Goal: Contribute content: Contribute content

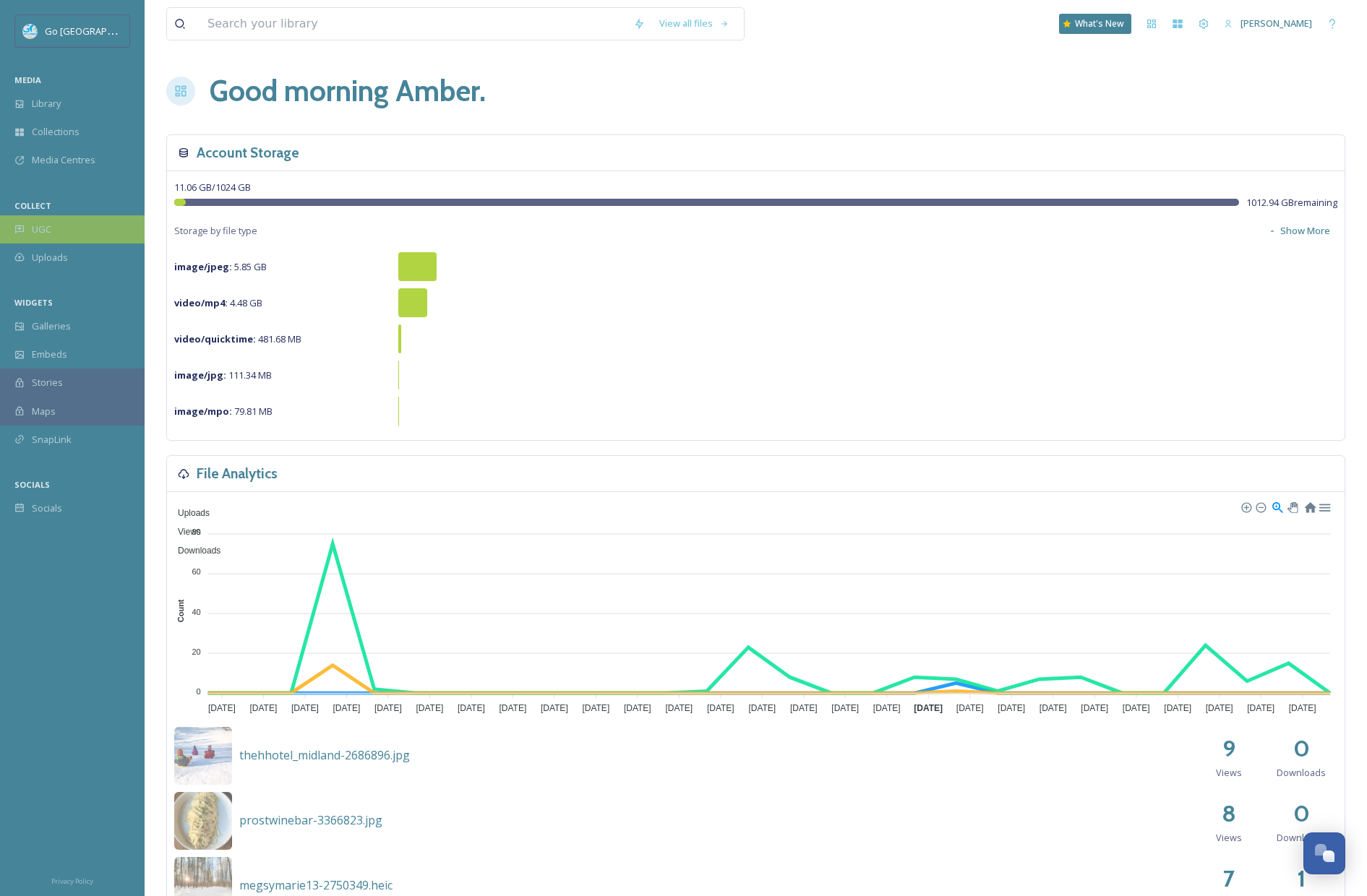
click at [93, 222] on div "UGC" at bounding box center [72, 229] width 145 height 28
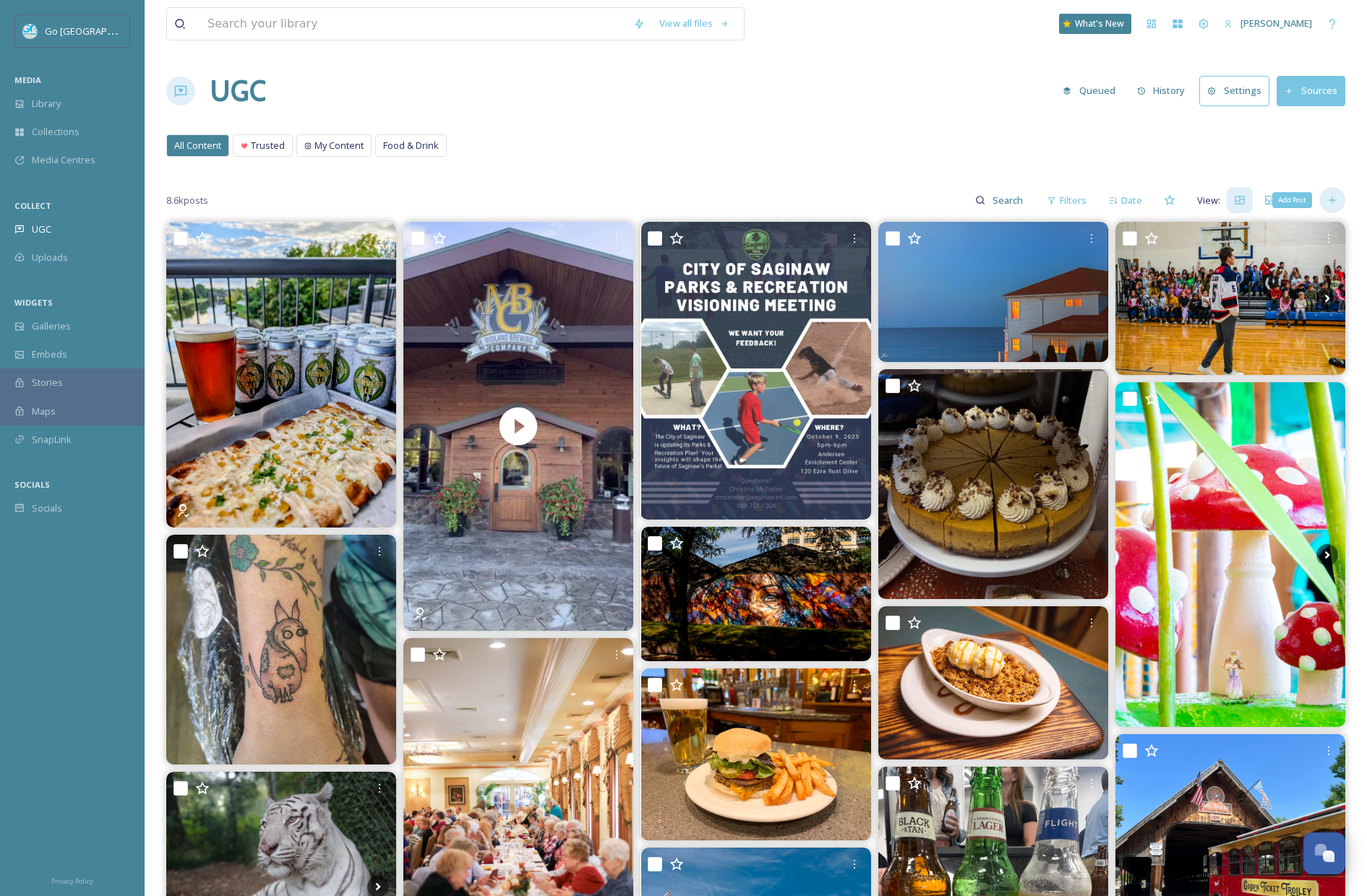
click at [1276, 198] on icon at bounding box center [1333, 200] width 12 height 12
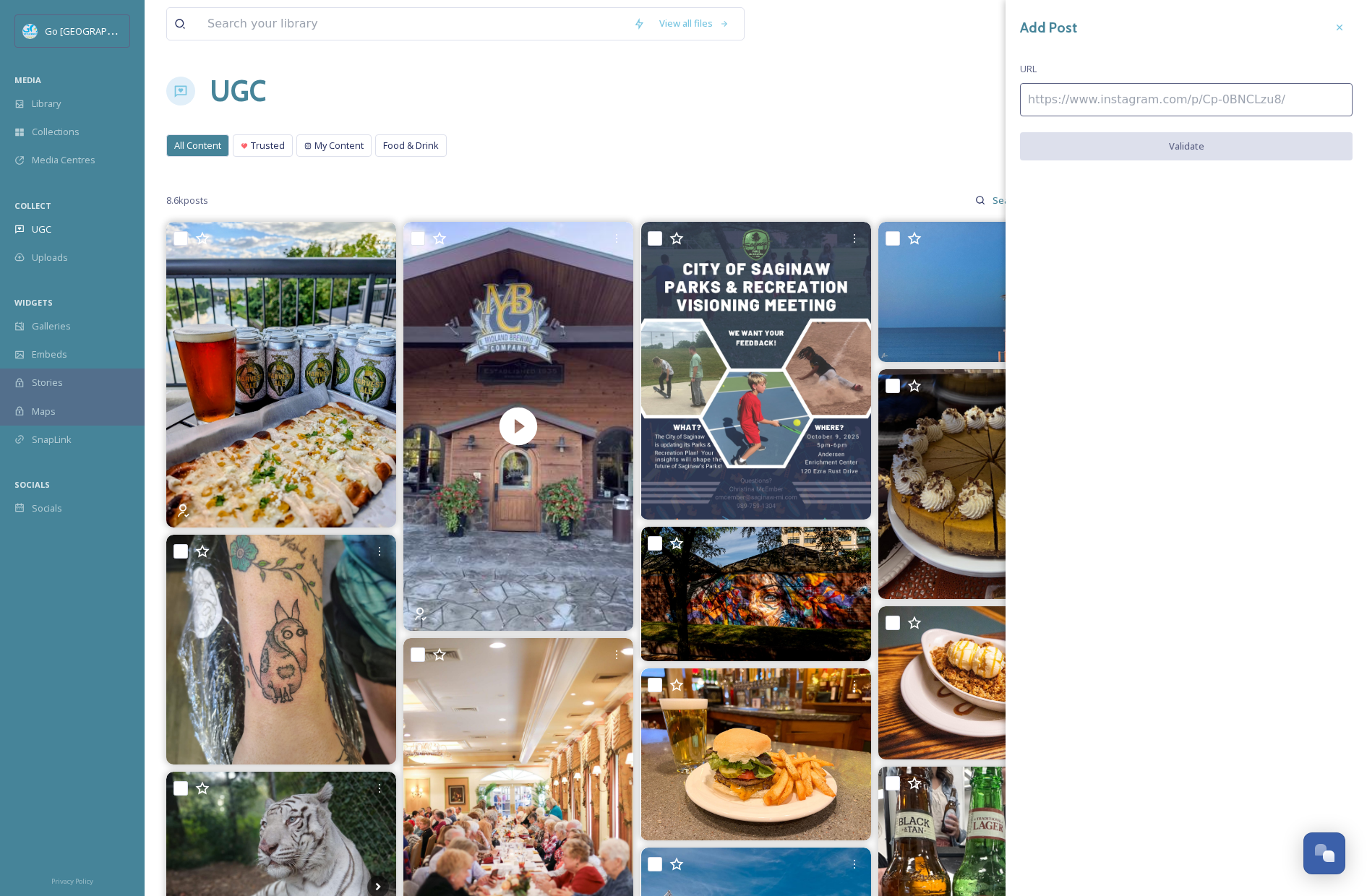
click at [1102, 109] on input at bounding box center [1187, 100] width 333 height 33
paste input "[URL][DOMAIN_NAME]"
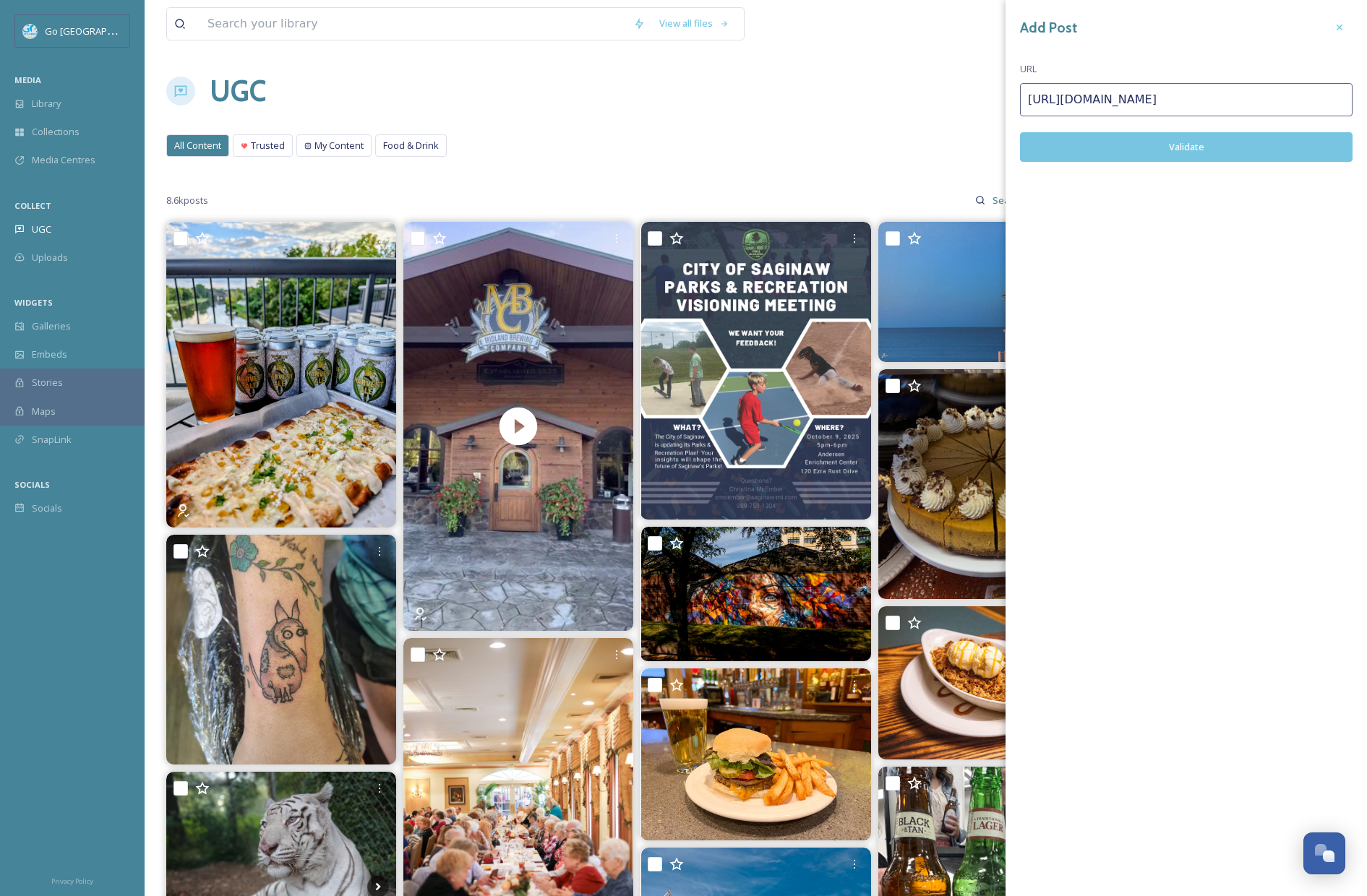
type input "[URL][DOMAIN_NAME]"
click at [1185, 148] on button "Validate" at bounding box center [1187, 146] width 333 height 29
click at [1195, 142] on button "Add Post" at bounding box center [1187, 146] width 333 height 29
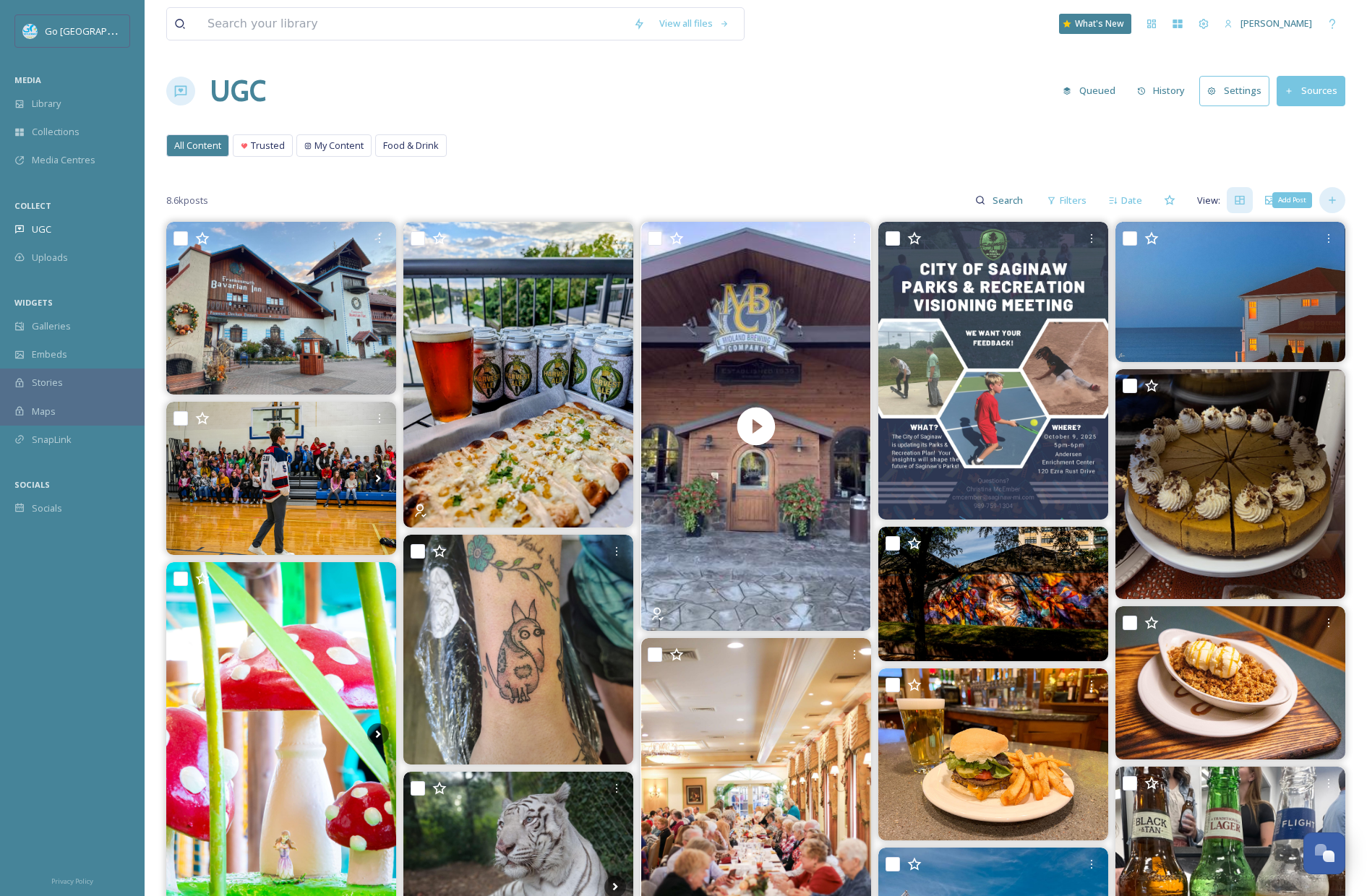
click at [1276, 199] on icon at bounding box center [1333, 200] width 12 height 12
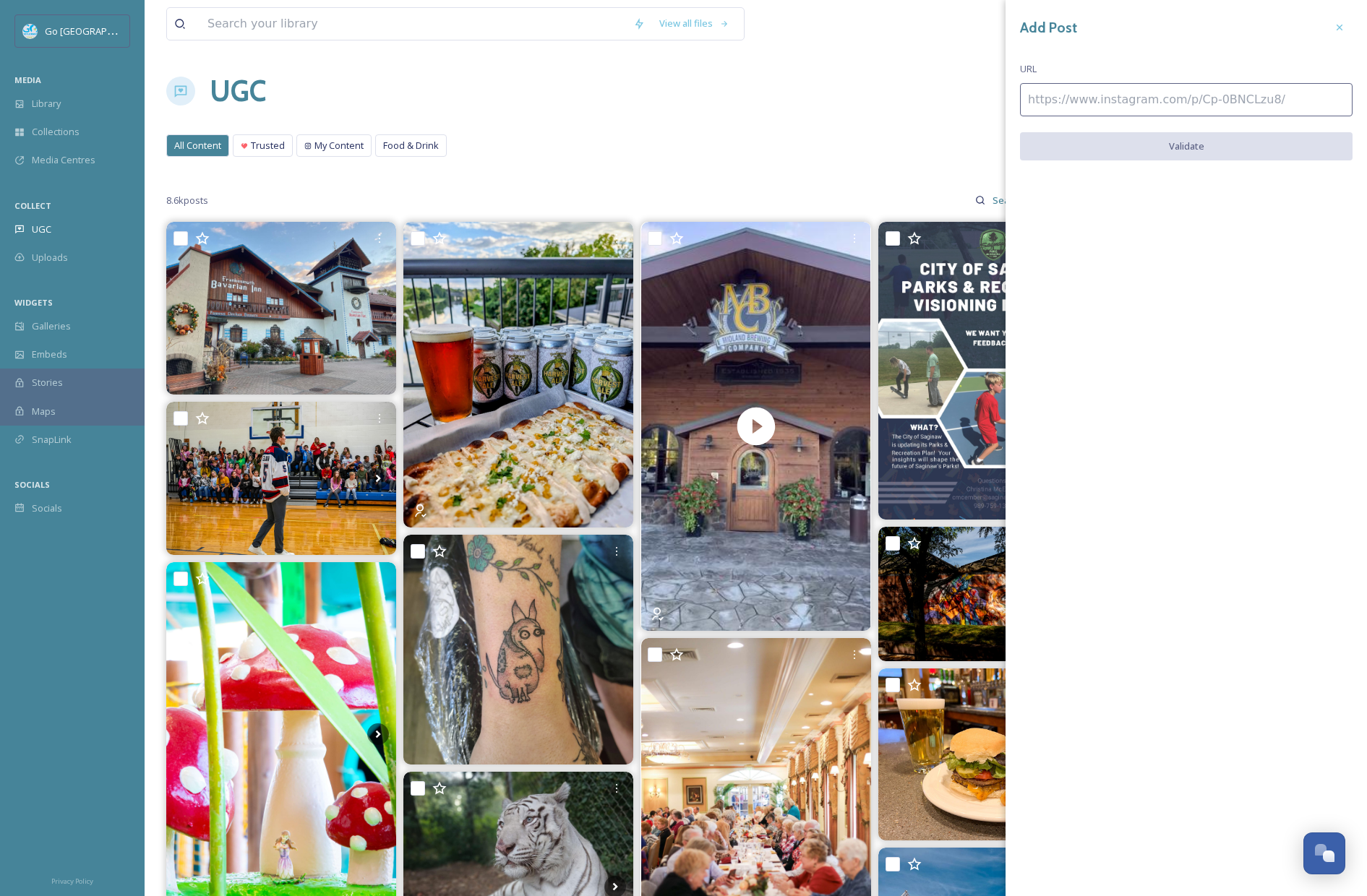
click at [1202, 102] on input at bounding box center [1187, 100] width 333 height 33
paste input "[URL][DOMAIN_NAME]"
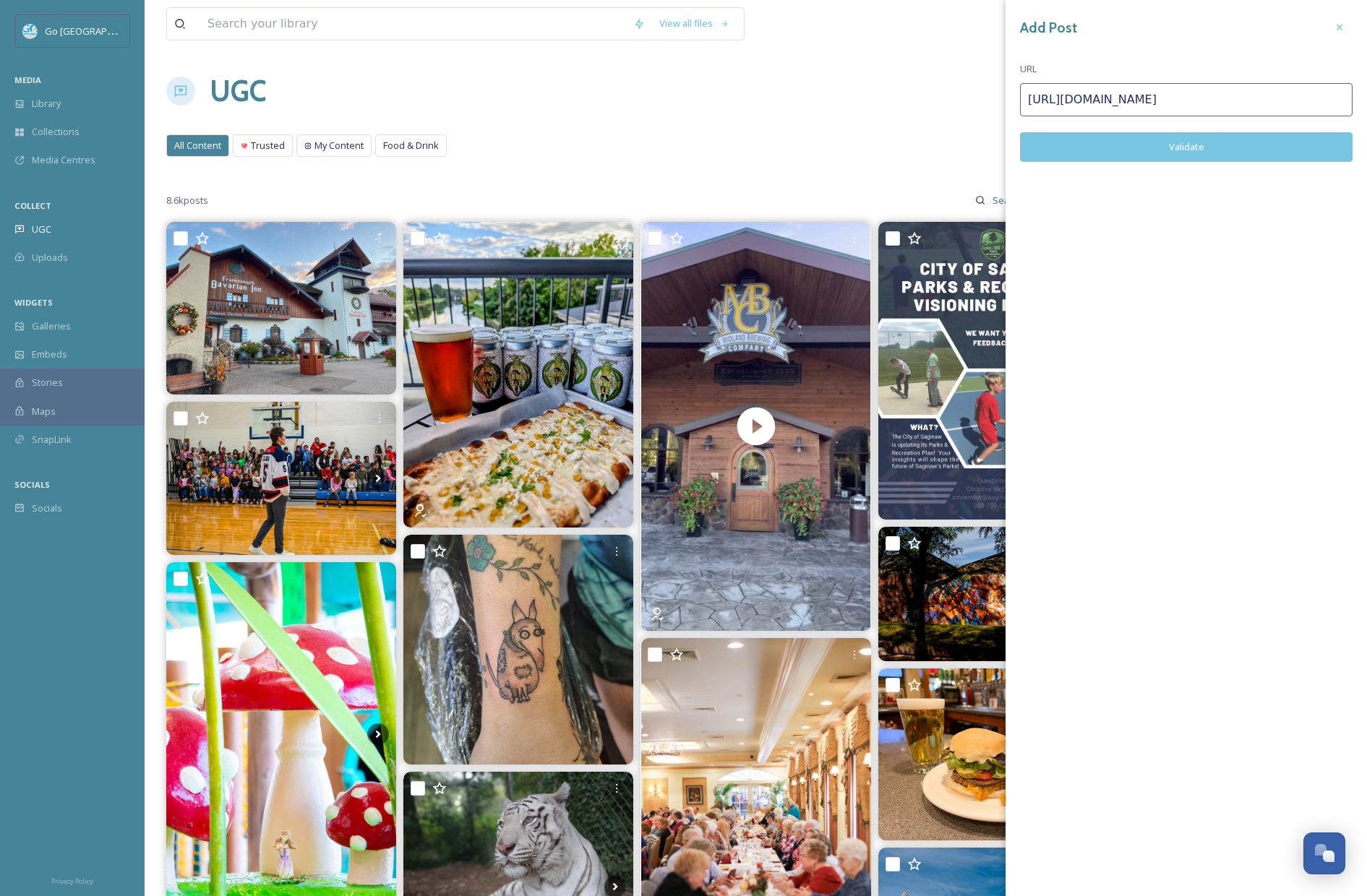
type input "[URL][DOMAIN_NAME]"
click at [1199, 140] on button "Validate" at bounding box center [1187, 146] width 333 height 29
click at [1200, 146] on button "Add Post" at bounding box center [1187, 146] width 333 height 29
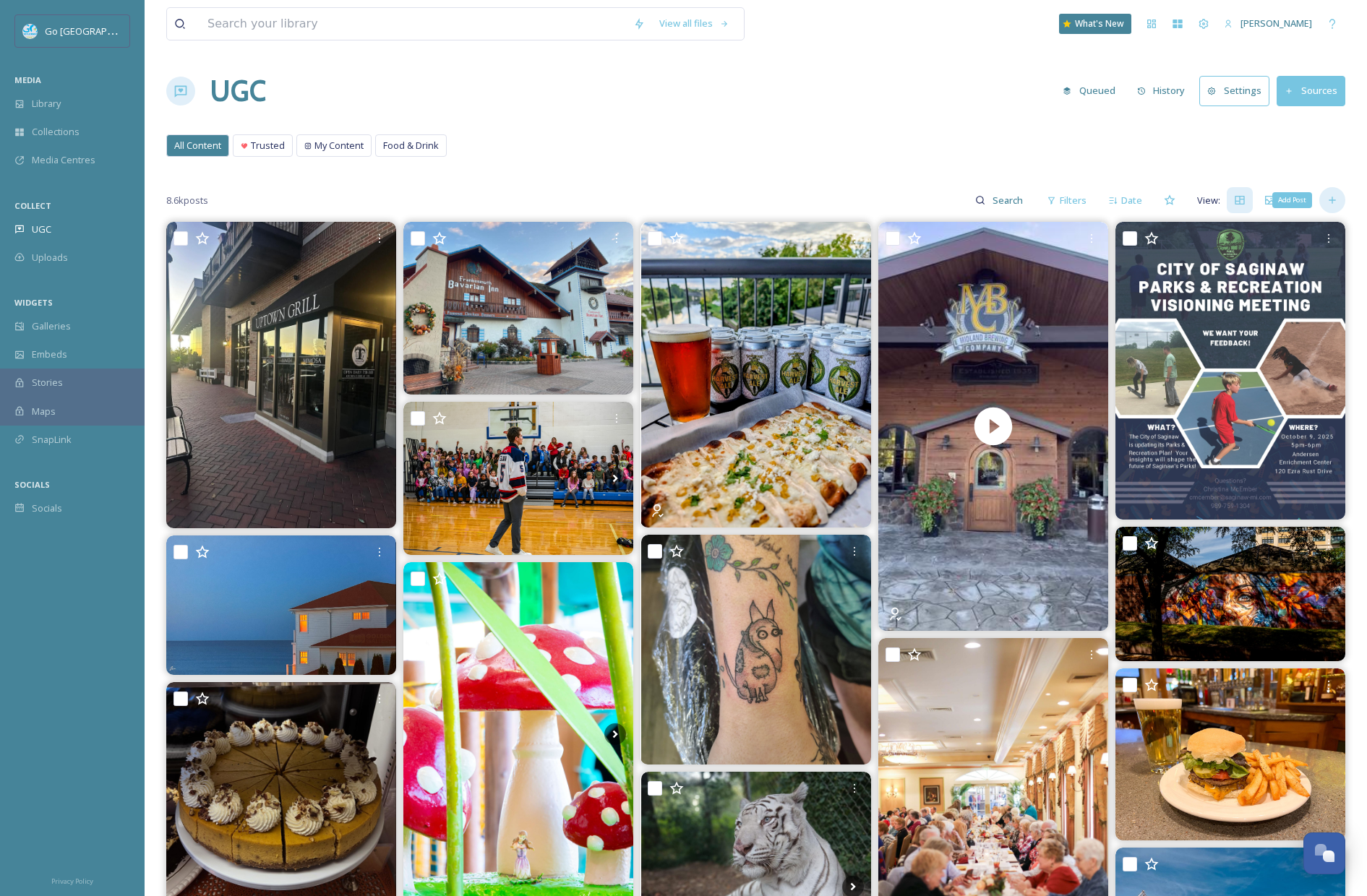
click at [1276, 204] on icon at bounding box center [1333, 200] width 12 height 12
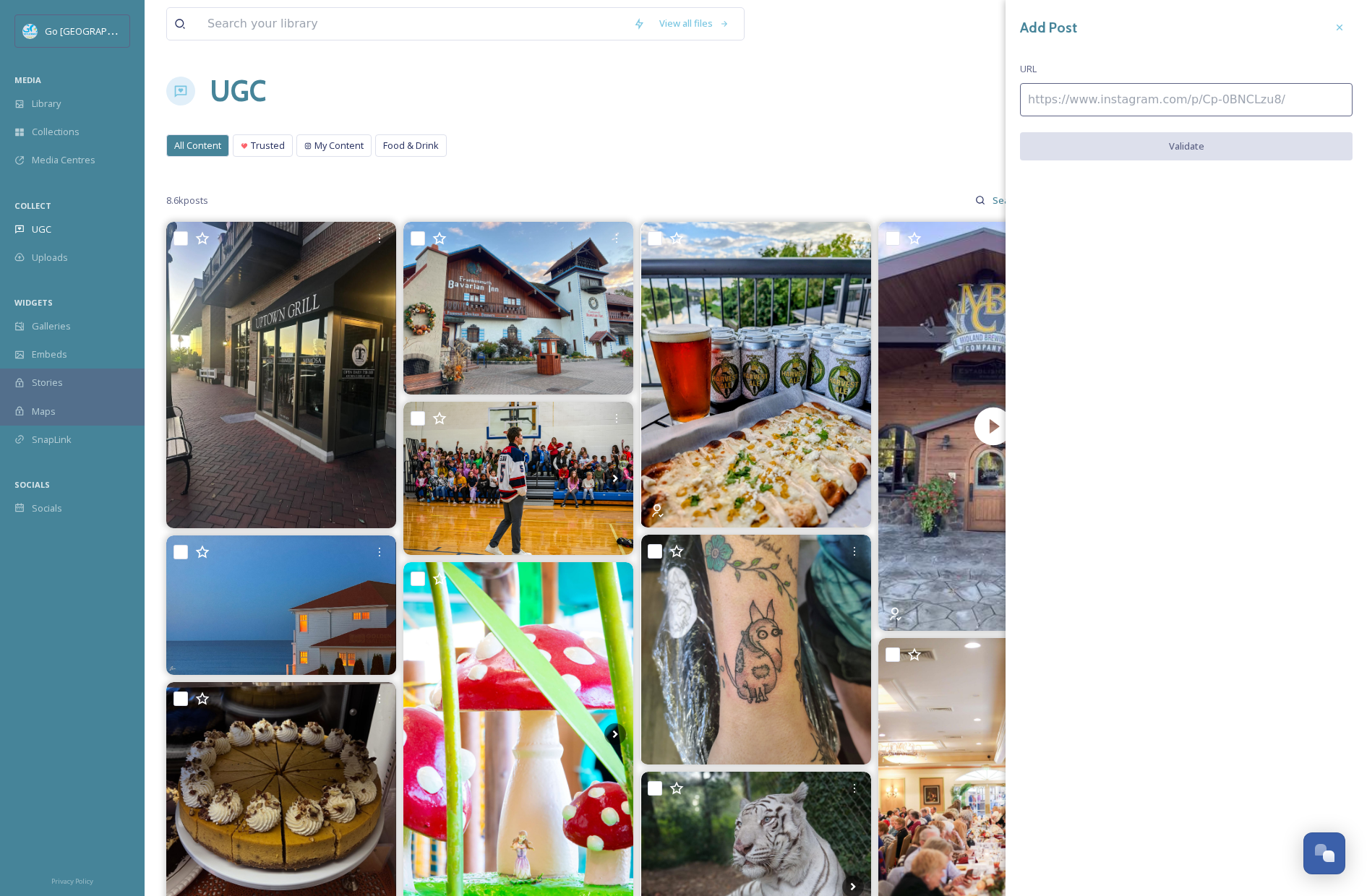
click at [1112, 85] on input at bounding box center [1187, 100] width 333 height 33
paste input "[URL][DOMAIN_NAME]"
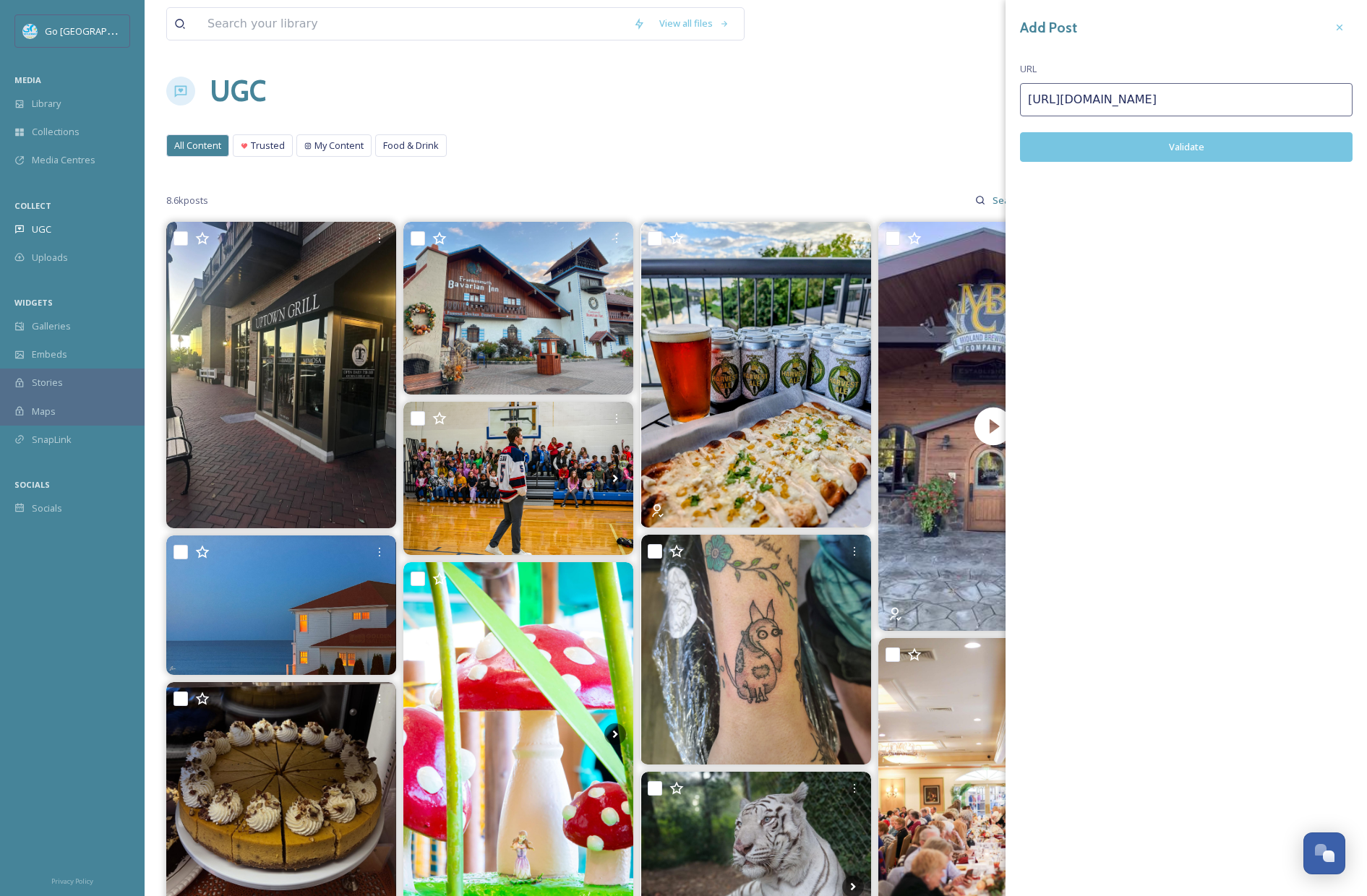
type input "[URL][DOMAIN_NAME]"
click at [1183, 146] on button "Validate" at bounding box center [1187, 146] width 333 height 29
click at [1237, 143] on button "Add Post" at bounding box center [1187, 146] width 333 height 29
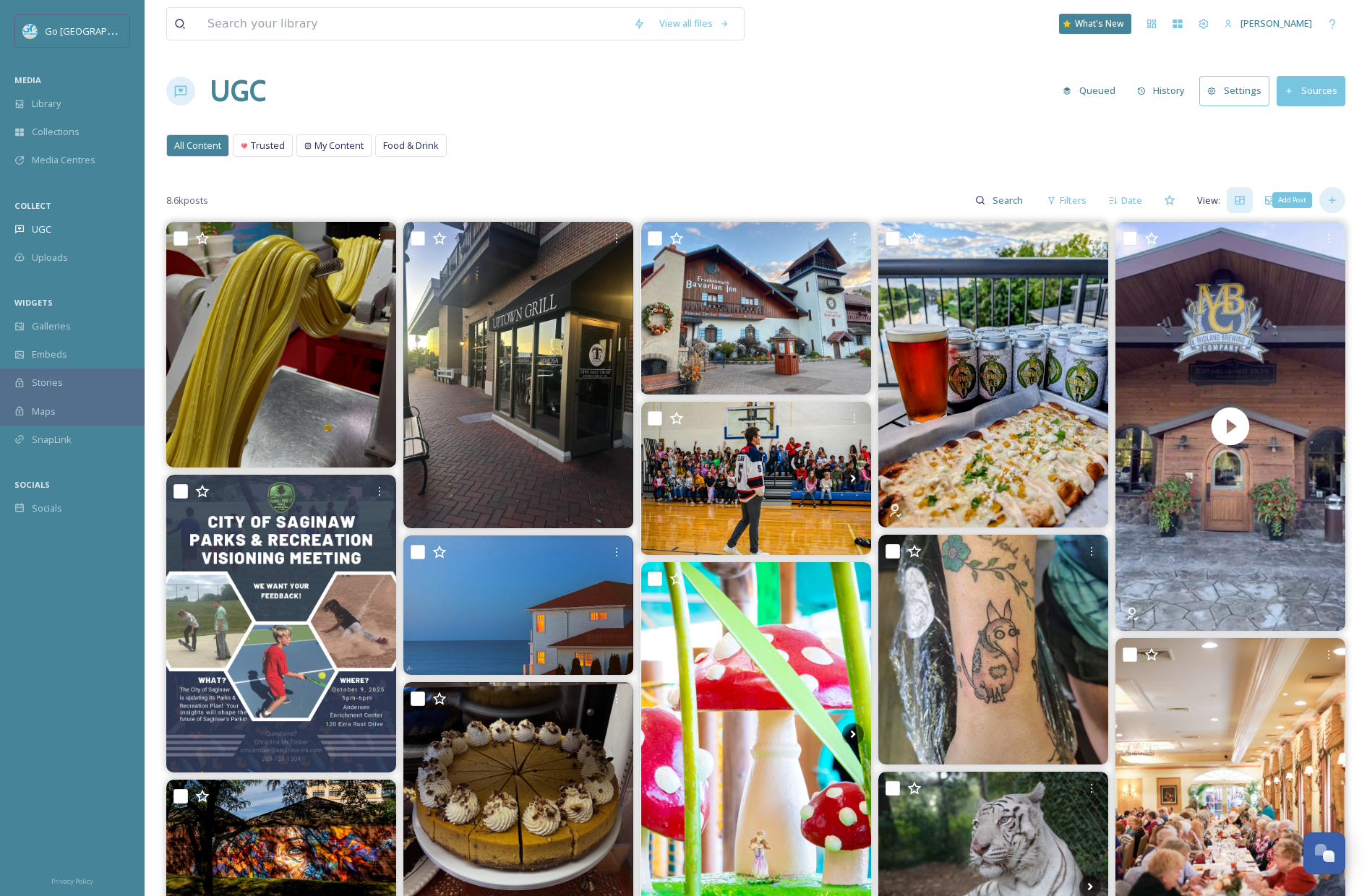
click at [1276, 202] on div "Add Post" at bounding box center [1332, 200] width 26 height 26
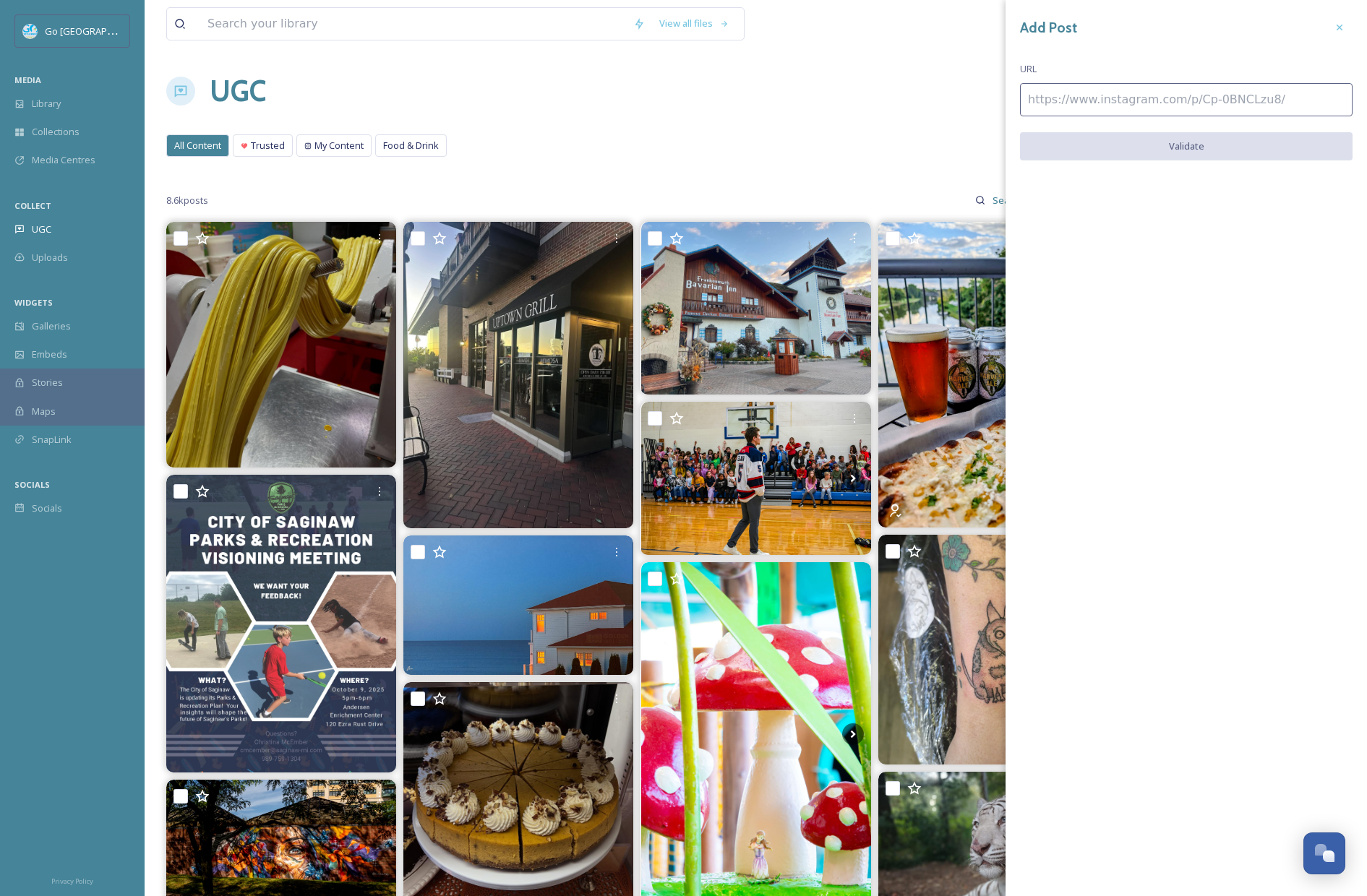
click at [1045, 102] on input at bounding box center [1187, 100] width 333 height 33
paste input "[URL][DOMAIN_NAME]"
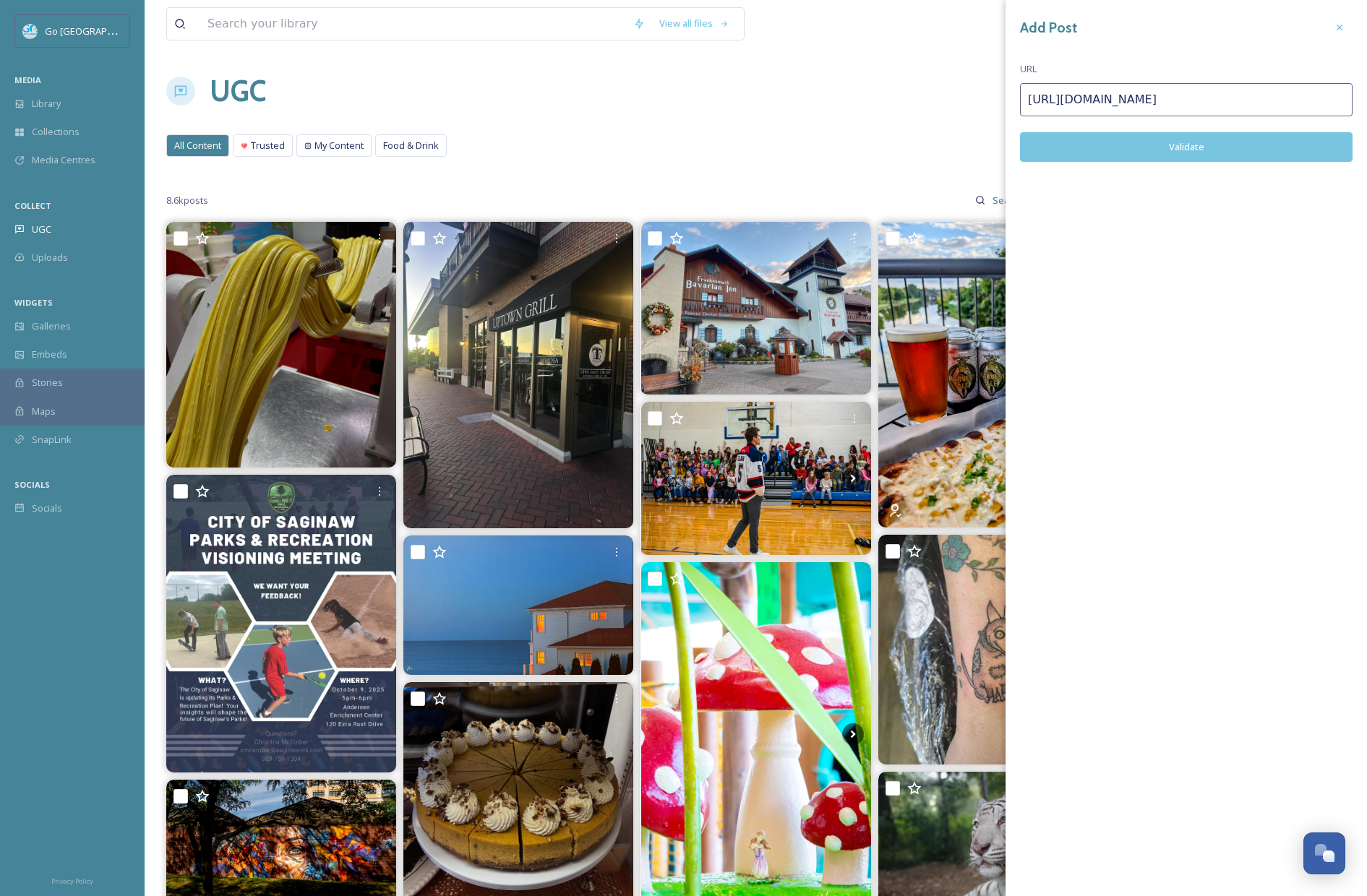
type input "[URL][DOMAIN_NAME]"
click at [1170, 161] on div "Add Post URL [URL][DOMAIN_NAME] Validate" at bounding box center [1187, 98] width 362 height 198
click at [1183, 150] on button "Validate" at bounding box center [1187, 146] width 333 height 29
click at [1206, 148] on button "Add Post" at bounding box center [1187, 146] width 333 height 29
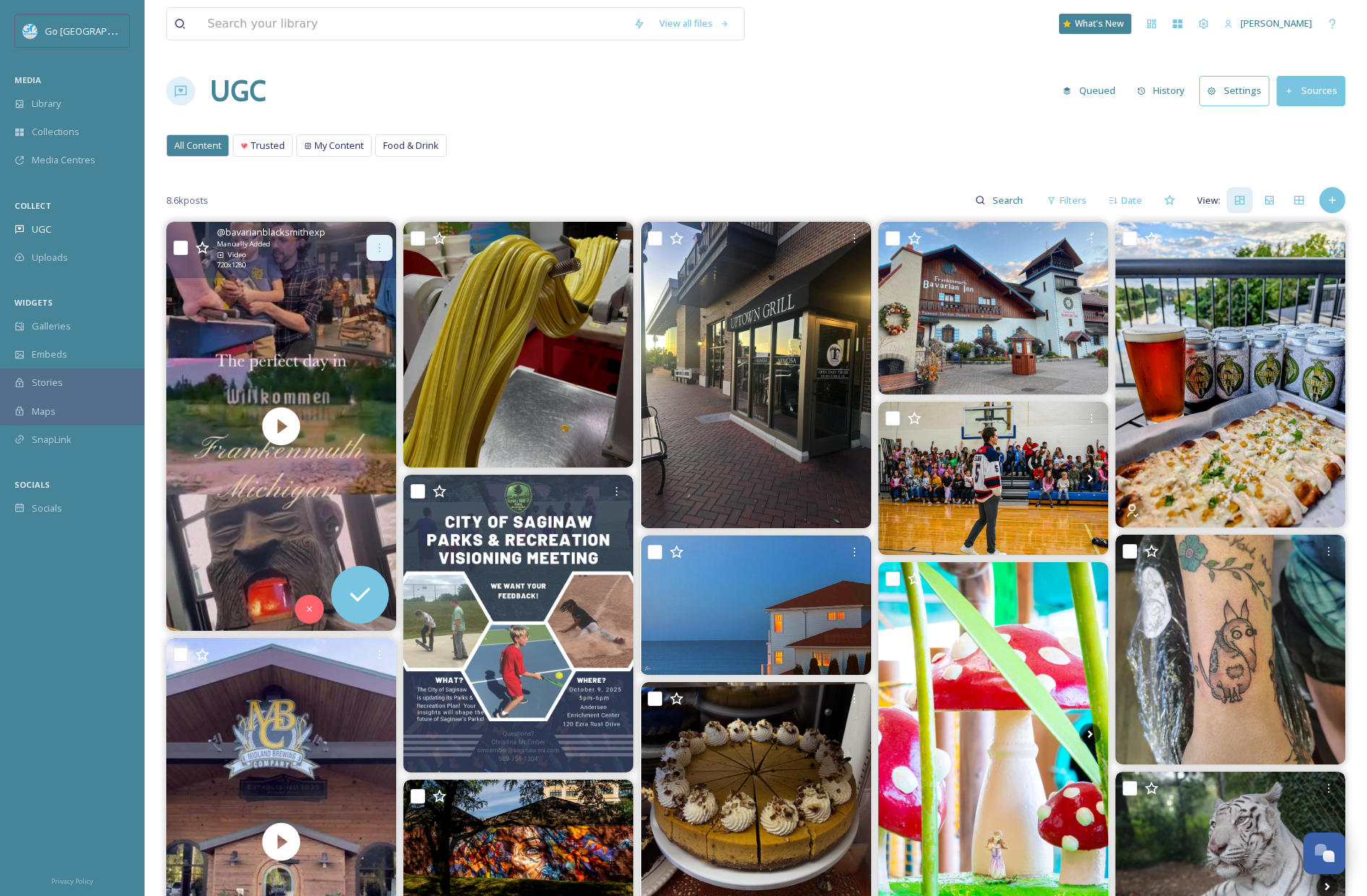
click at [374, 253] on icon at bounding box center [379, 248] width 12 height 12
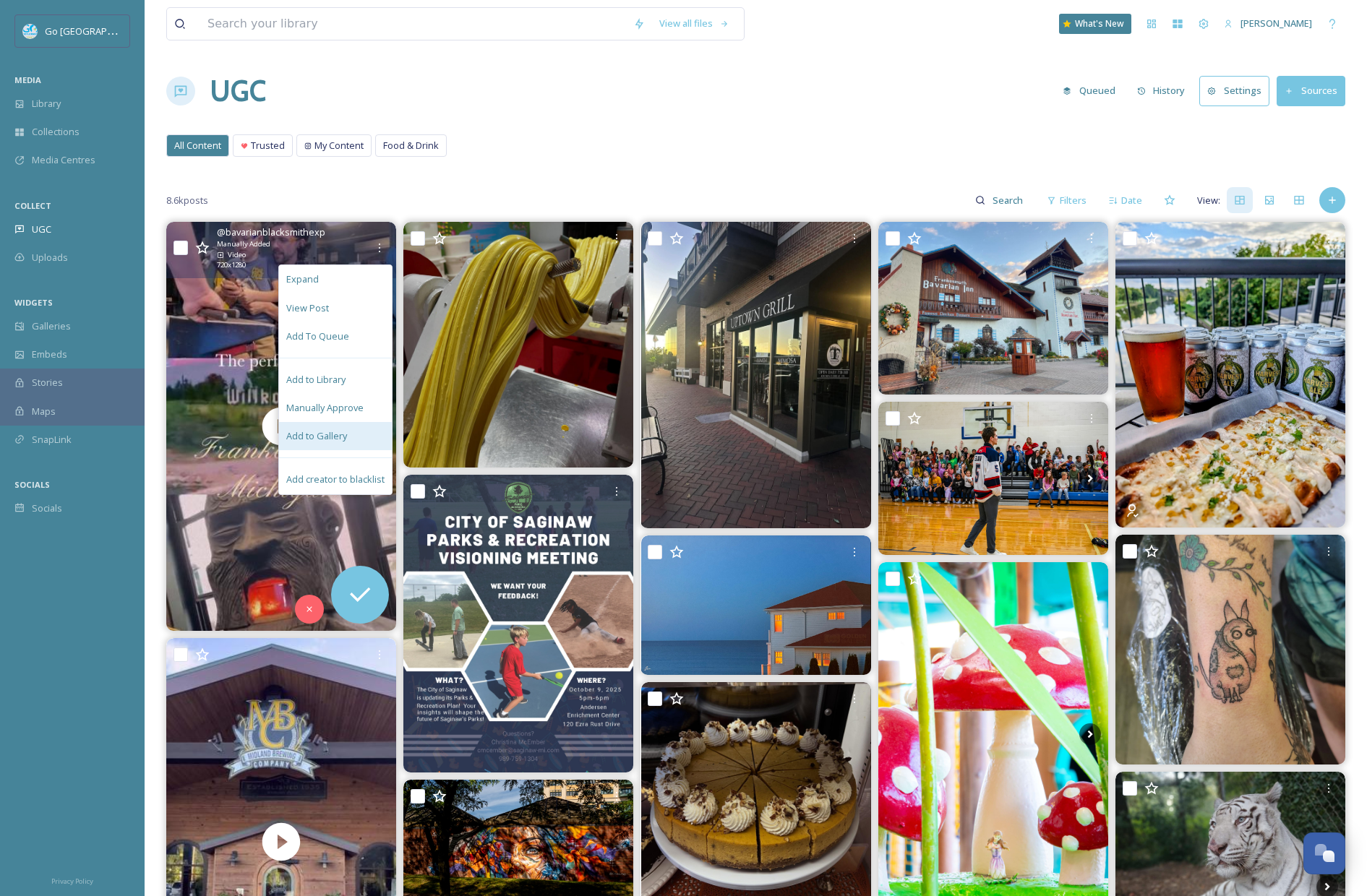
click at [350, 438] on div "Add to Gallery" at bounding box center [335, 435] width 113 height 28
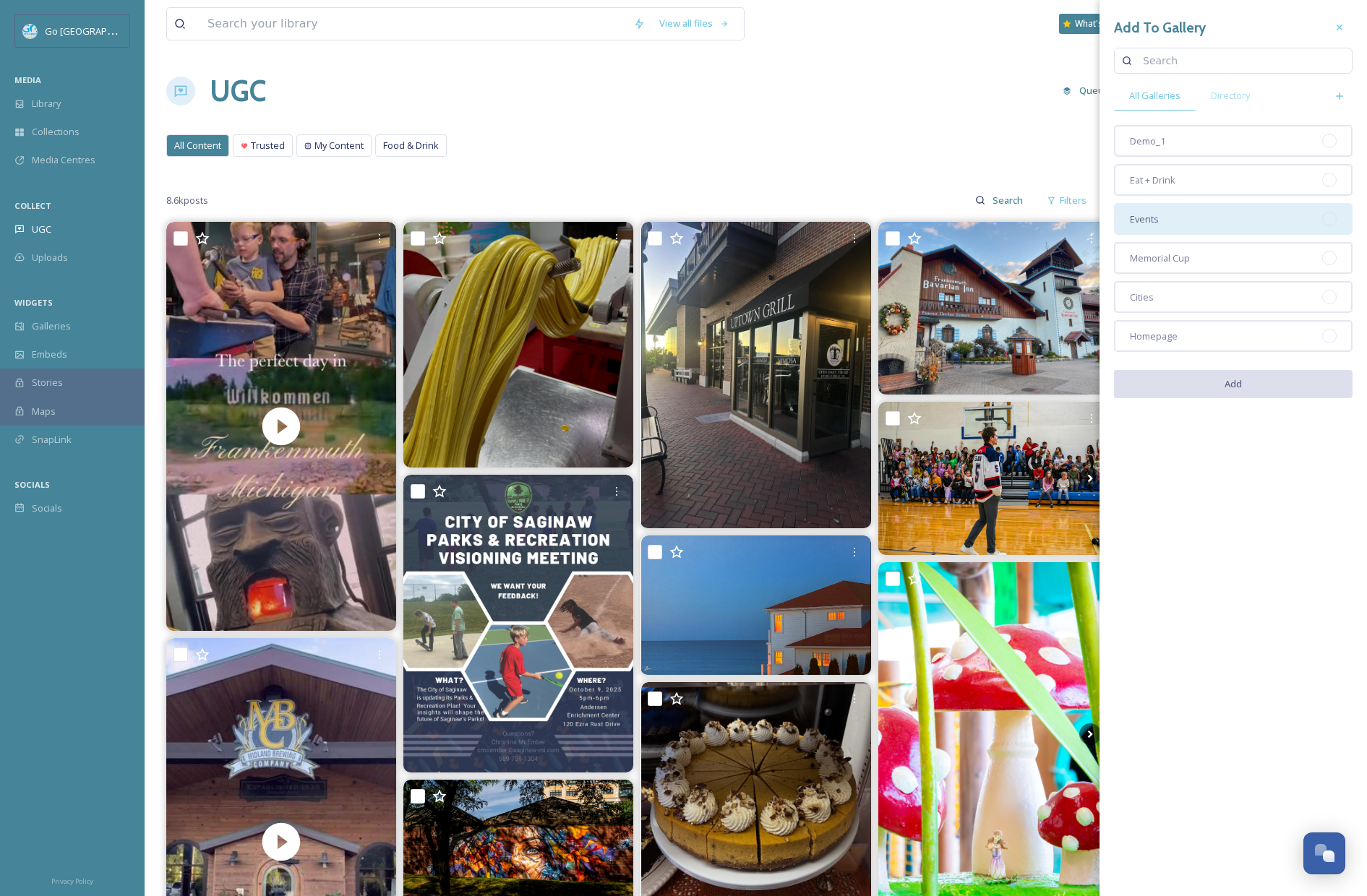
drag, startPoint x: 1164, startPoint y: 334, endPoint x: 1166, endPoint y: 225, distance: 109.0
click at [1164, 334] on span "Homepage" at bounding box center [1154, 336] width 48 height 14
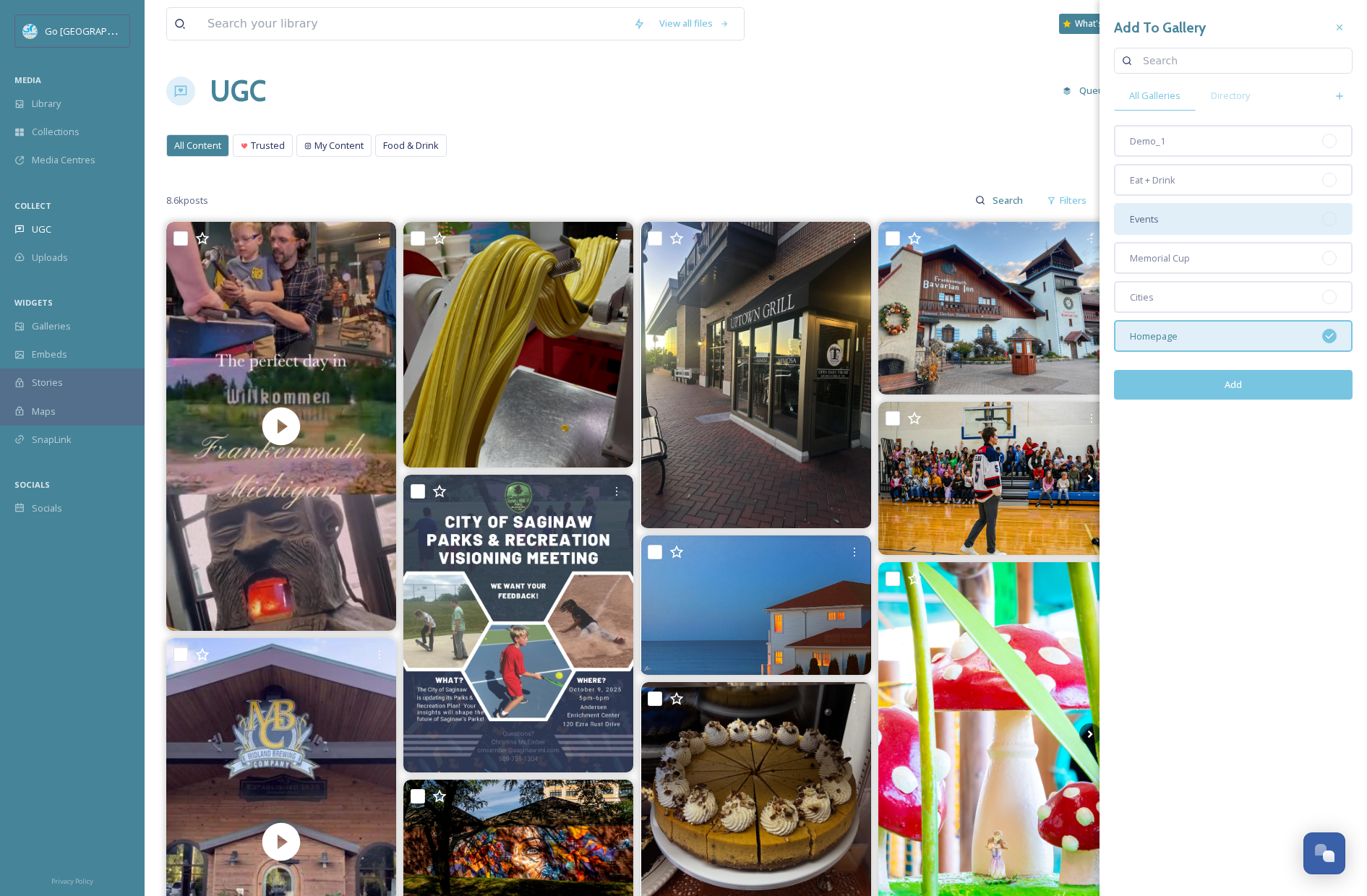
click at [1166, 223] on div "Events" at bounding box center [1233, 219] width 238 height 32
click at [1235, 384] on button "Add" at bounding box center [1233, 384] width 238 height 29
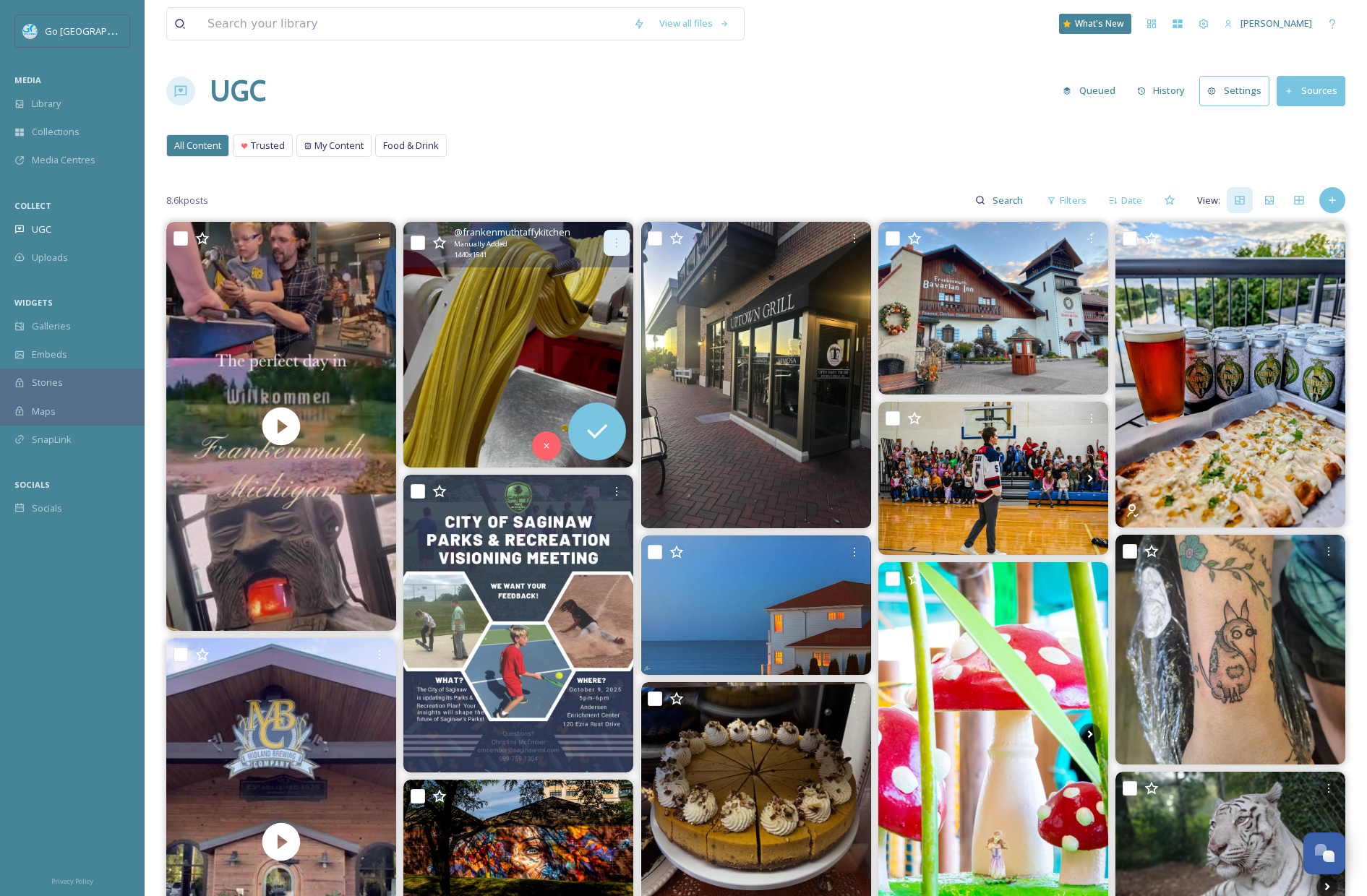
click at [612, 237] on icon at bounding box center [617, 242] width 12 height 12
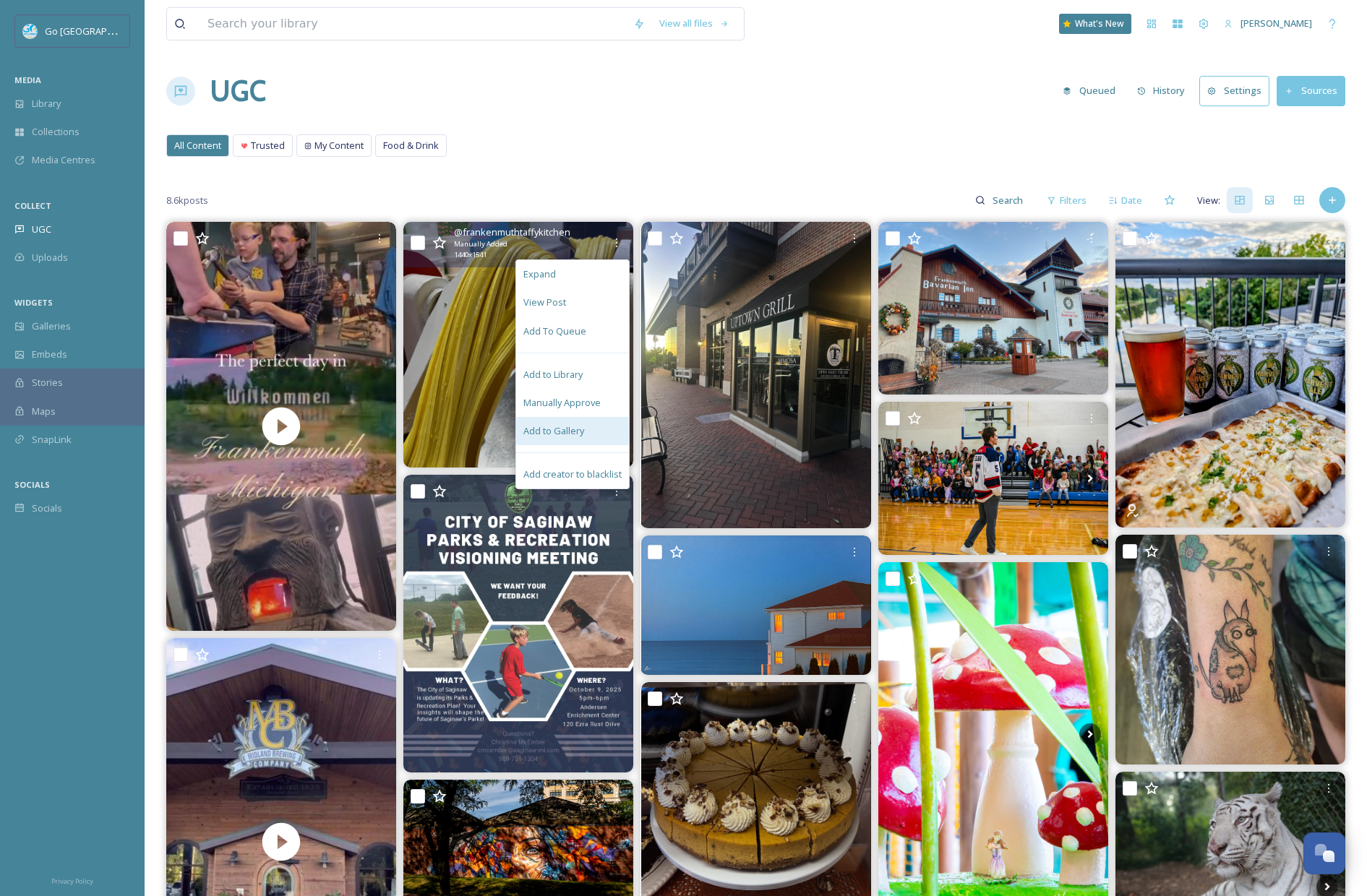
click at [587, 429] on div "Add to Gallery" at bounding box center [573, 431] width 113 height 28
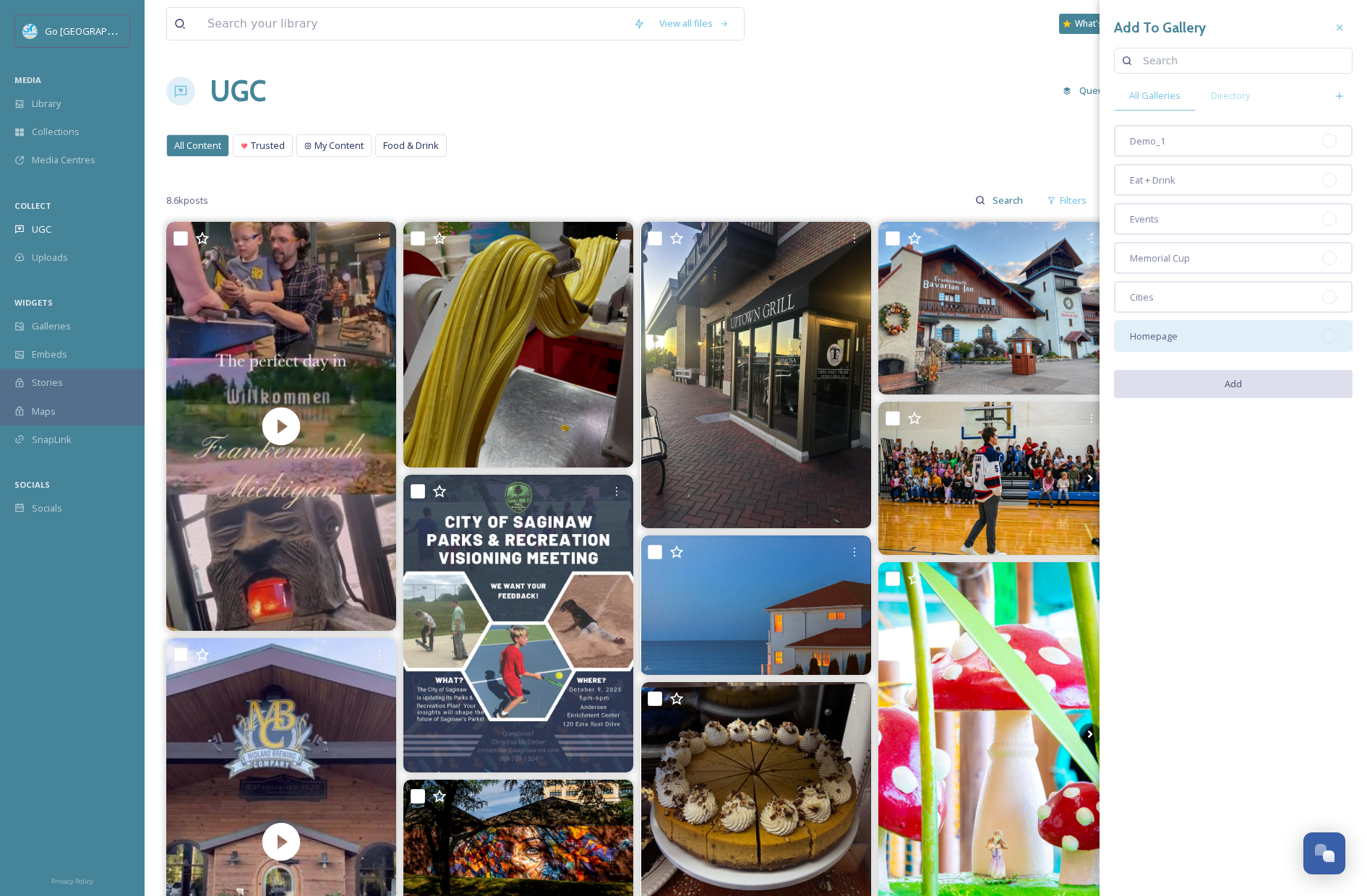
click at [1192, 338] on div "Homepage" at bounding box center [1233, 336] width 238 height 32
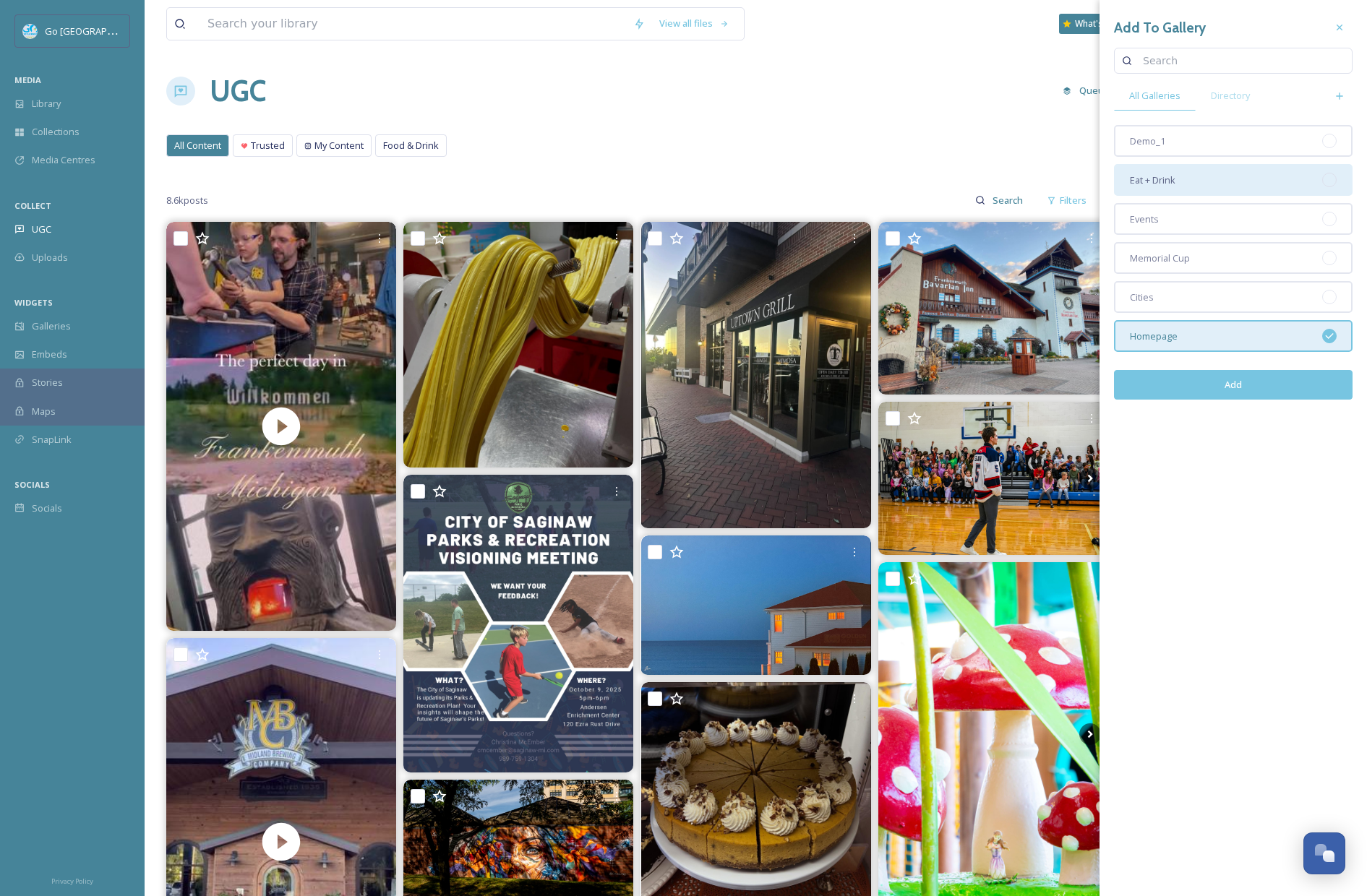
click at [1181, 186] on div "Eat + Drink" at bounding box center [1233, 180] width 238 height 32
click at [1250, 392] on button "Add" at bounding box center [1233, 384] width 238 height 29
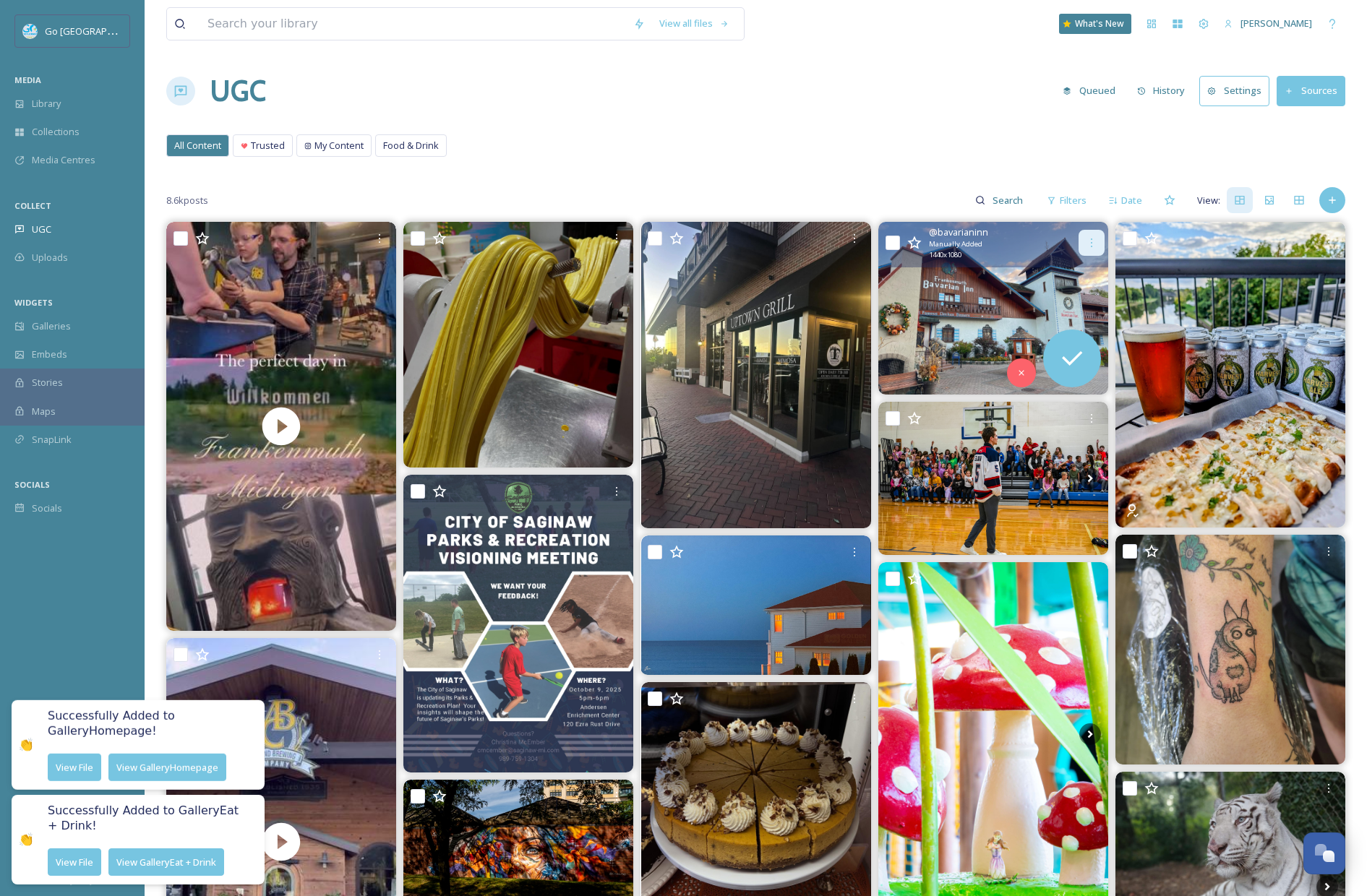
click at [1089, 240] on icon at bounding box center [1092, 242] width 12 height 12
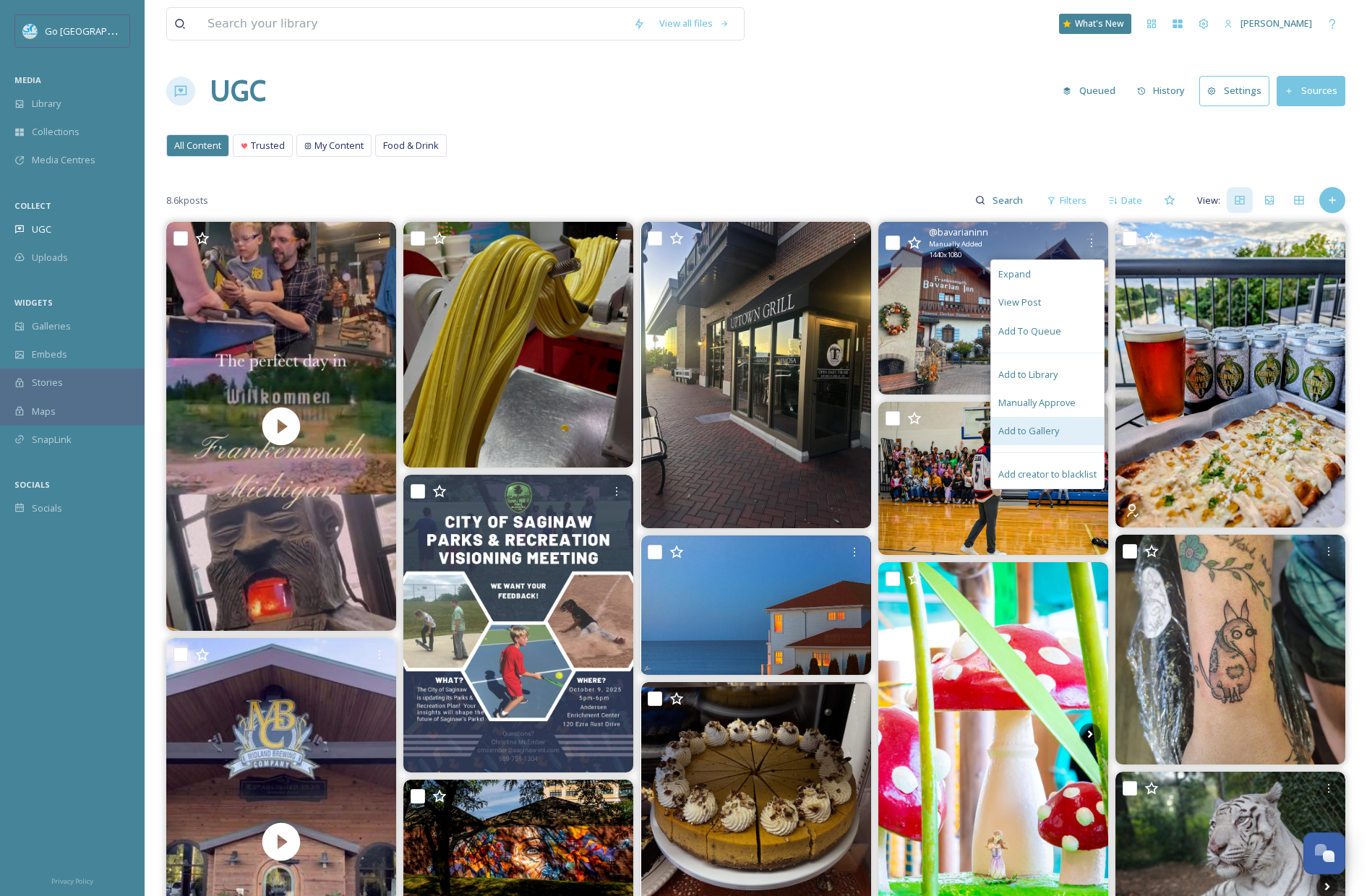
click at [1063, 424] on div "Add to Gallery" at bounding box center [1048, 431] width 113 height 28
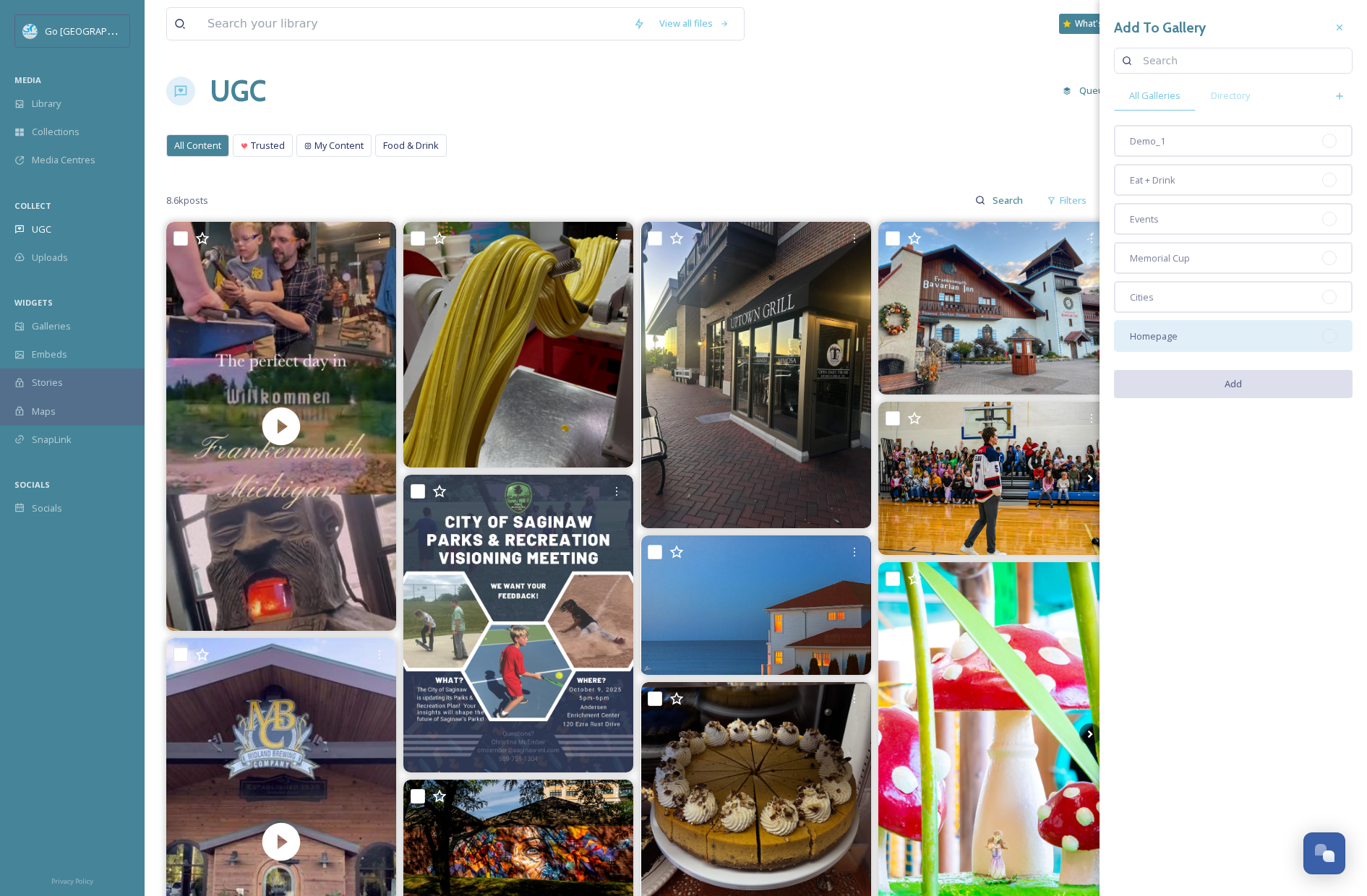
click at [1204, 334] on div "Homepage" at bounding box center [1233, 336] width 238 height 32
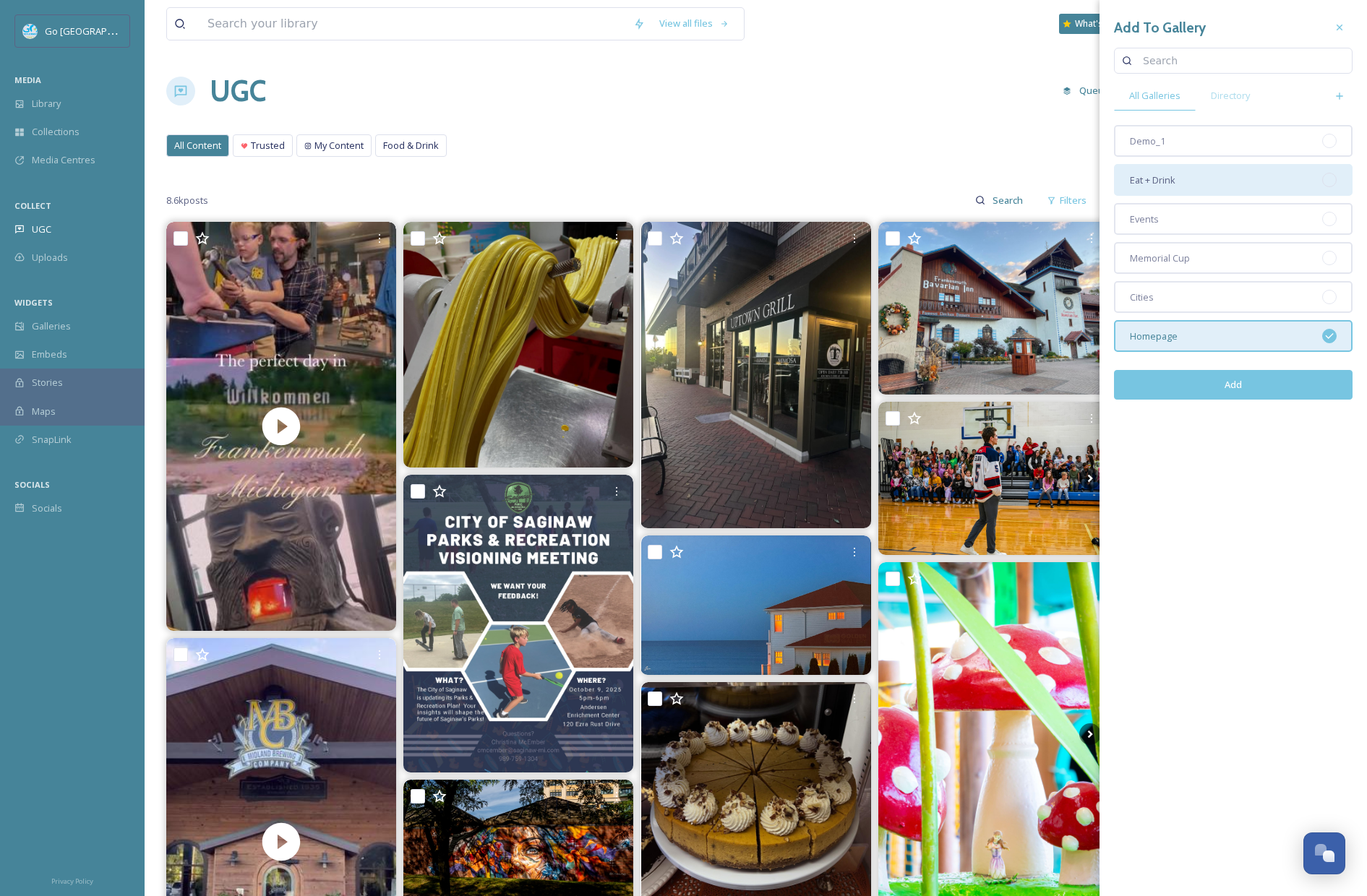
click at [1191, 187] on div "Eat + Drink" at bounding box center [1233, 180] width 238 height 32
click at [1195, 291] on div "Cities" at bounding box center [1233, 297] width 238 height 32
click at [1226, 384] on button "Add" at bounding box center [1233, 384] width 238 height 29
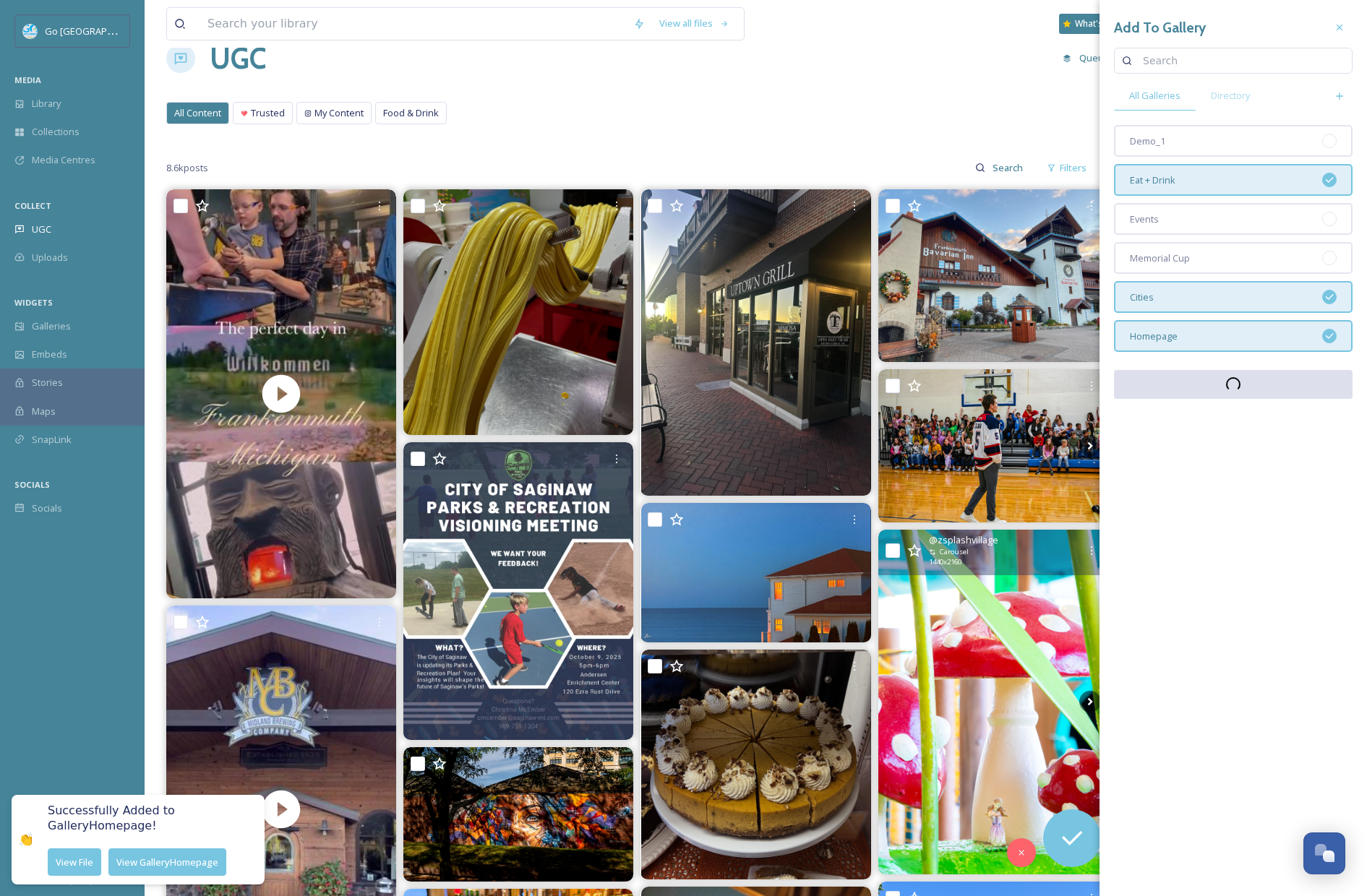
scroll to position [112, 0]
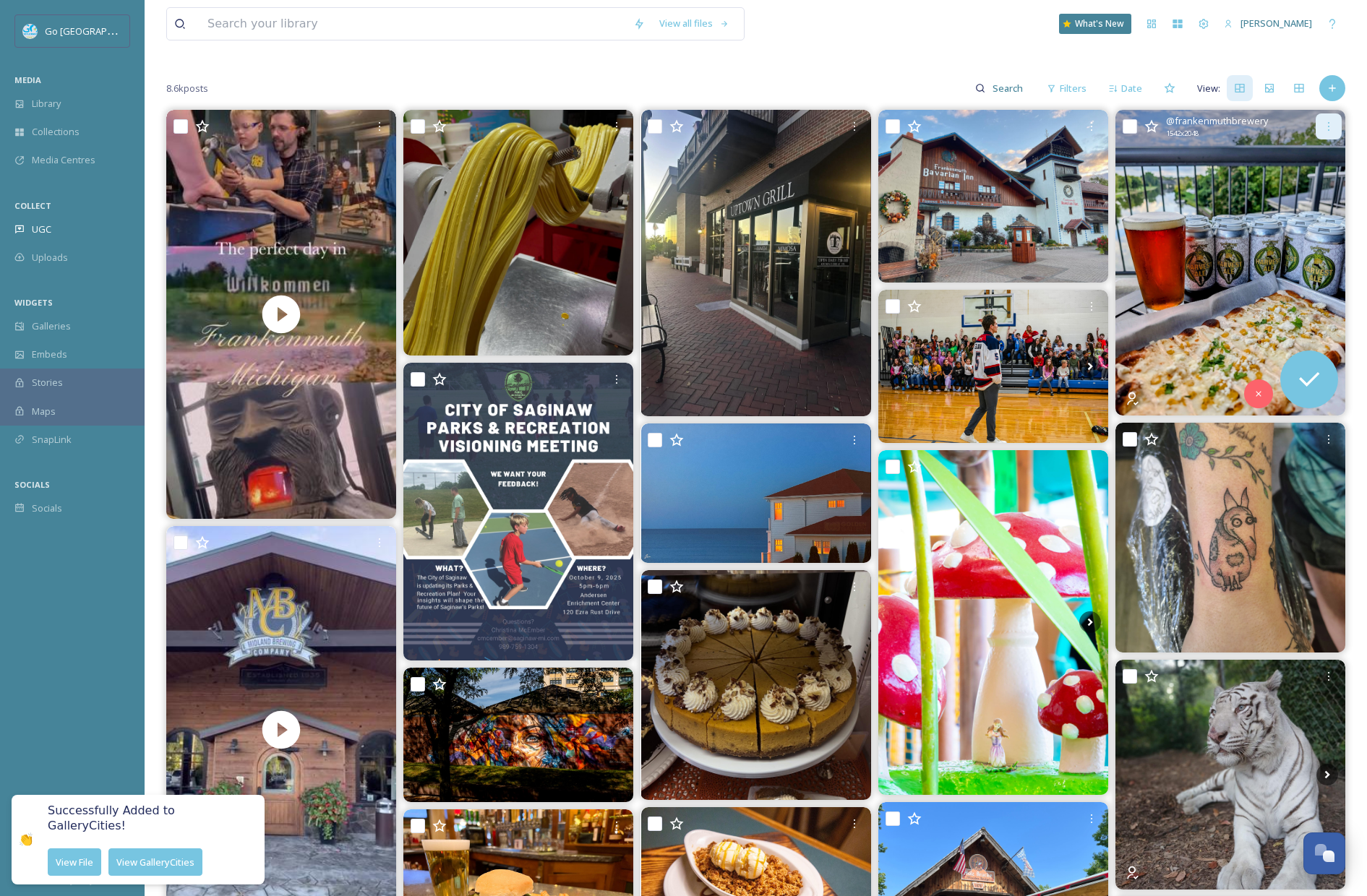
click at [1276, 131] on div at bounding box center [1329, 126] width 26 height 26
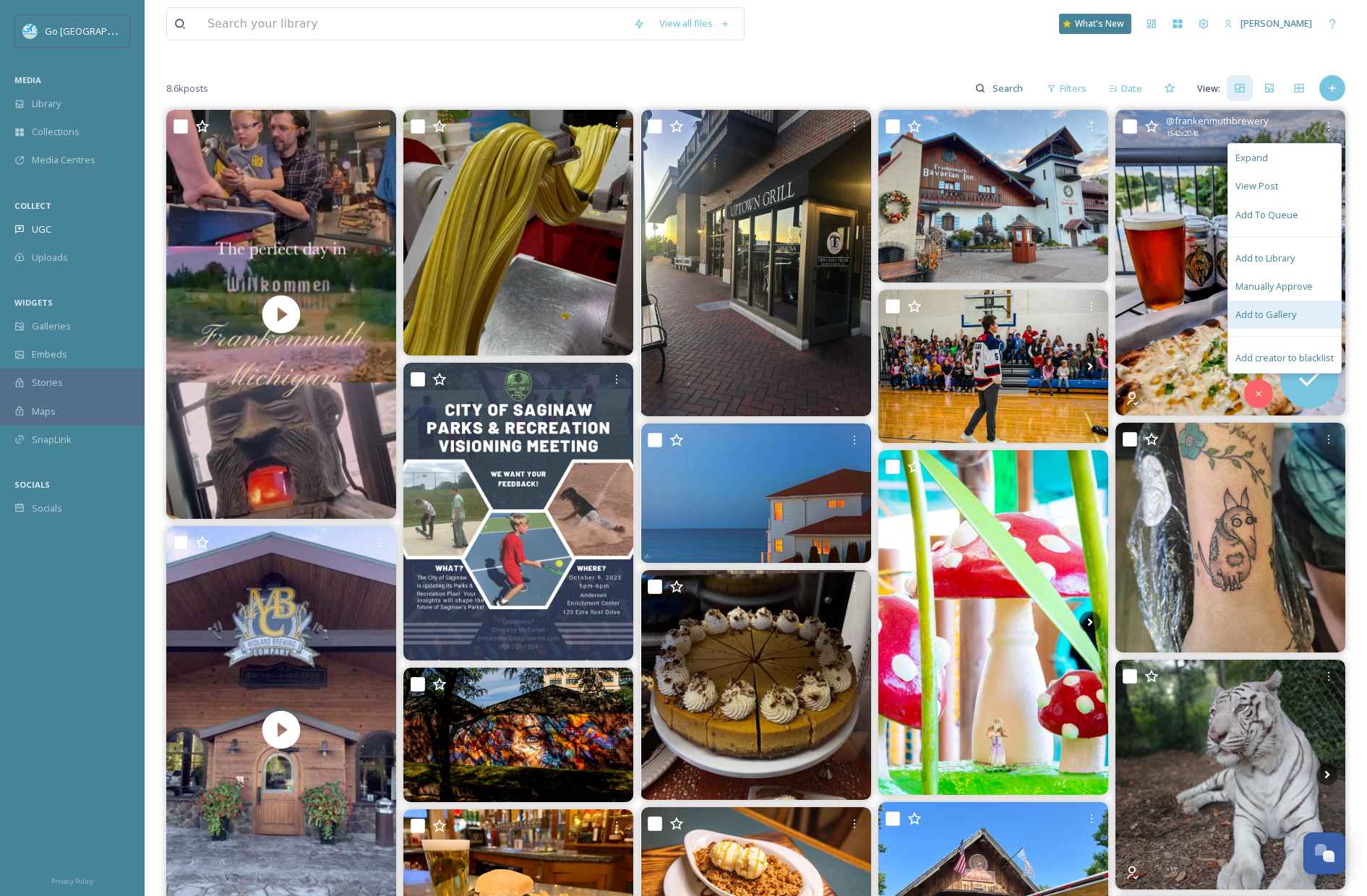
click at [1276, 313] on span "Add to Gallery" at bounding box center [1266, 315] width 60 height 14
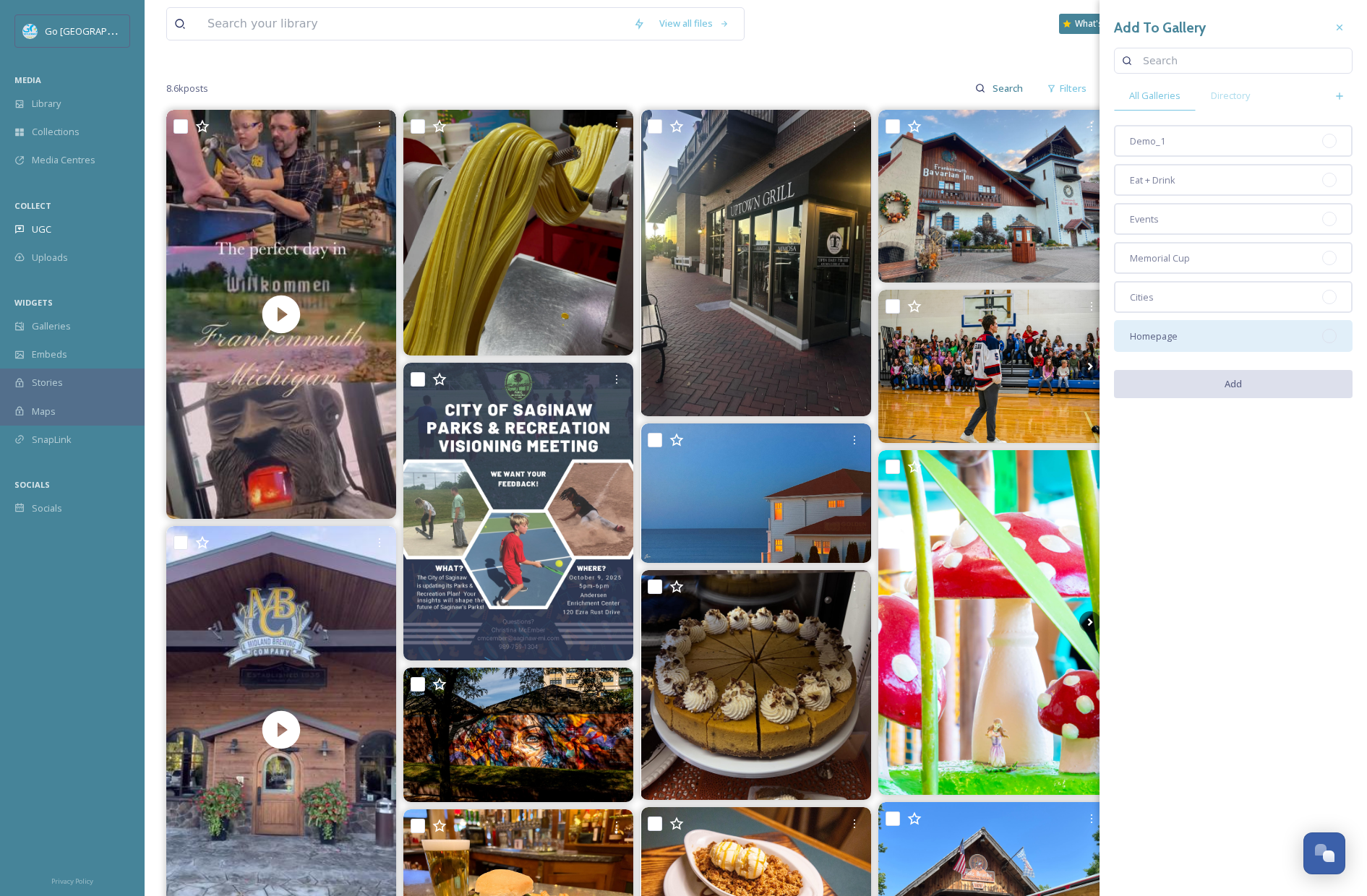
click at [1226, 331] on div "Homepage" at bounding box center [1233, 336] width 238 height 32
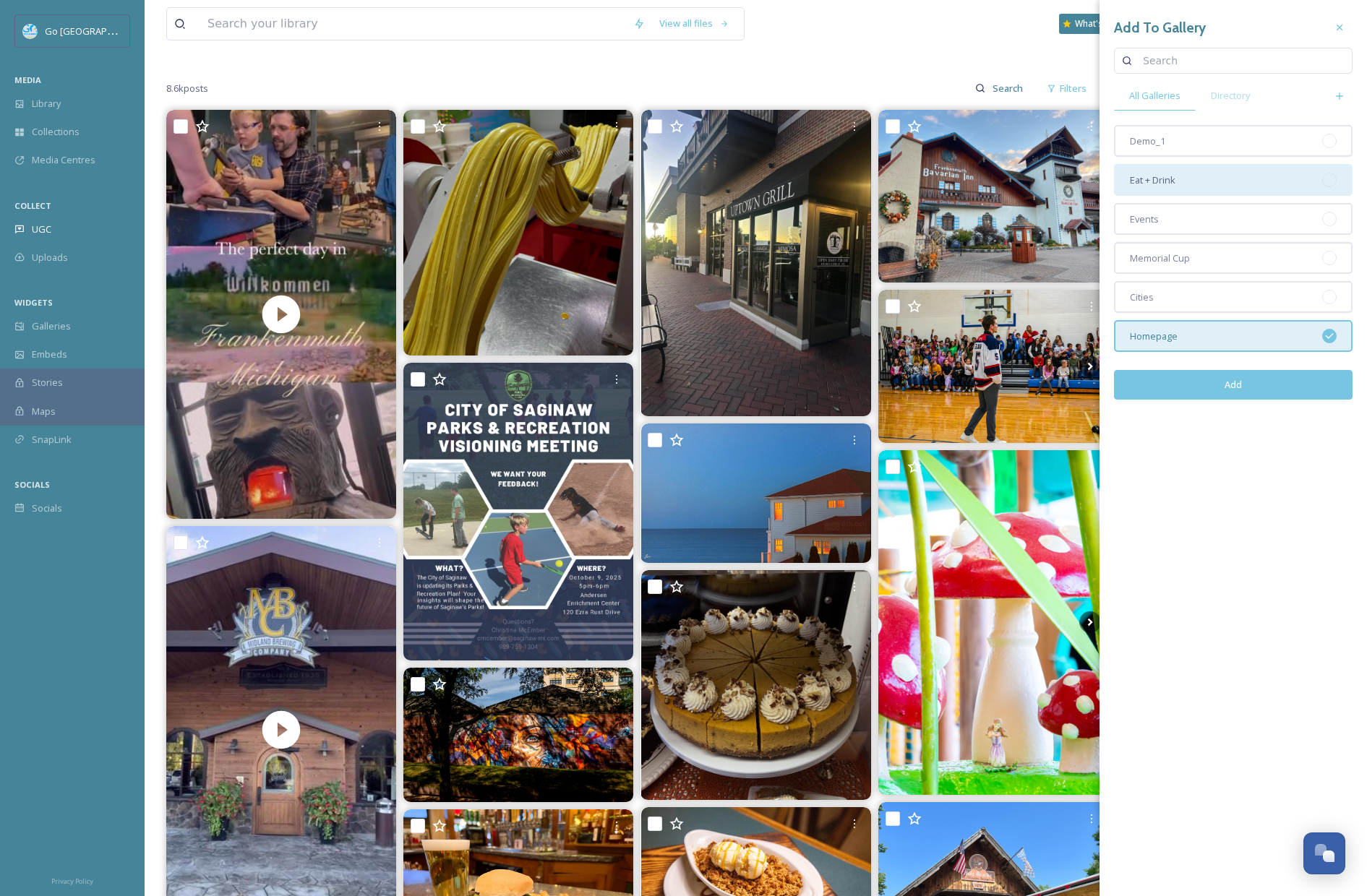
click at [1200, 172] on div "Eat + Drink" at bounding box center [1233, 180] width 238 height 32
click at [1257, 388] on button "Add" at bounding box center [1233, 384] width 238 height 29
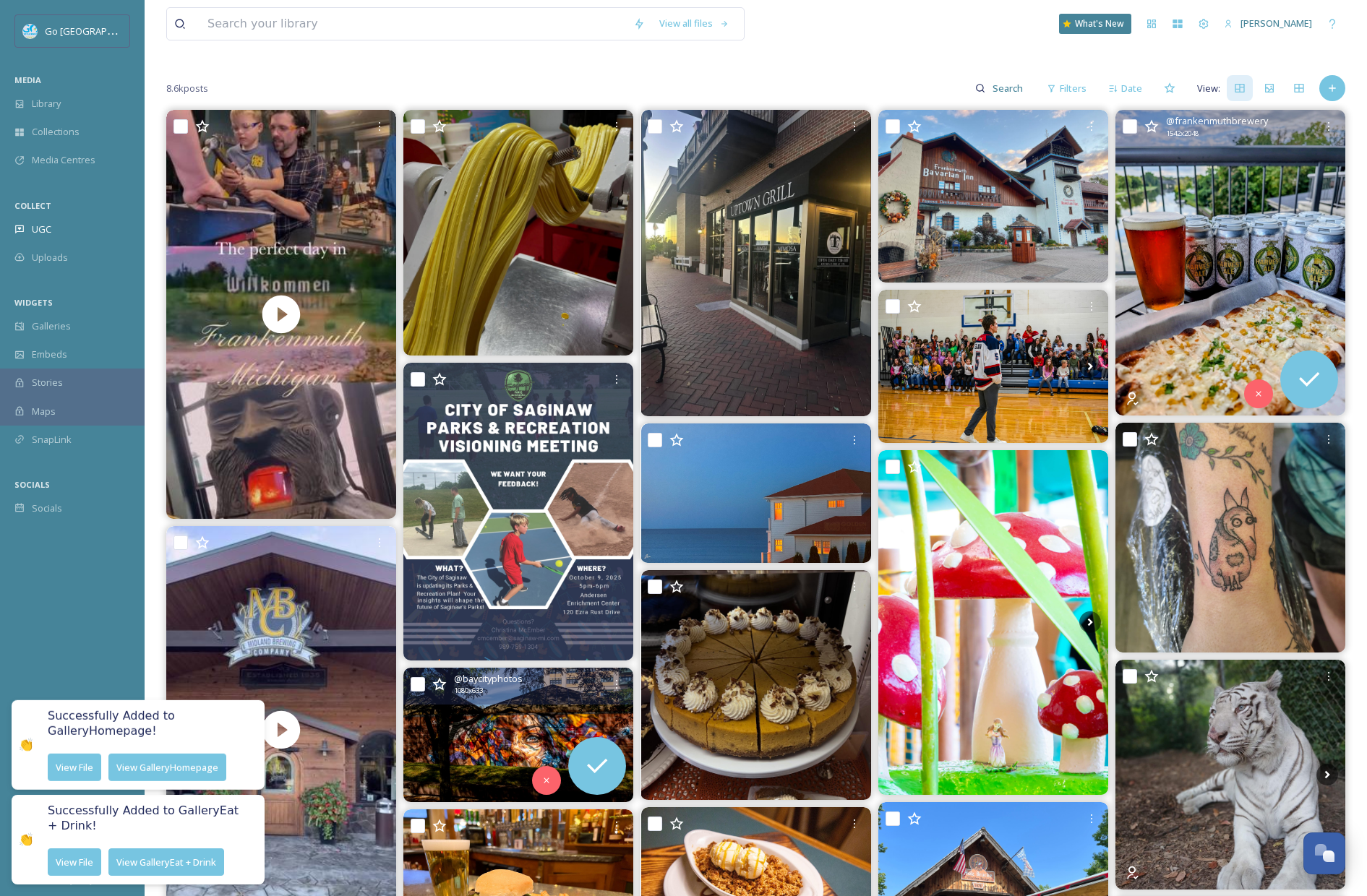
click at [621, 670] on div "@ baycityphotos 1080 x 633" at bounding box center [518, 686] width 230 height 37
click at [618, 686] on icon at bounding box center [617, 684] width 12 height 12
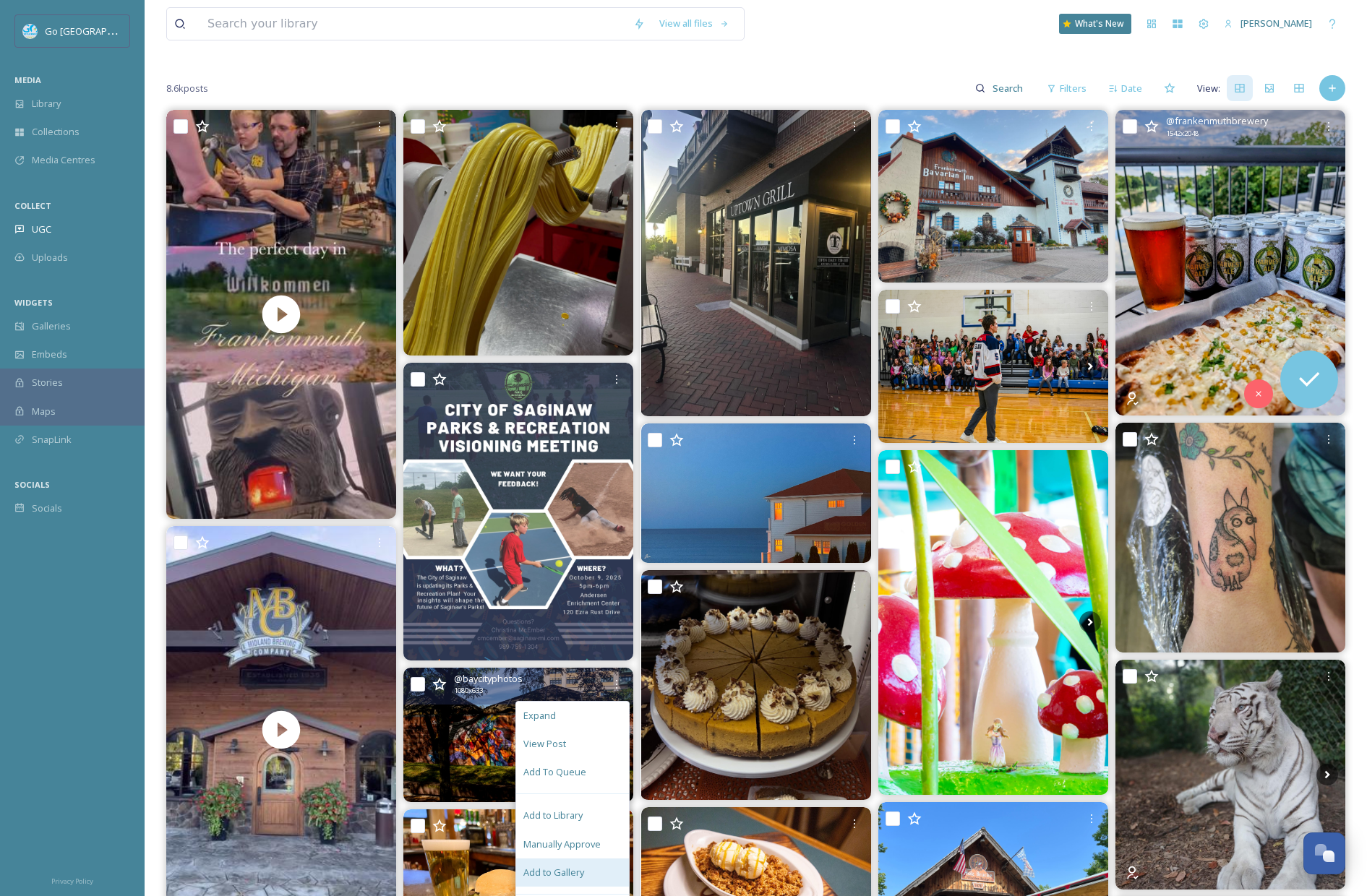
click at [591, 877] on div "Add to Gallery" at bounding box center [573, 872] width 113 height 28
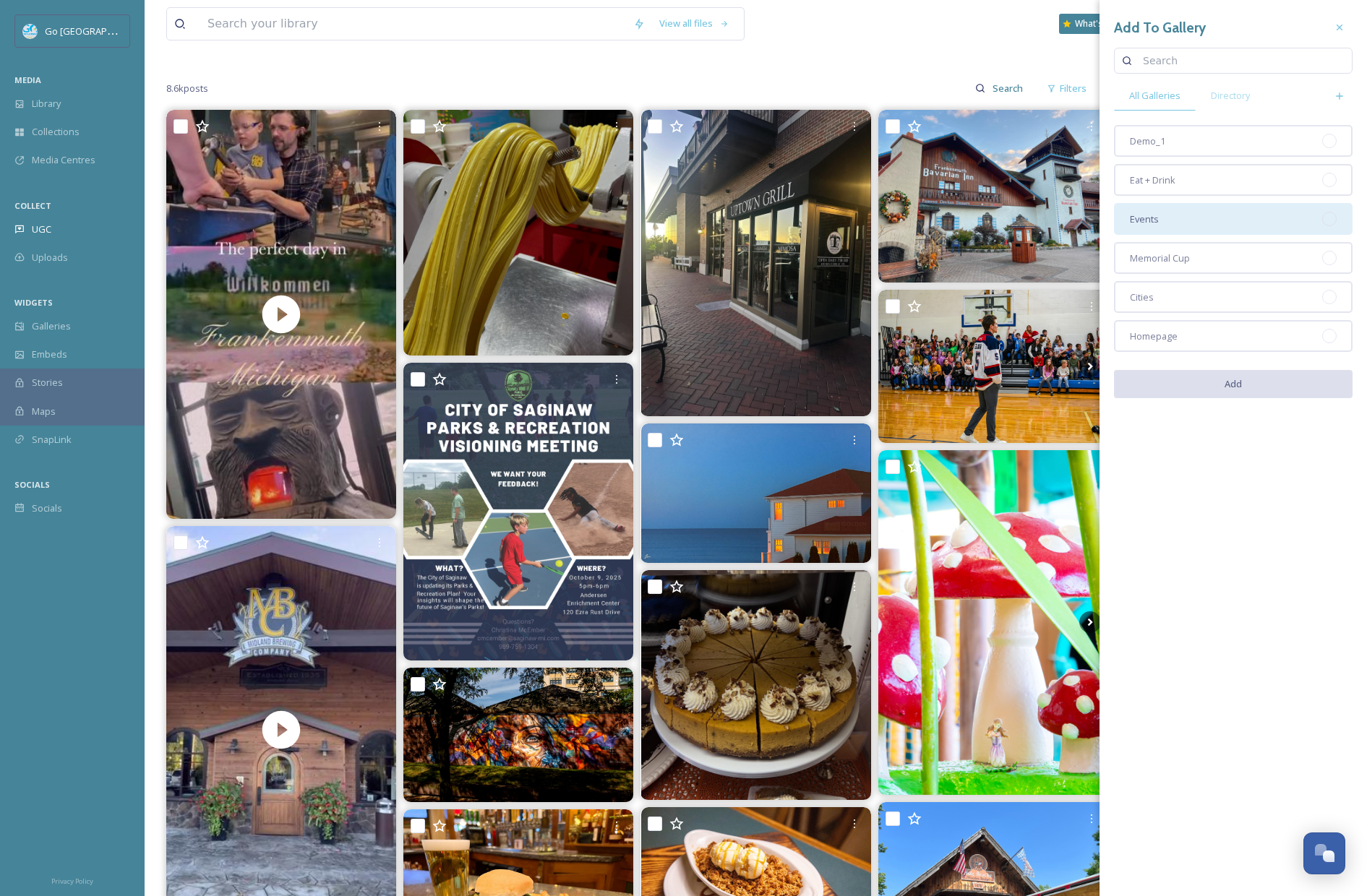
drag, startPoint x: 1200, startPoint y: 333, endPoint x: 1183, endPoint y: 204, distance: 130.1
click at [1200, 333] on div "Homepage" at bounding box center [1233, 336] width 238 height 32
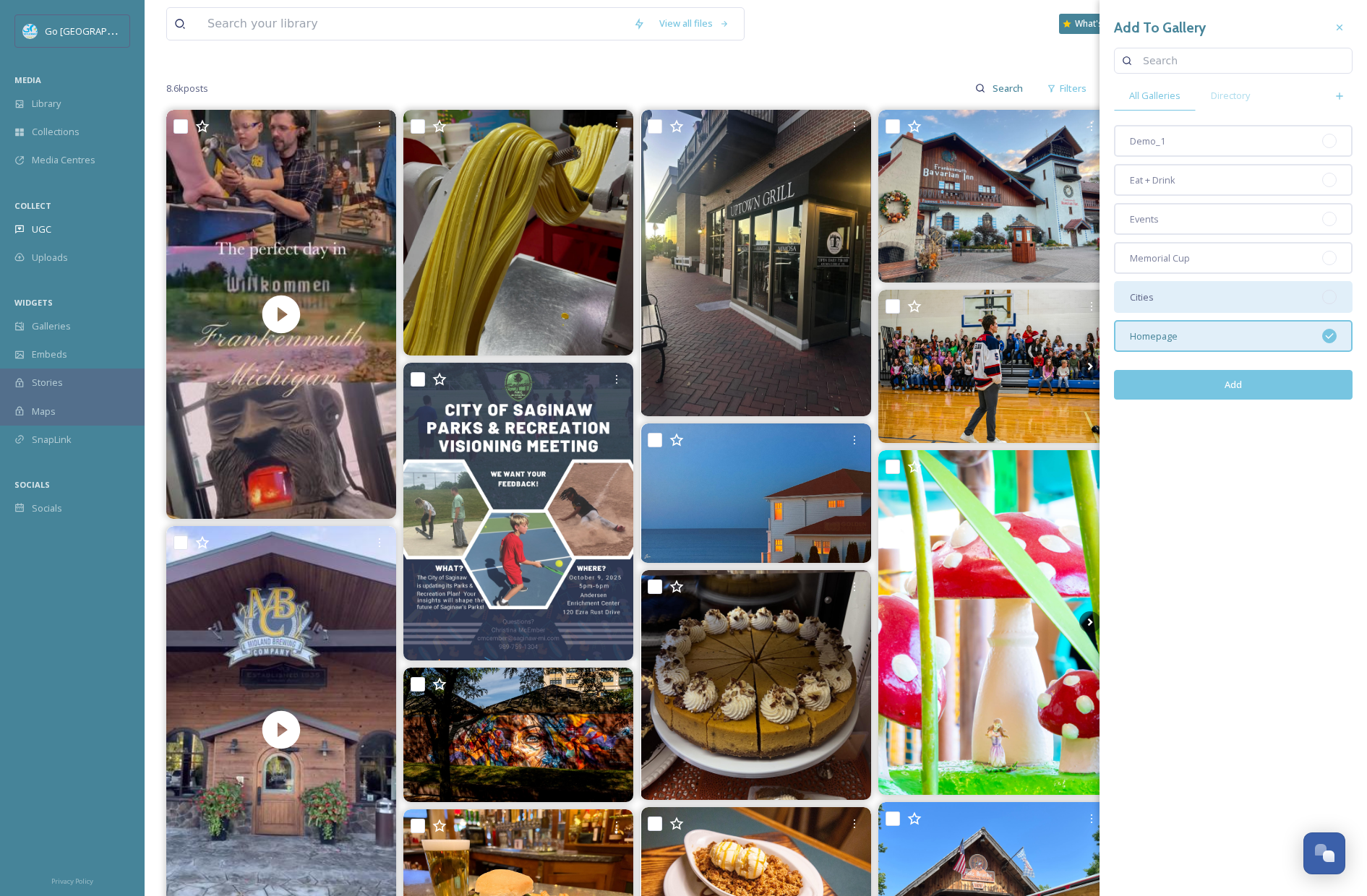
click at [1178, 291] on div "Cities" at bounding box center [1233, 297] width 238 height 32
click at [1250, 379] on button "Add" at bounding box center [1233, 384] width 238 height 29
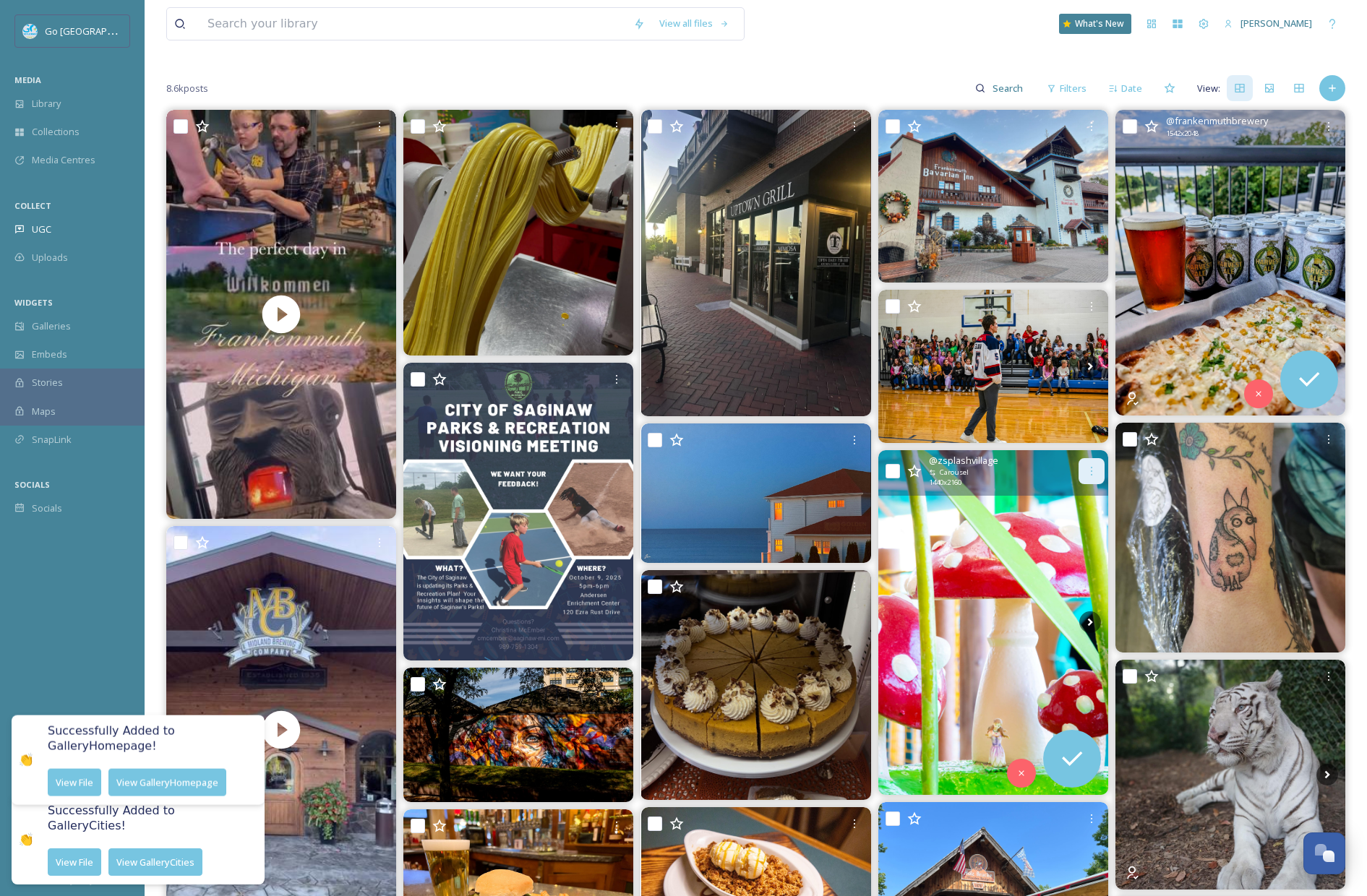
click at [1082, 467] on div at bounding box center [1091, 471] width 26 height 26
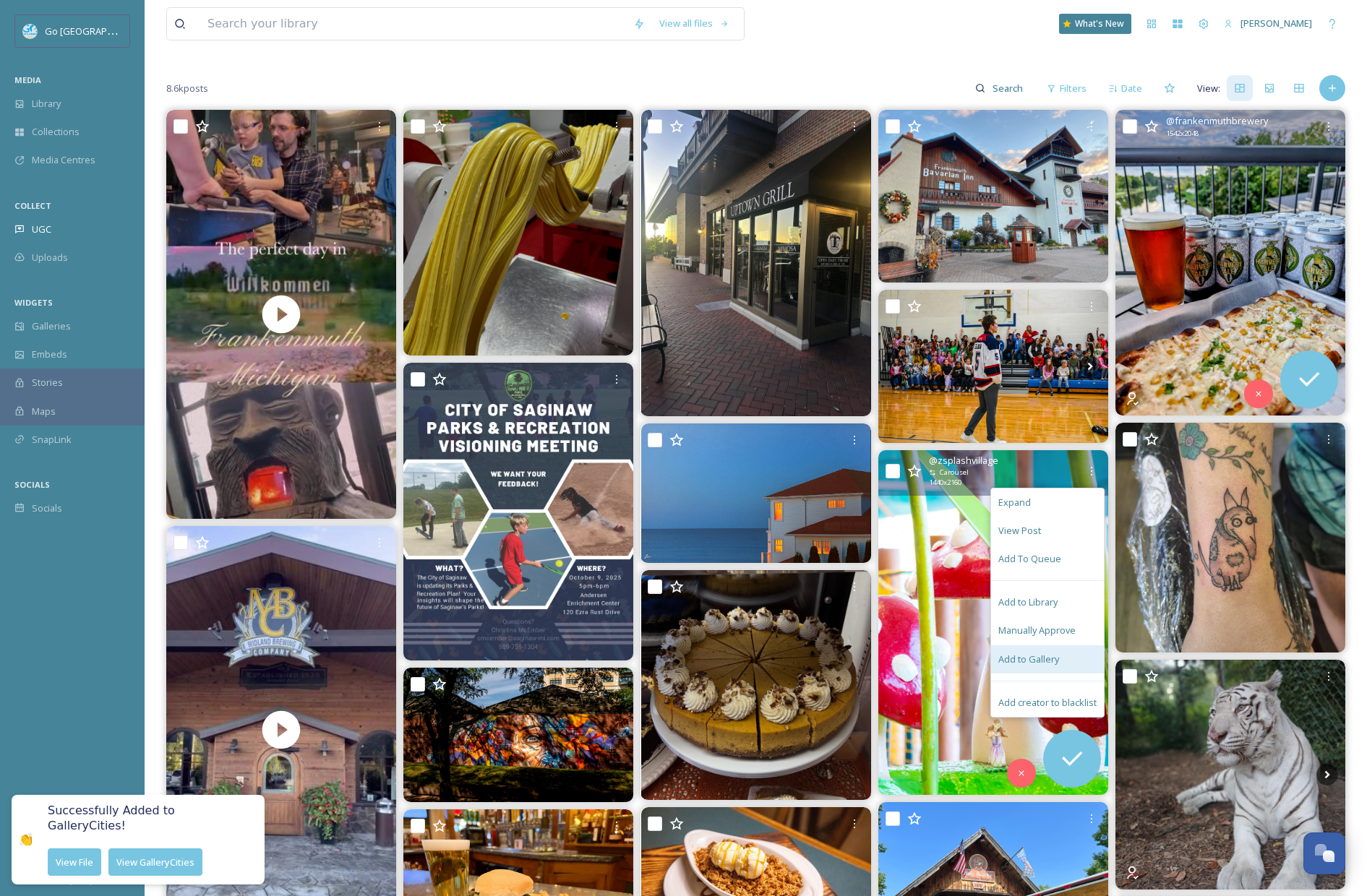
click at [1055, 657] on span "Add to Gallery" at bounding box center [1028, 659] width 60 height 14
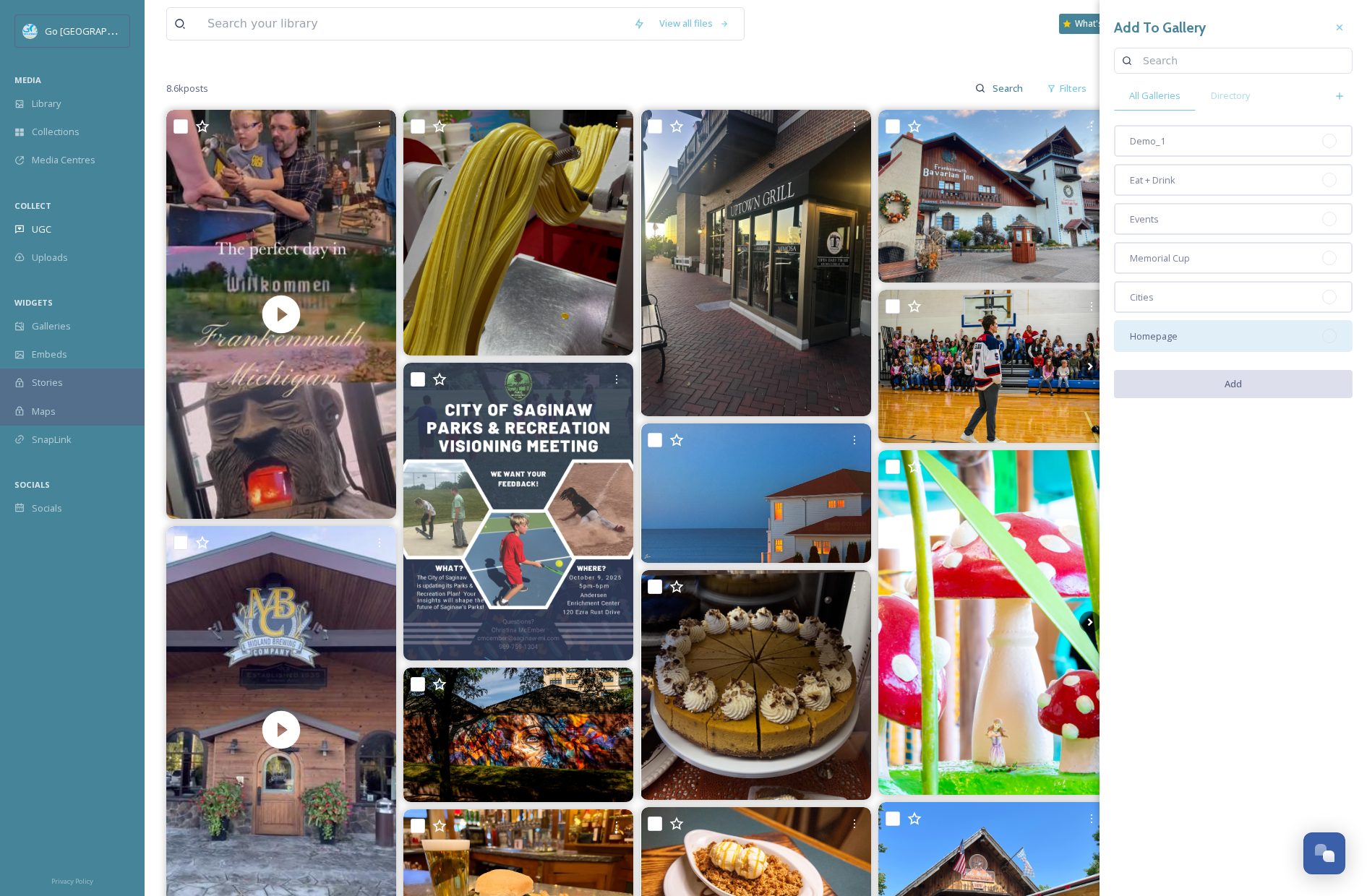
click at [1190, 328] on div "Homepage" at bounding box center [1233, 336] width 238 height 32
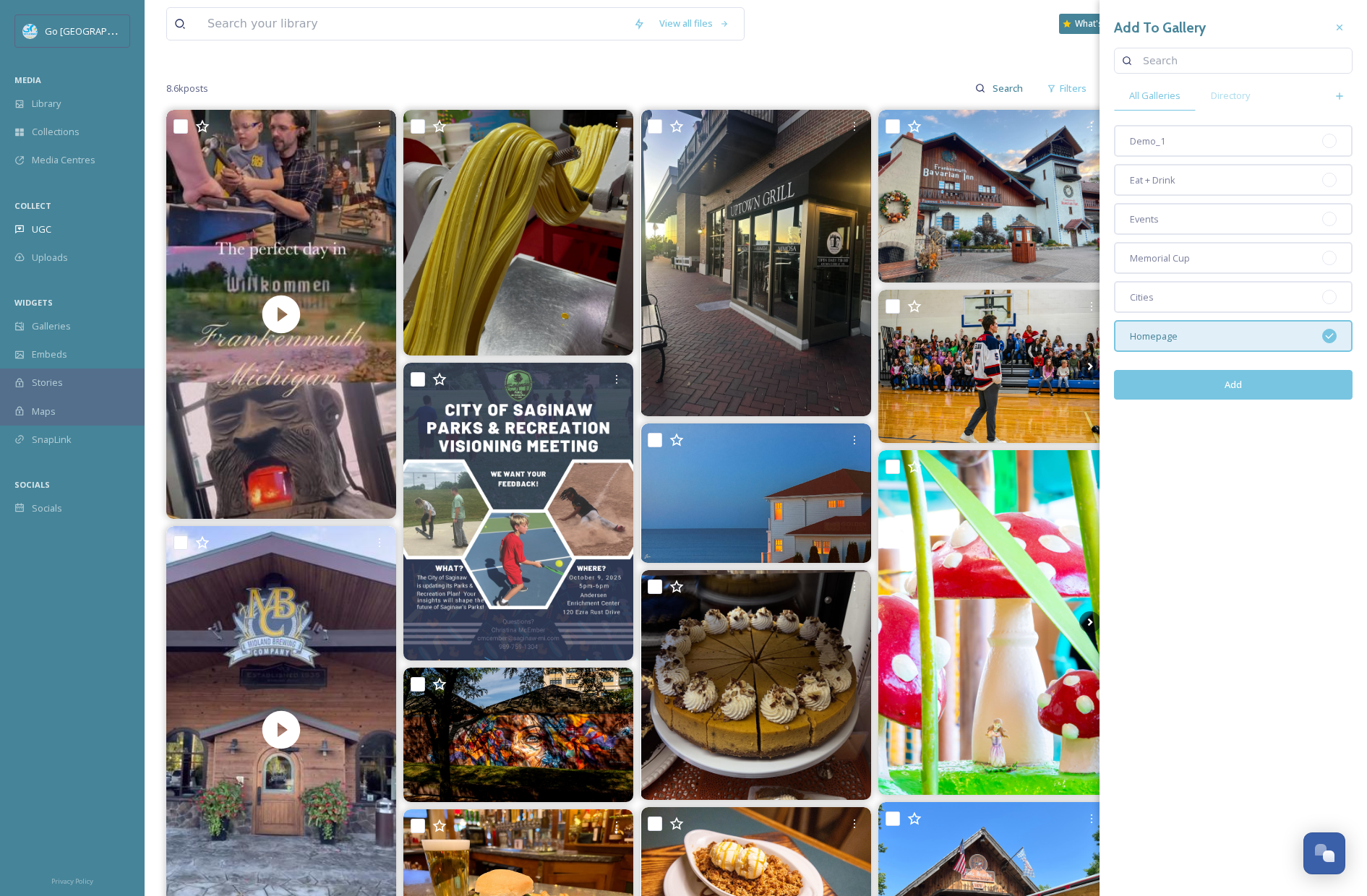
click at [1262, 389] on button "Add" at bounding box center [1233, 384] width 238 height 29
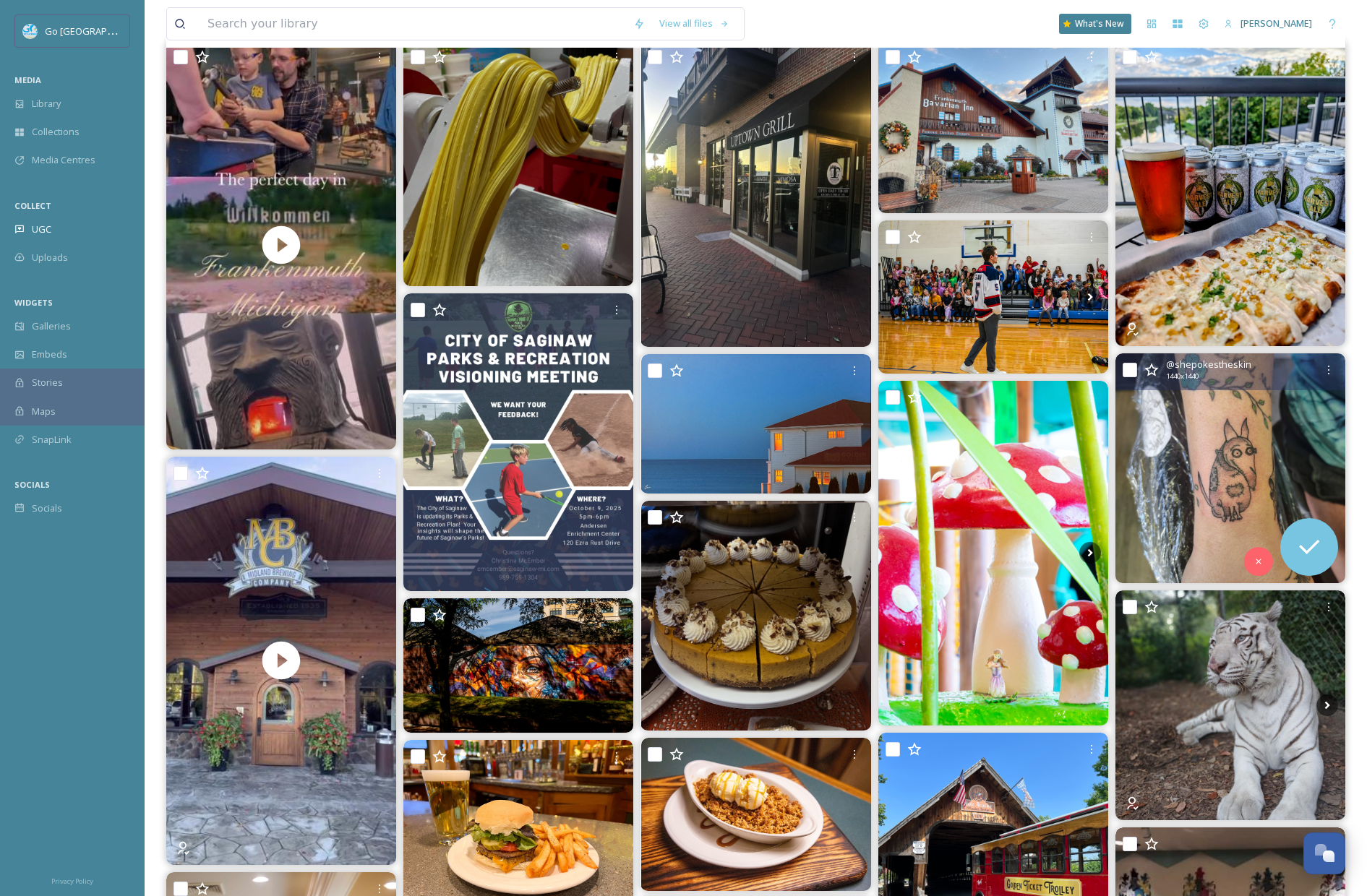
scroll to position [253, 0]
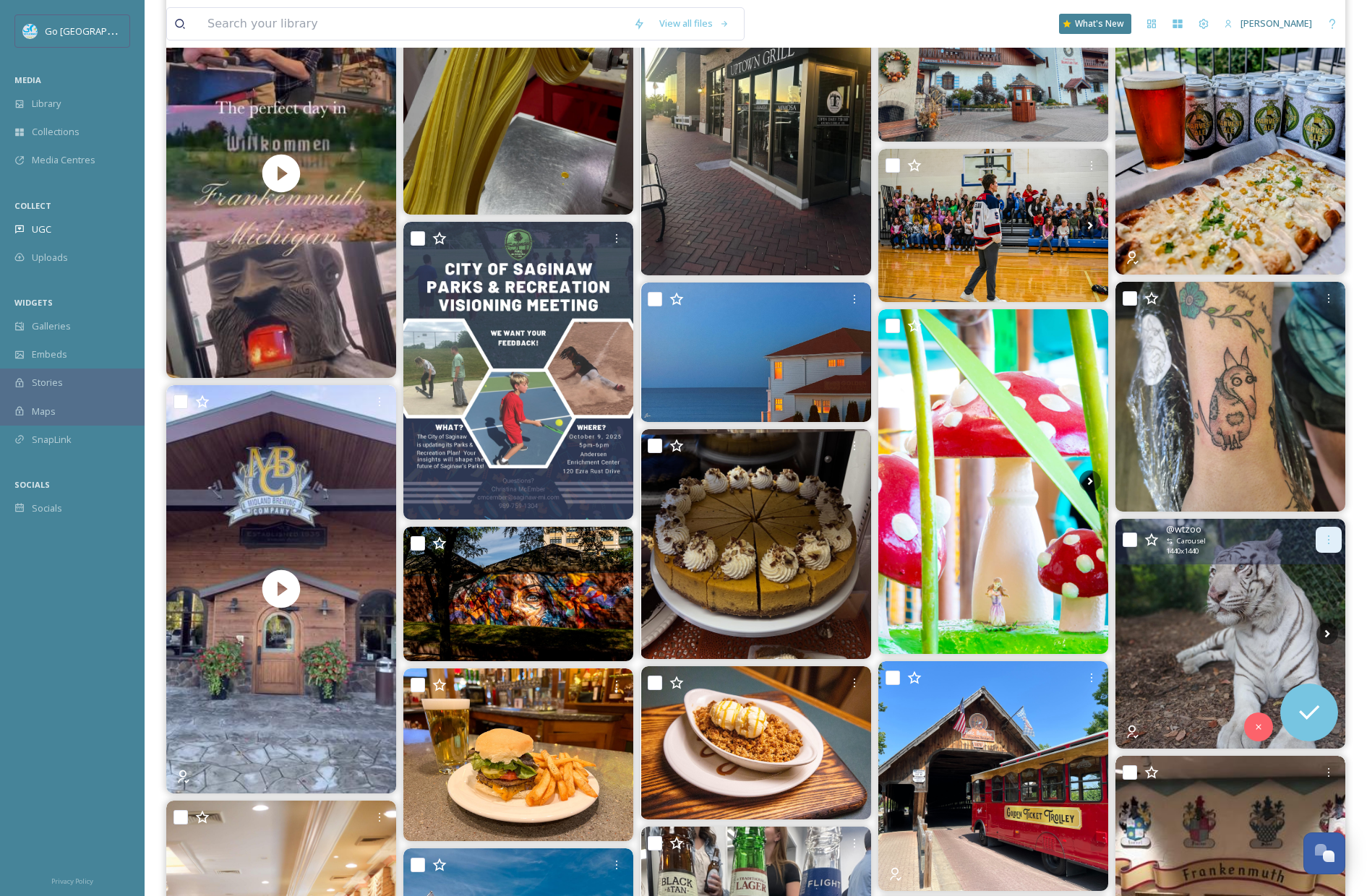
click at [1276, 534] on icon at bounding box center [1329, 539] width 12 height 12
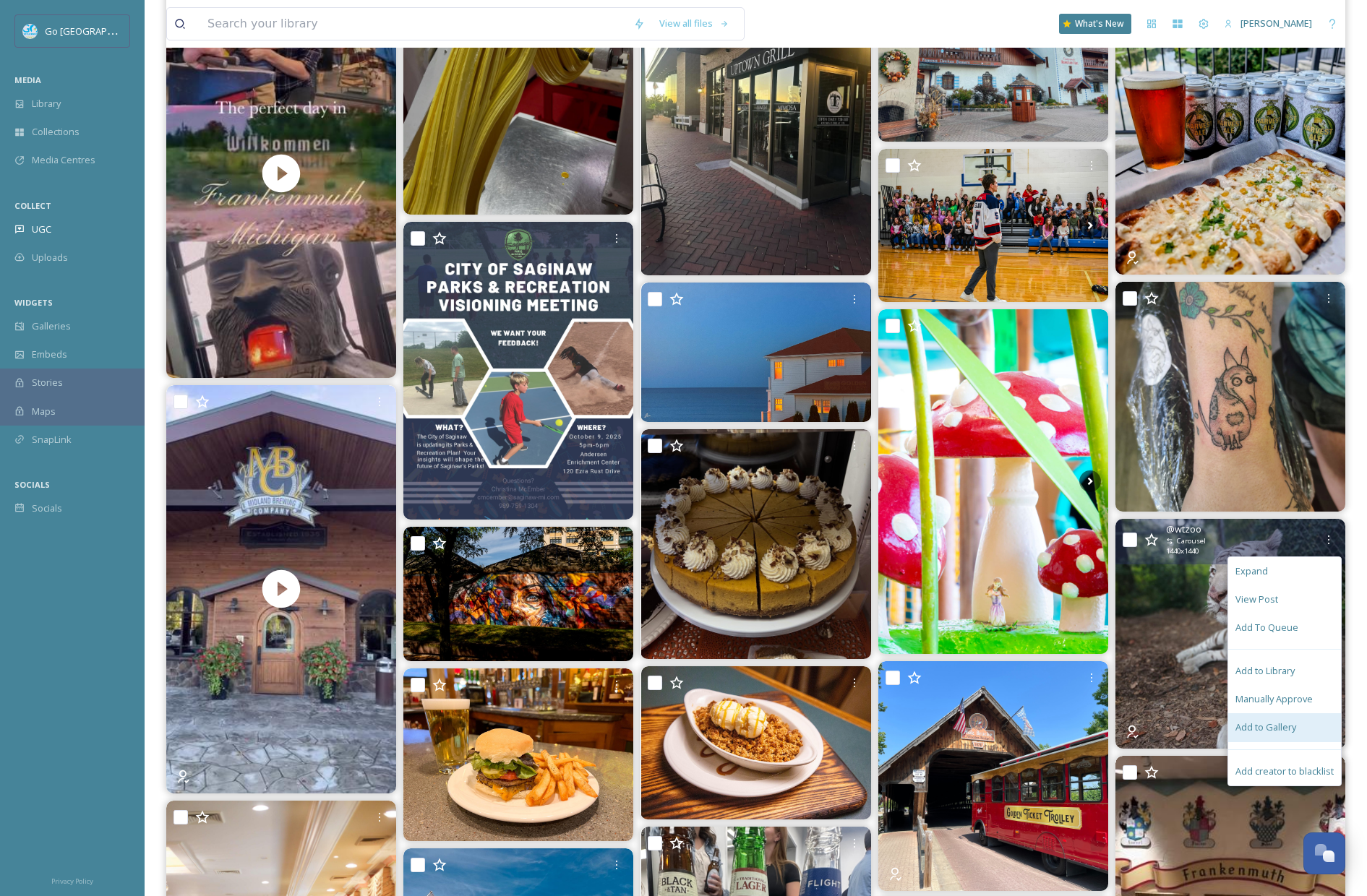
click at [1258, 721] on span "Add to Gallery" at bounding box center [1266, 727] width 60 height 14
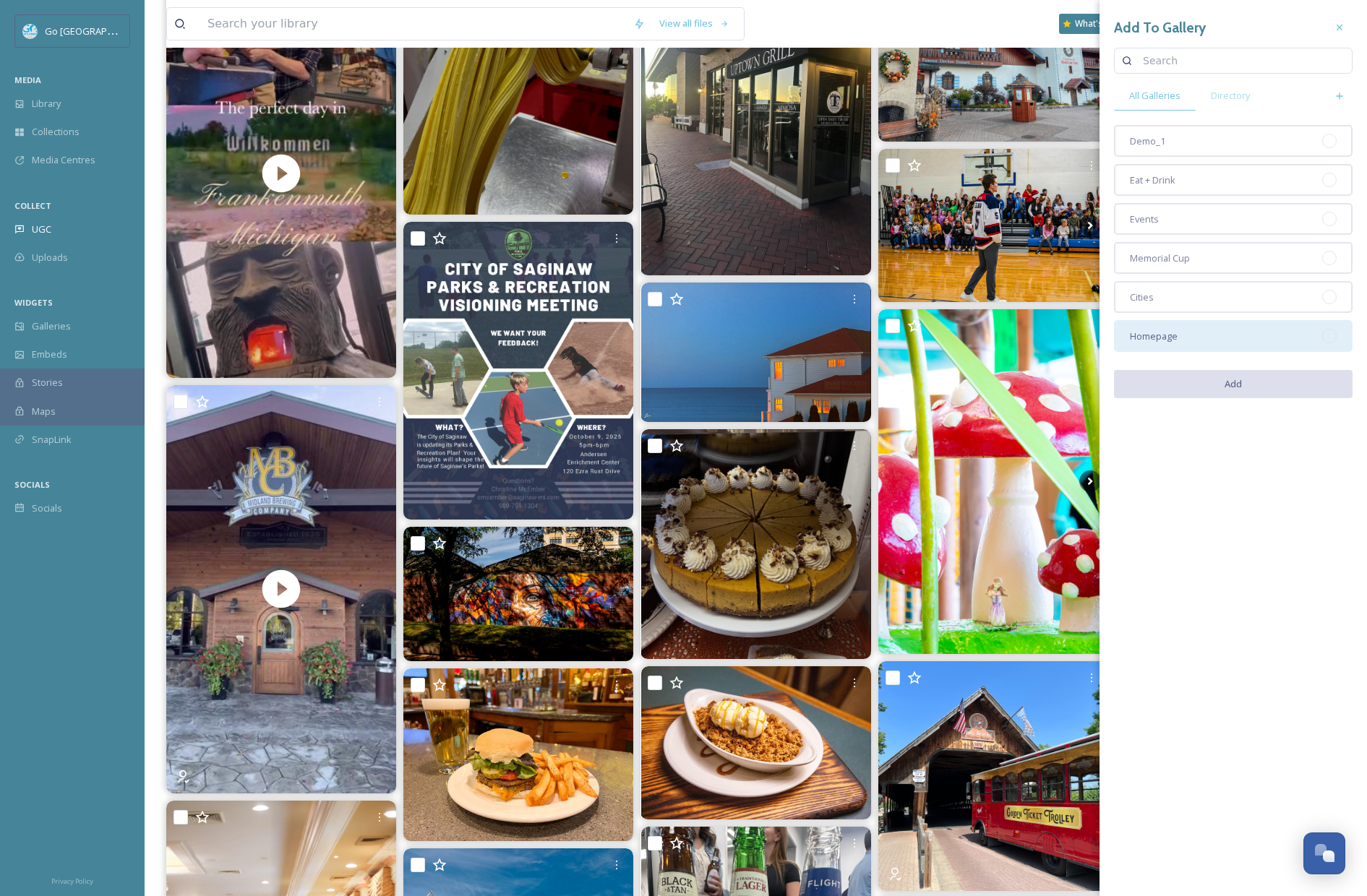
click at [1186, 326] on div "Homepage" at bounding box center [1233, 336] width 238 height 32
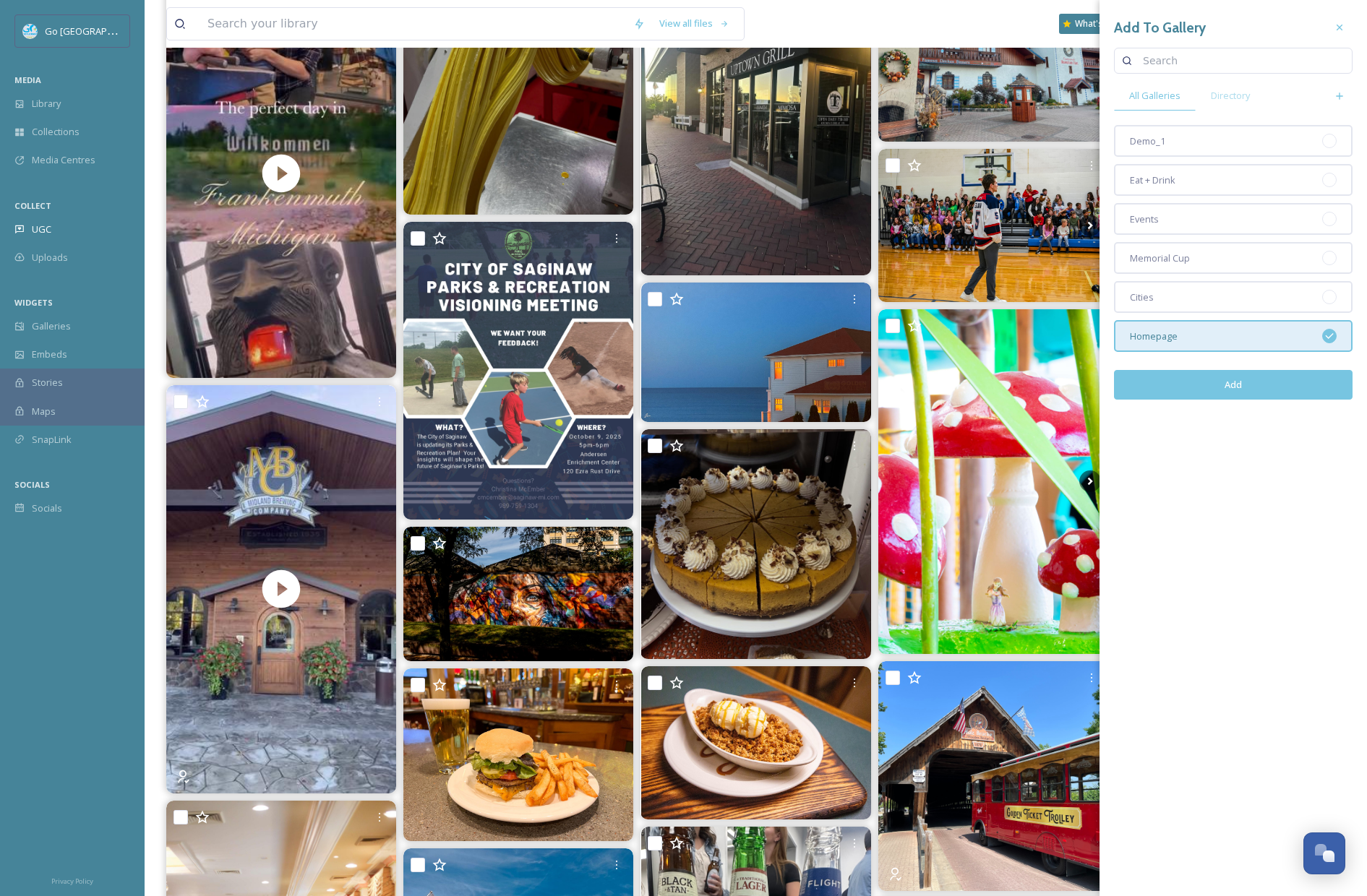
click at [1243, 383] on button "Add" at bounding box center [1233, 384] width 238 height 29
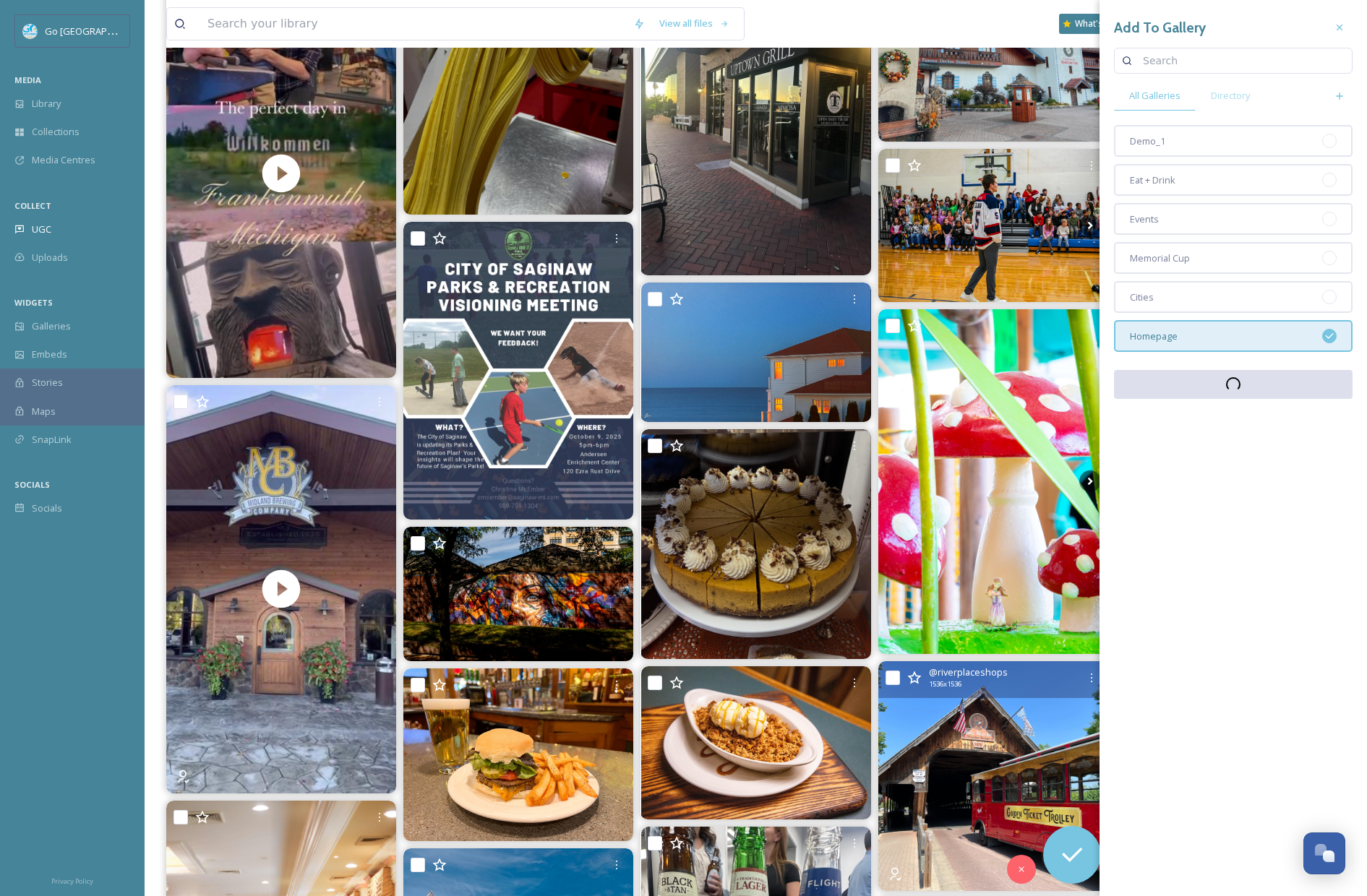
scroll to position [532, 0]
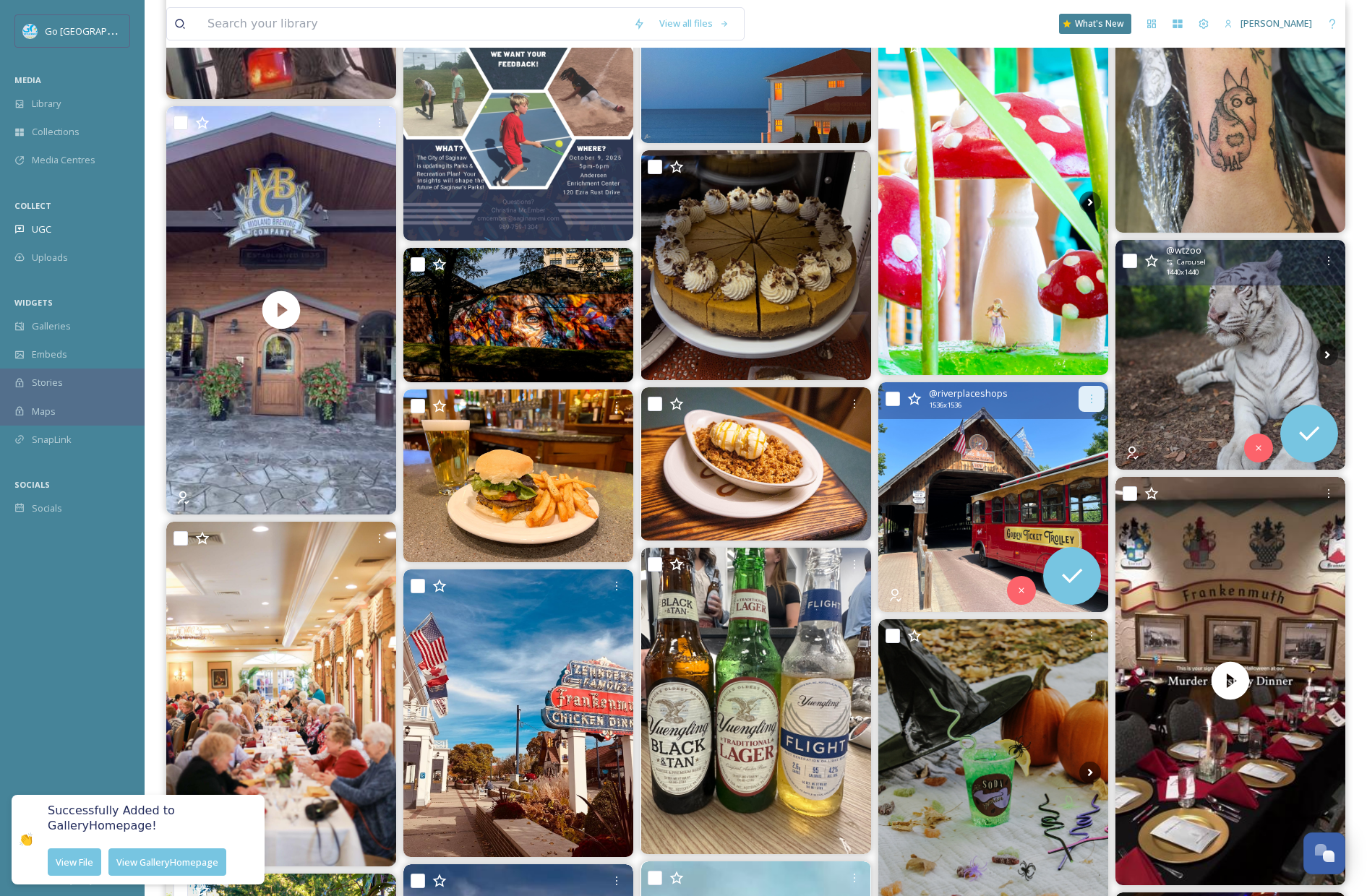
click at [1091, 395] on icon at bounding box center [1092, 399] width 2 height 9
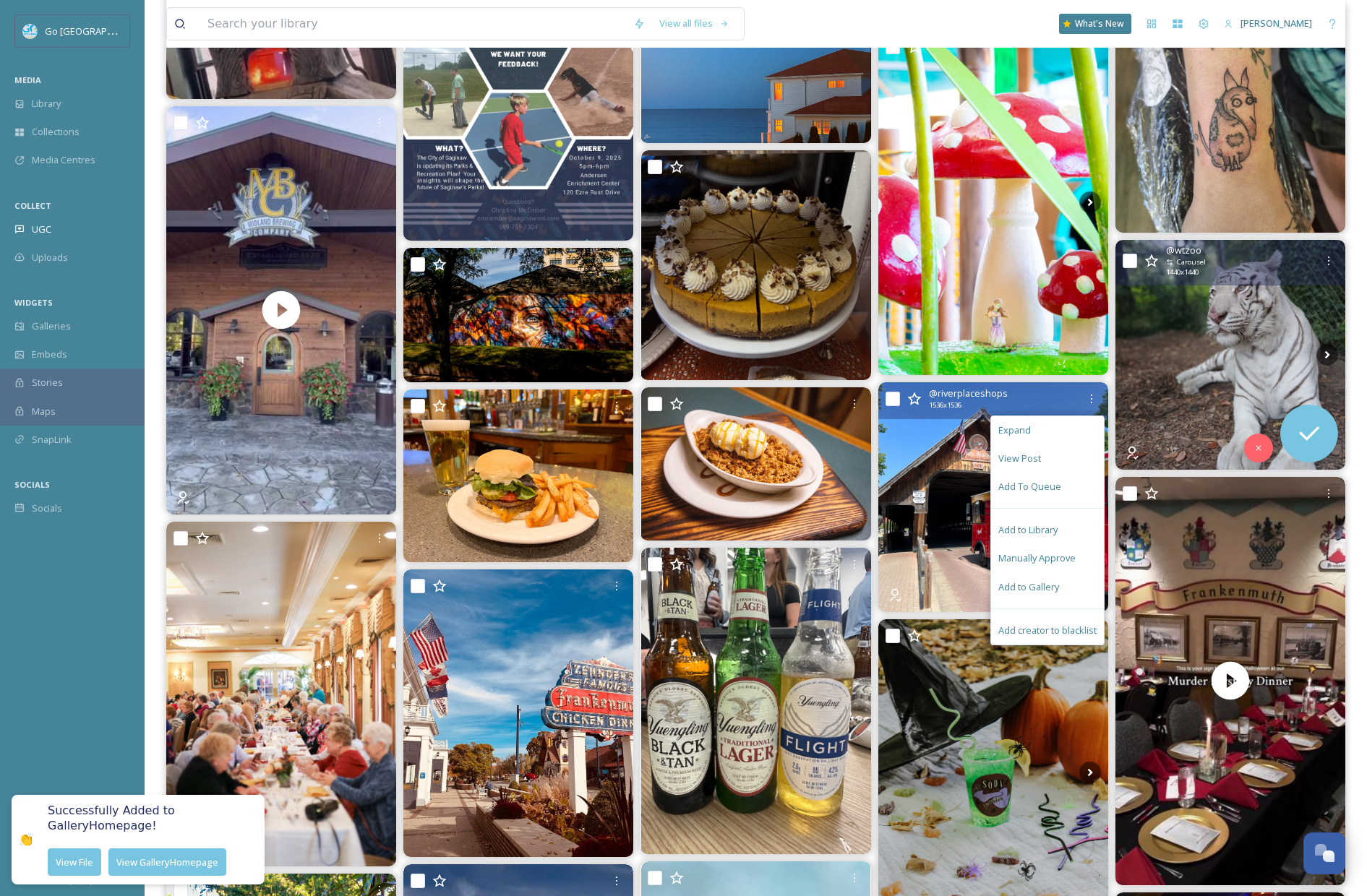
drag, startPoint x: 1025, startPoint y: 581, endPoint x: 1063, endPoint y: 535, distance: 59.7
click at [1025, 581] on span "Add to Gallery" at bounding box center [1028, 587] width 60 height 14
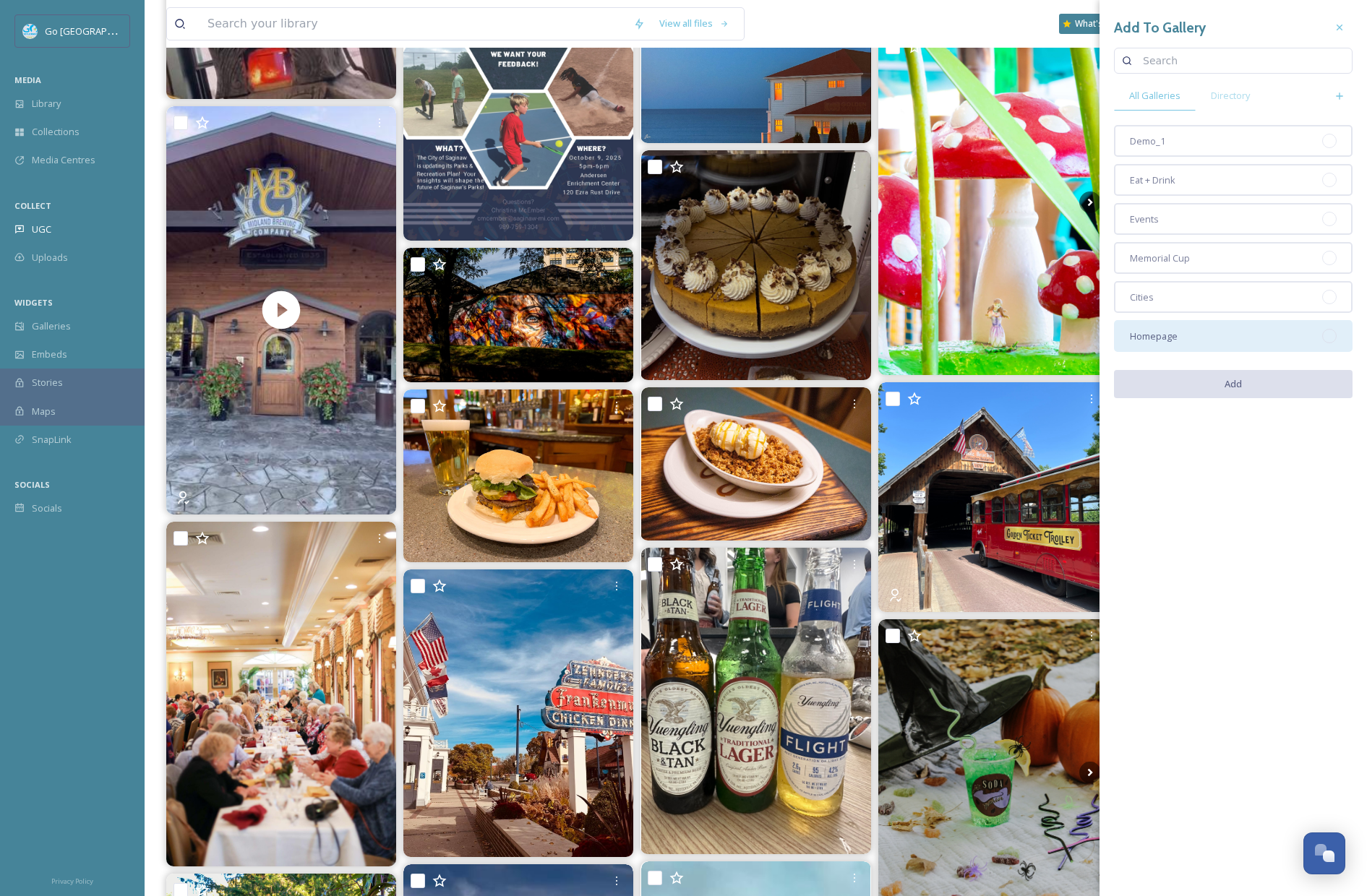
click at [1191, 330] on div "Homepage" at bounding box center [1233, 336] width 238 height 32
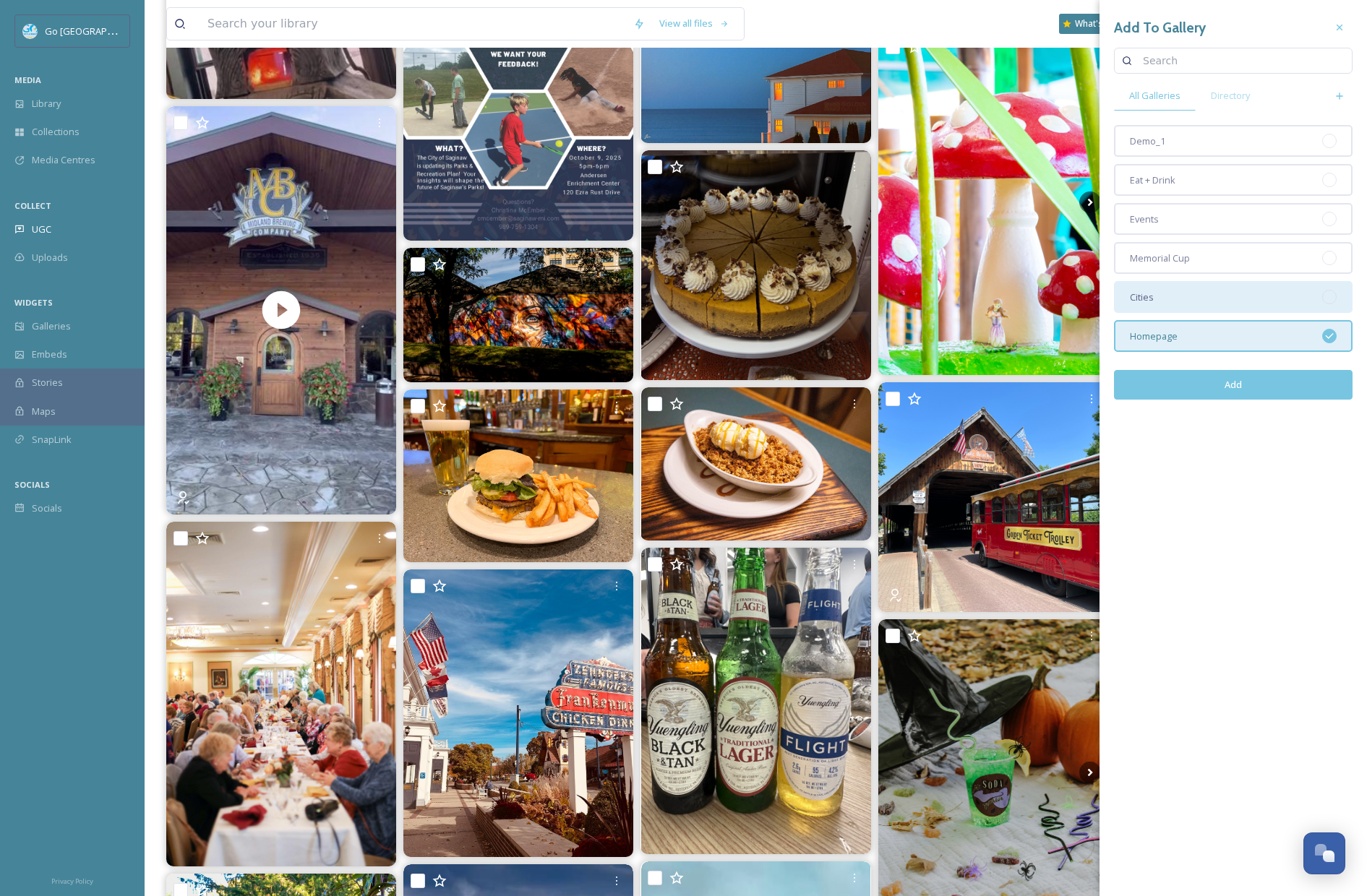
click at [1182, 292] on div "Cities" at bounding box center [1233, 297] width 238 height 32
click at [1248, 393] on button "Add" at bounding box center [1233, 384] width 238 height 29
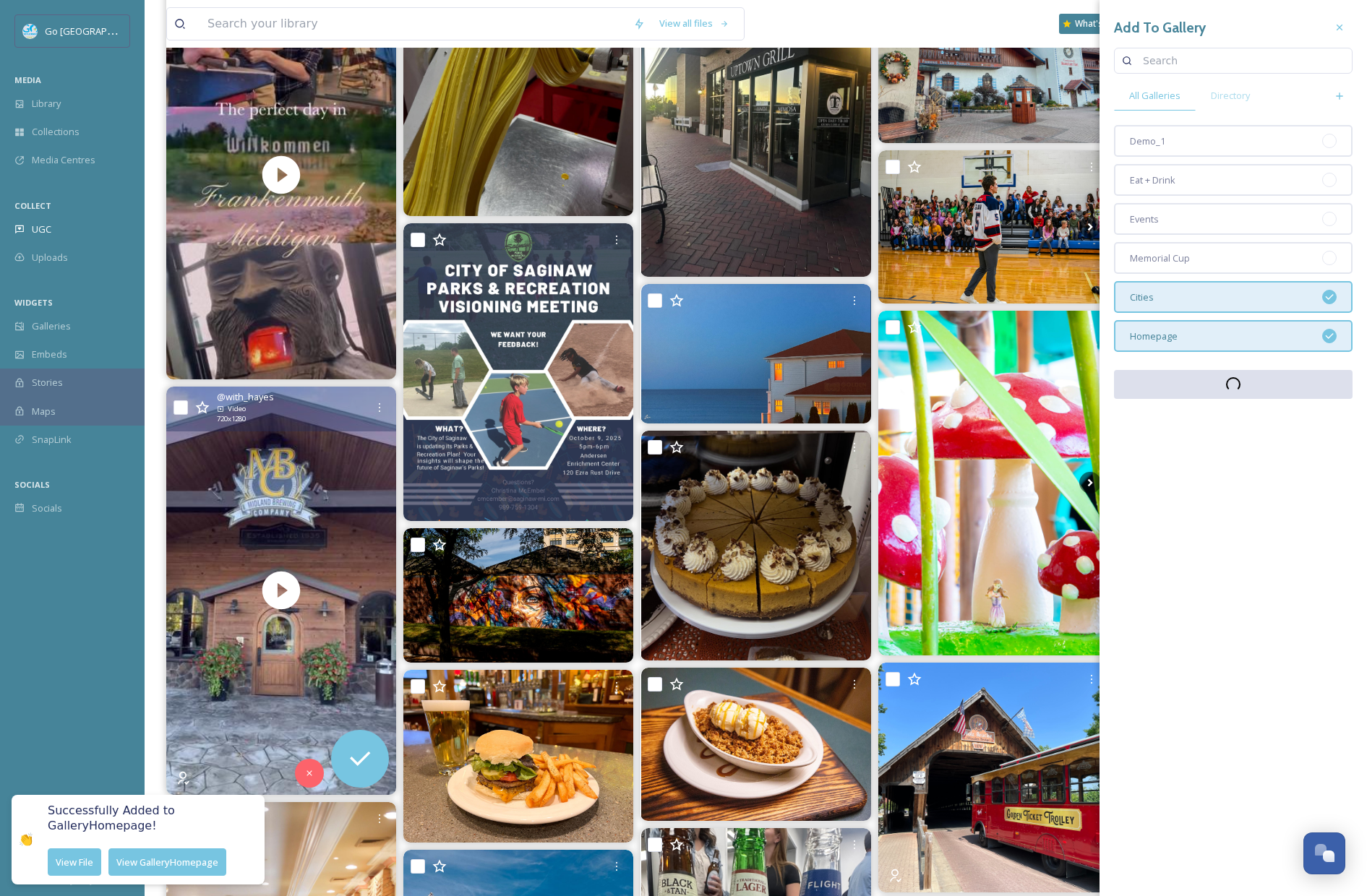
scroll to position [254, 0]
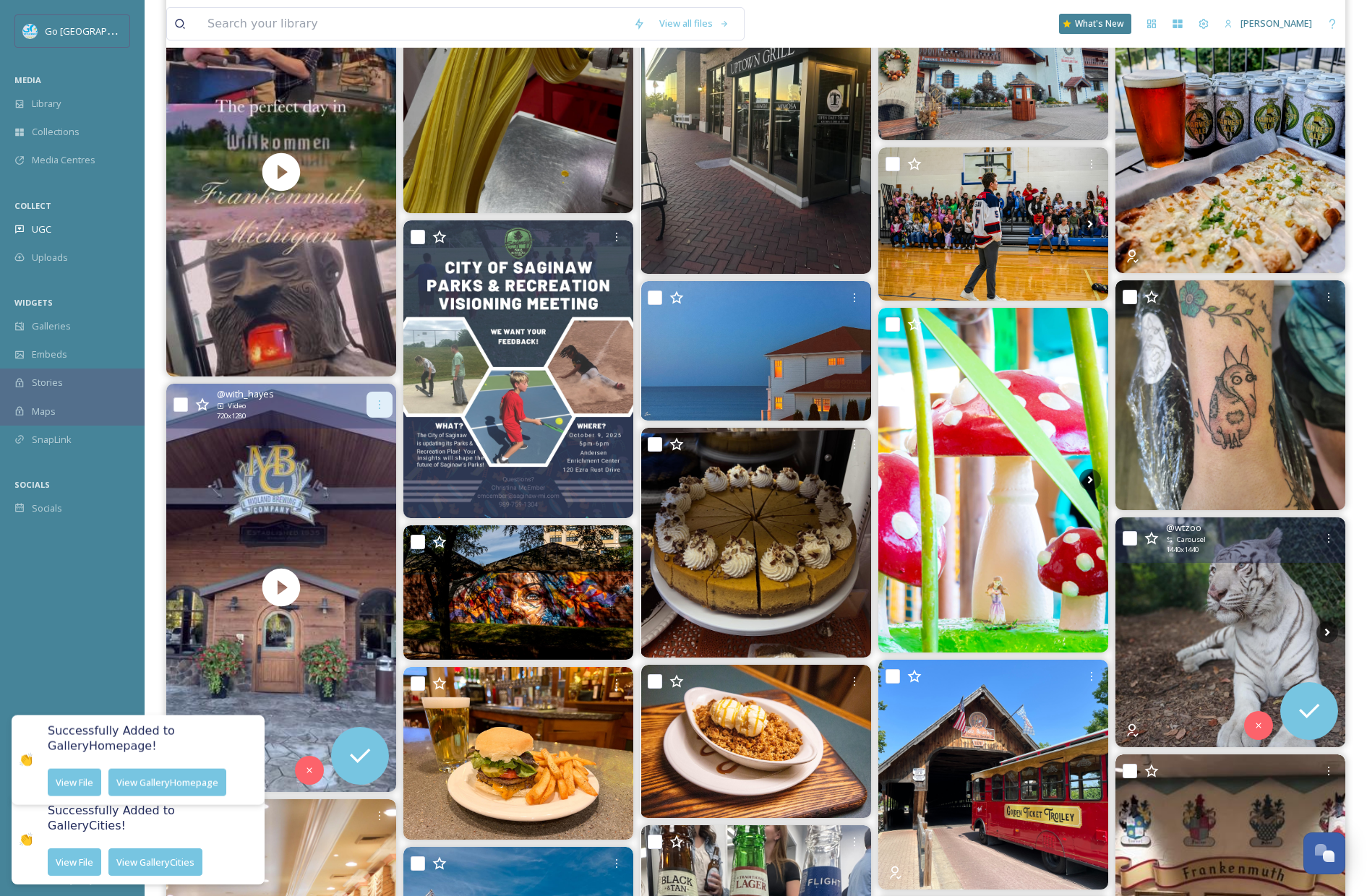
click at [379, 403] on icon at bounding box center [379, 404] width 12 height 12
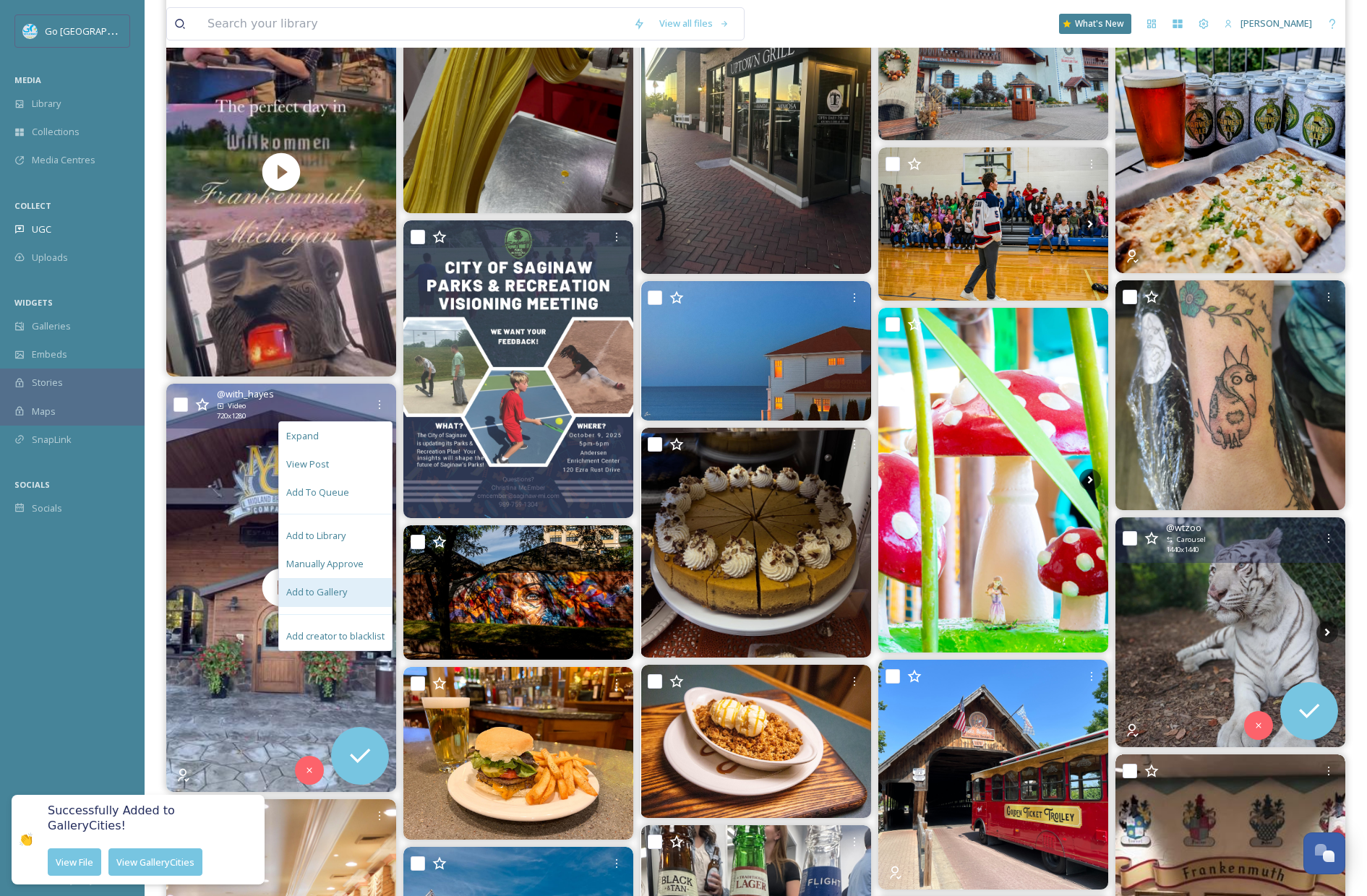
click at [345, 586] on span "Add to Gallery" at bounding box center [316, 592] width 60 height 14
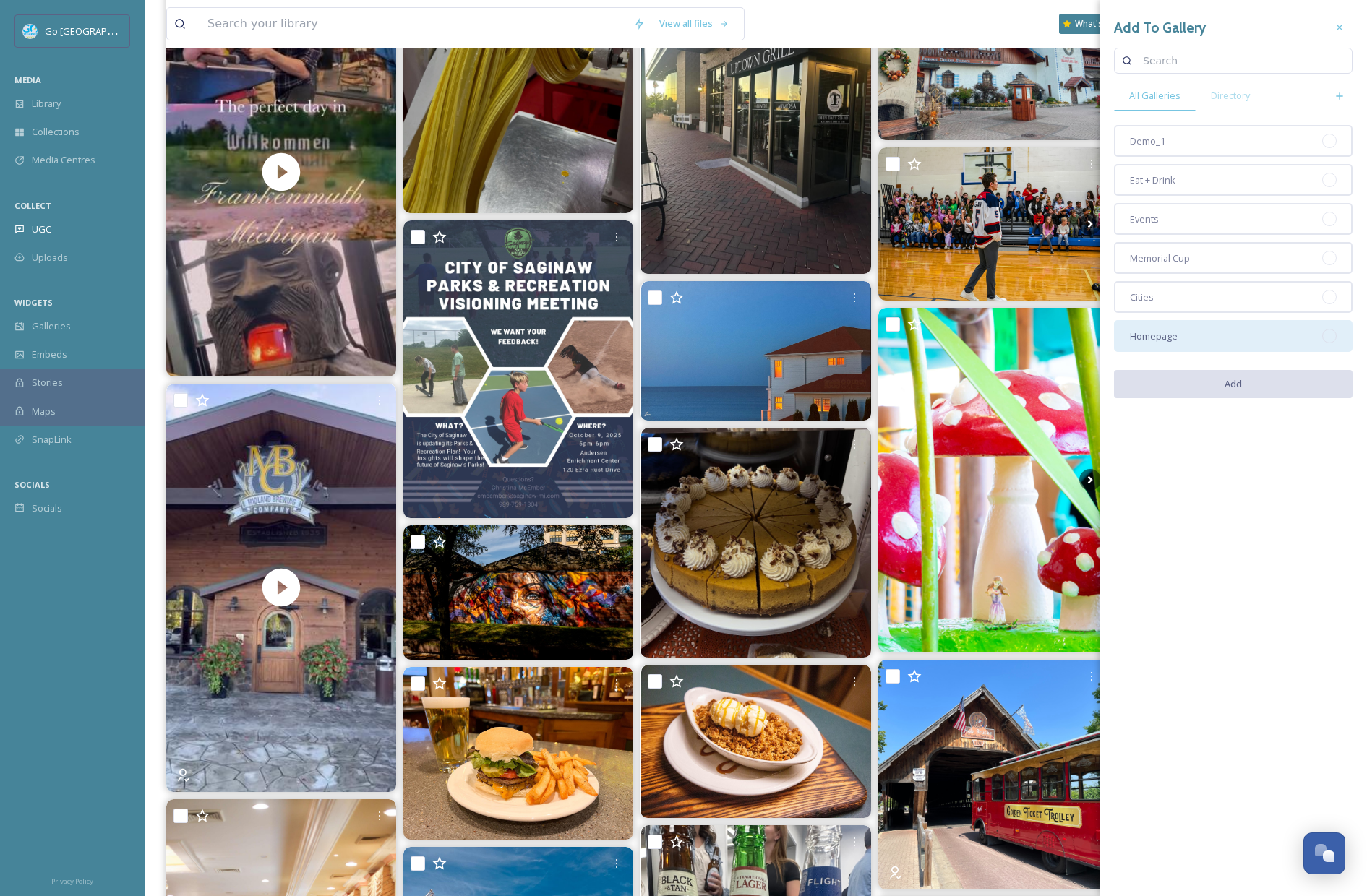
drag, startPoint x: 1192, startPoint y: 334, endPoint x: 1192, endPoint y: 326, distance: 8.0
click at [1192, 334] on div "Homepage" at bounding box center [1233, 336] width 238 height 32
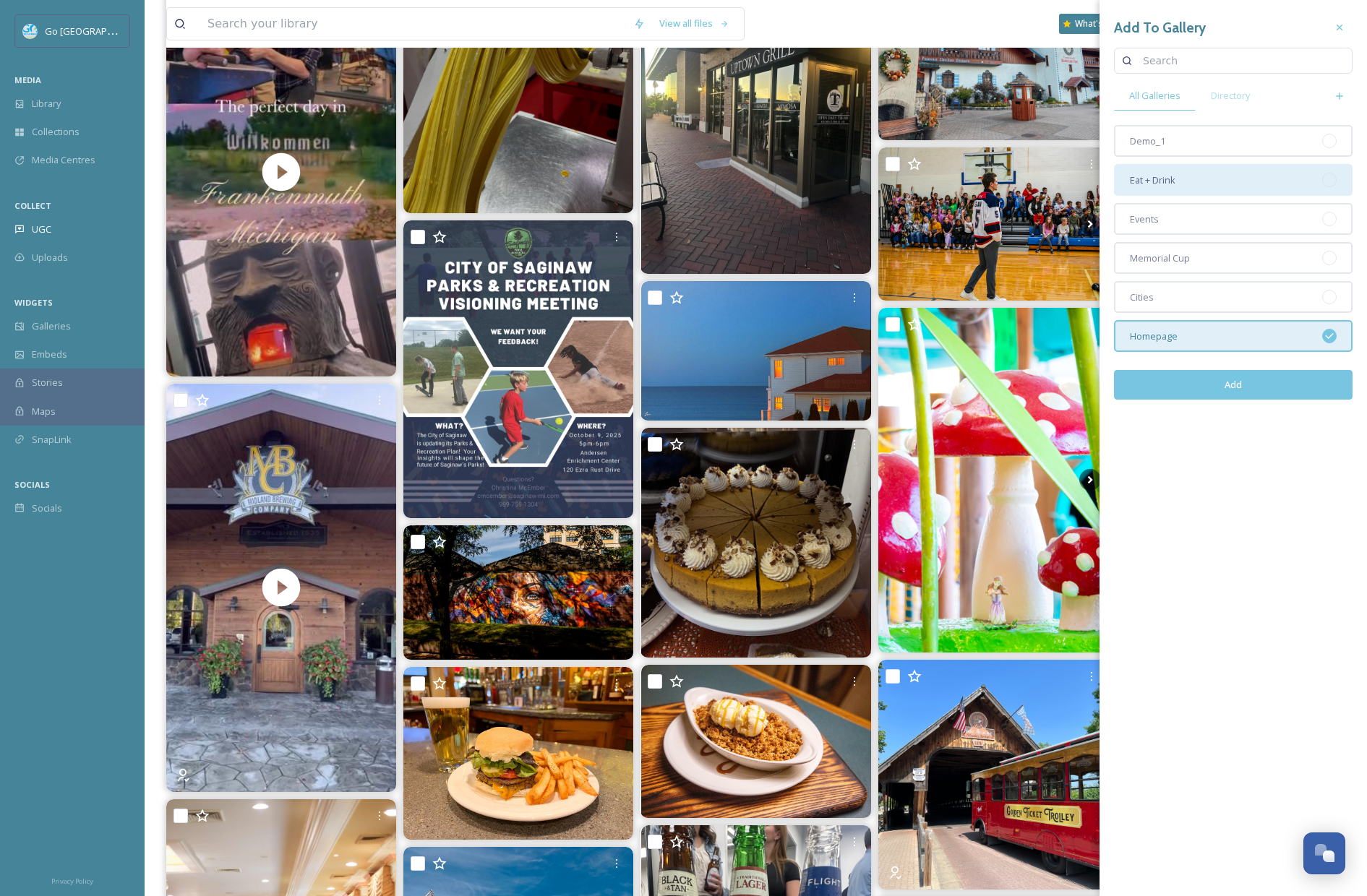
click at [1191, 184] on div "Eat + Drink" at bounding box center [1233, 180] width 238 height 32
click at [1264, 384] on button "Add" at bounding box center [1233, 384] width 238 height 29
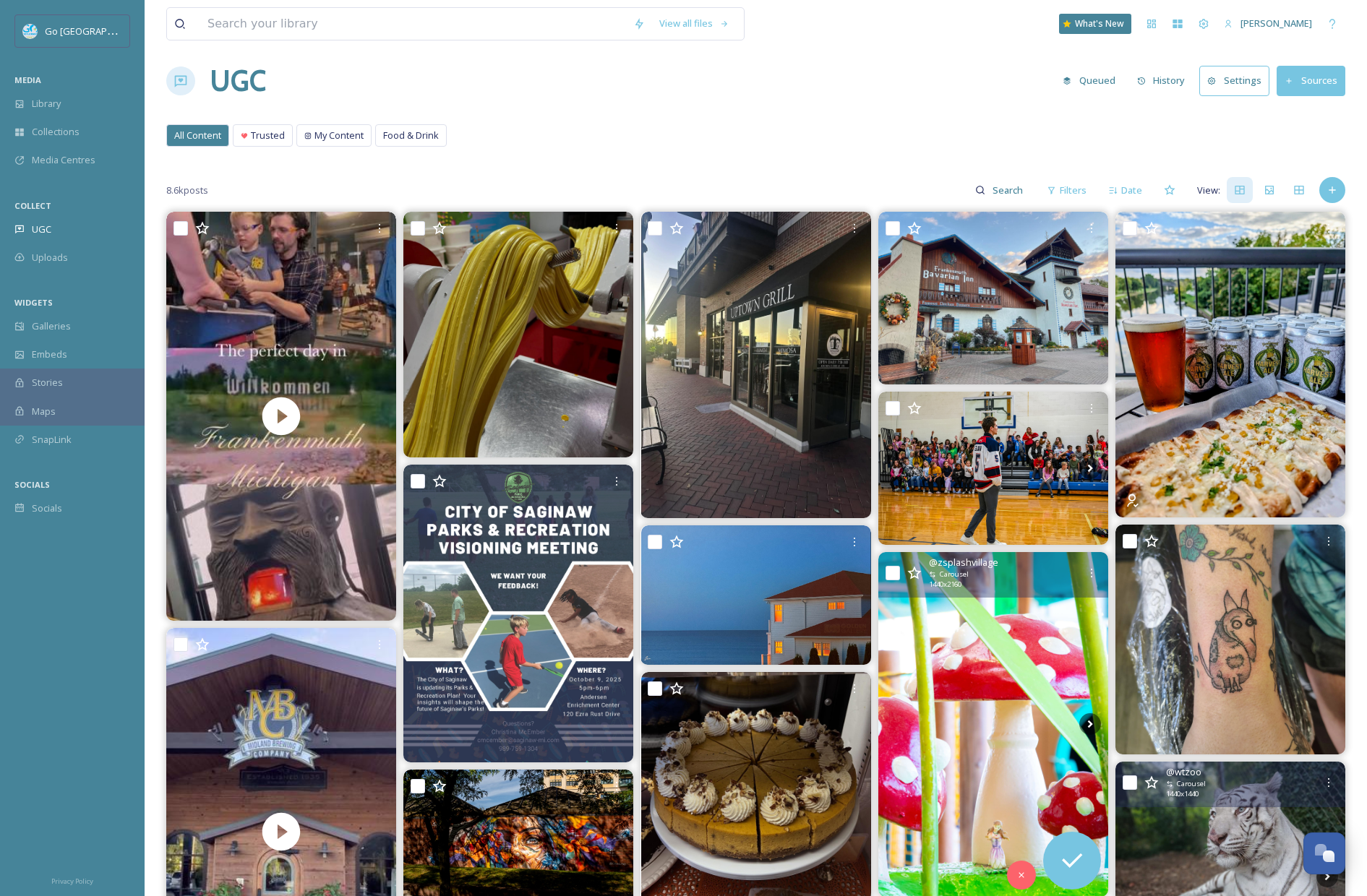
scroll to position [0, 0]
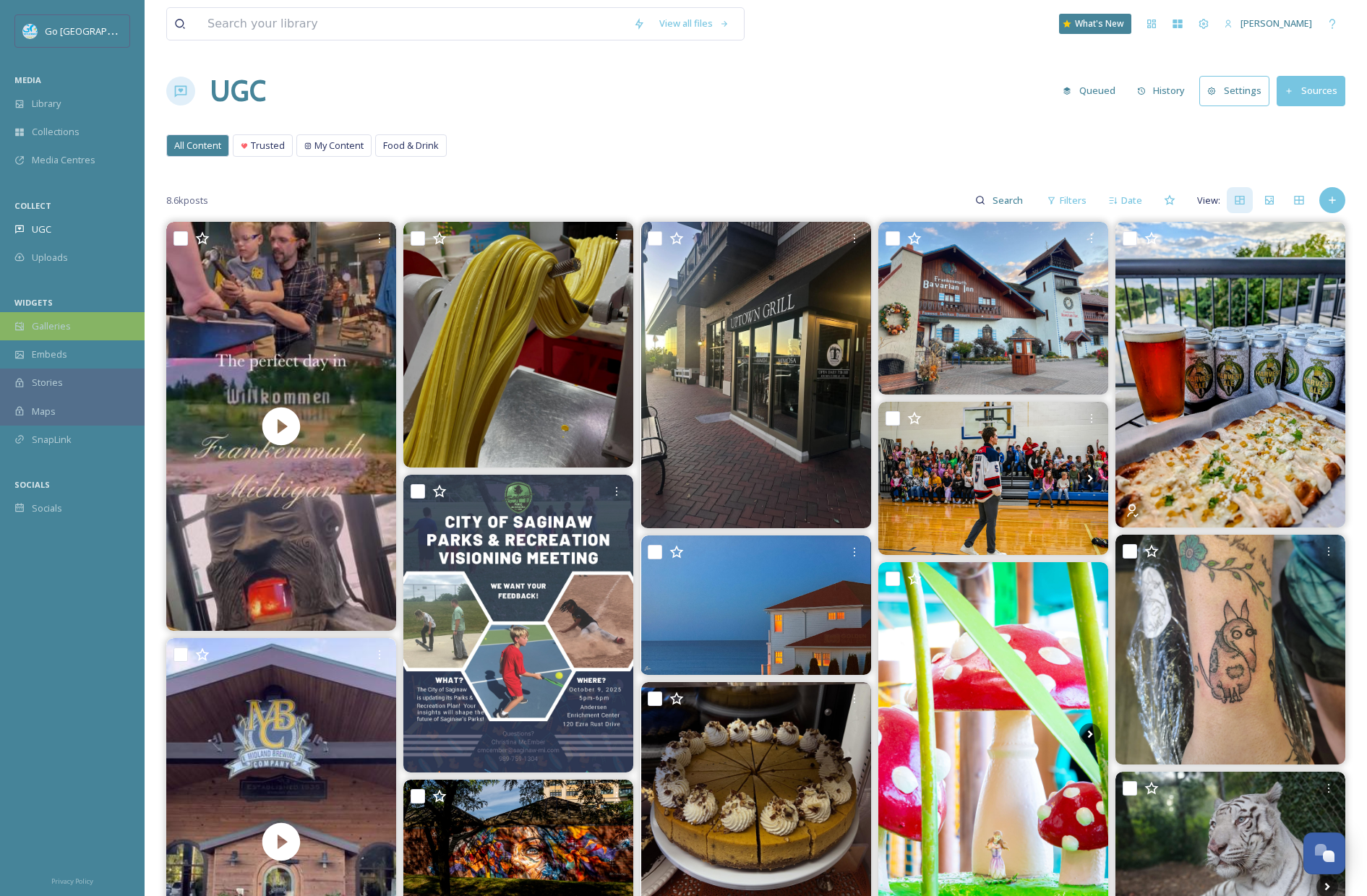
click at [77, 335] on div "Galleries" at bounding box center [72, 326] width 145 height 28
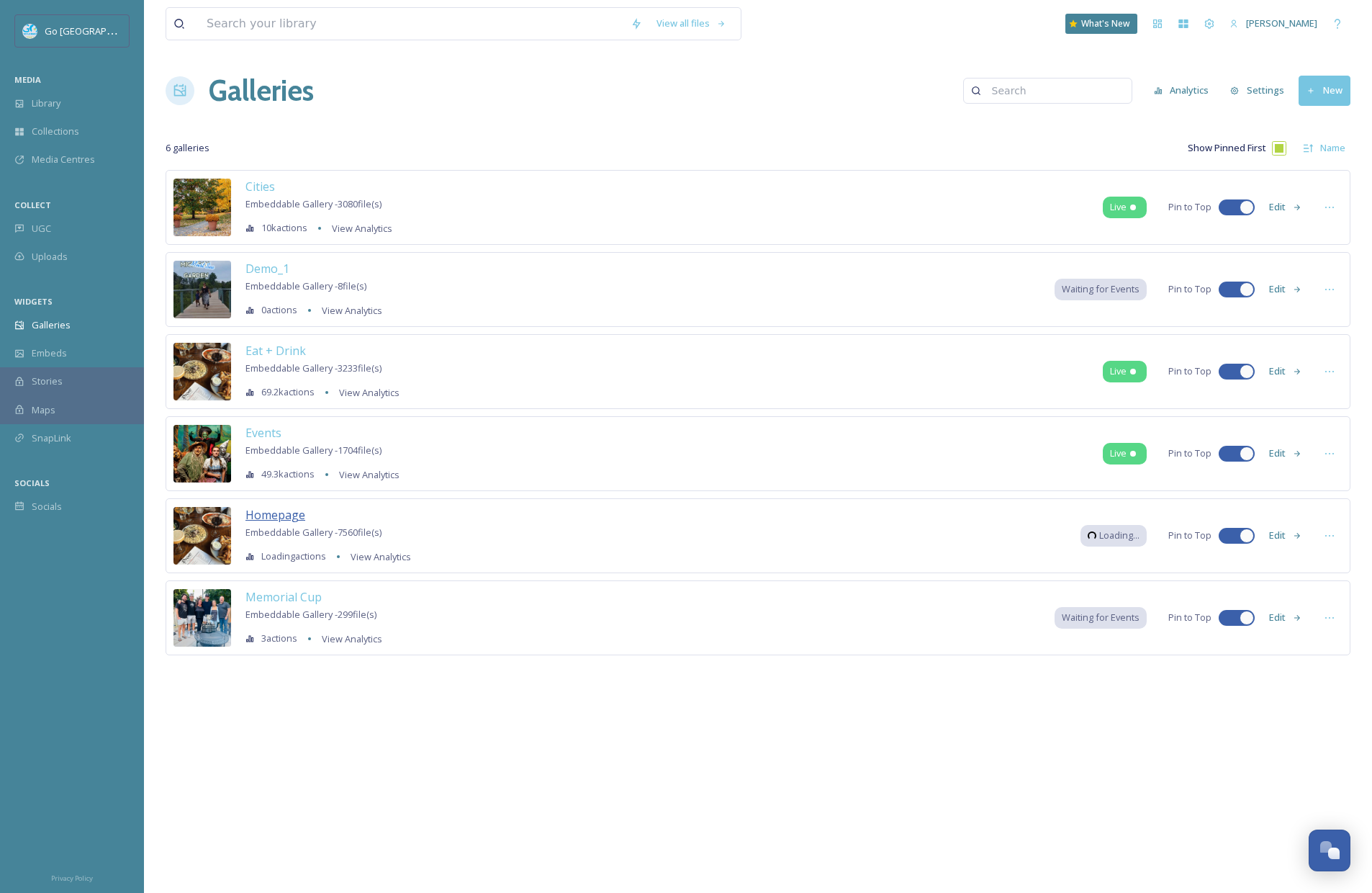
click at [286, 515] on span "Homepage" at bounding box center [275, 515] width 60 height 16
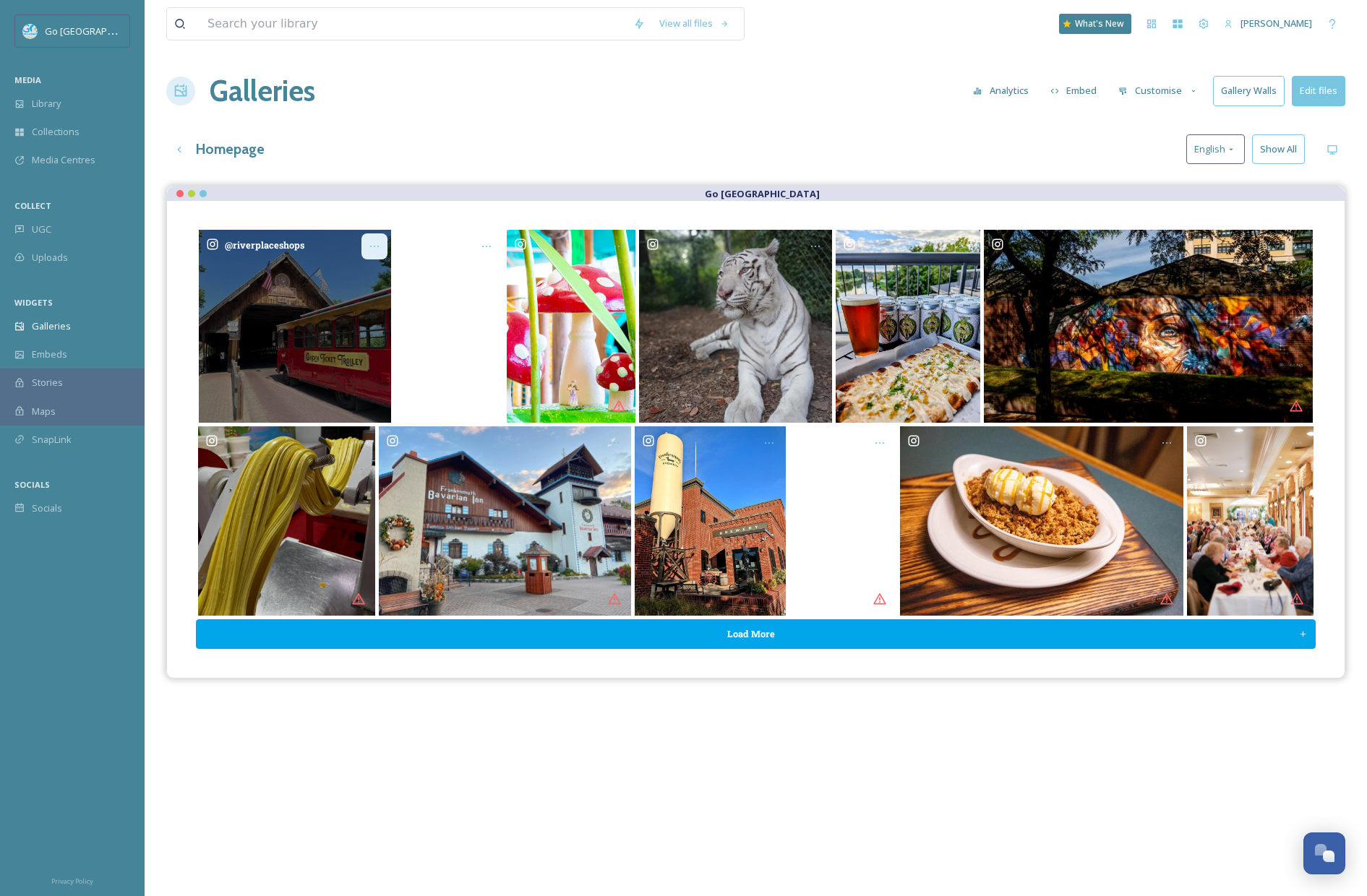
click at [378, 244] on icon "Opens media popup. Media description: riverplaceshops-6340250.jpg." at bounding box center [374, 246] width 12 height 12
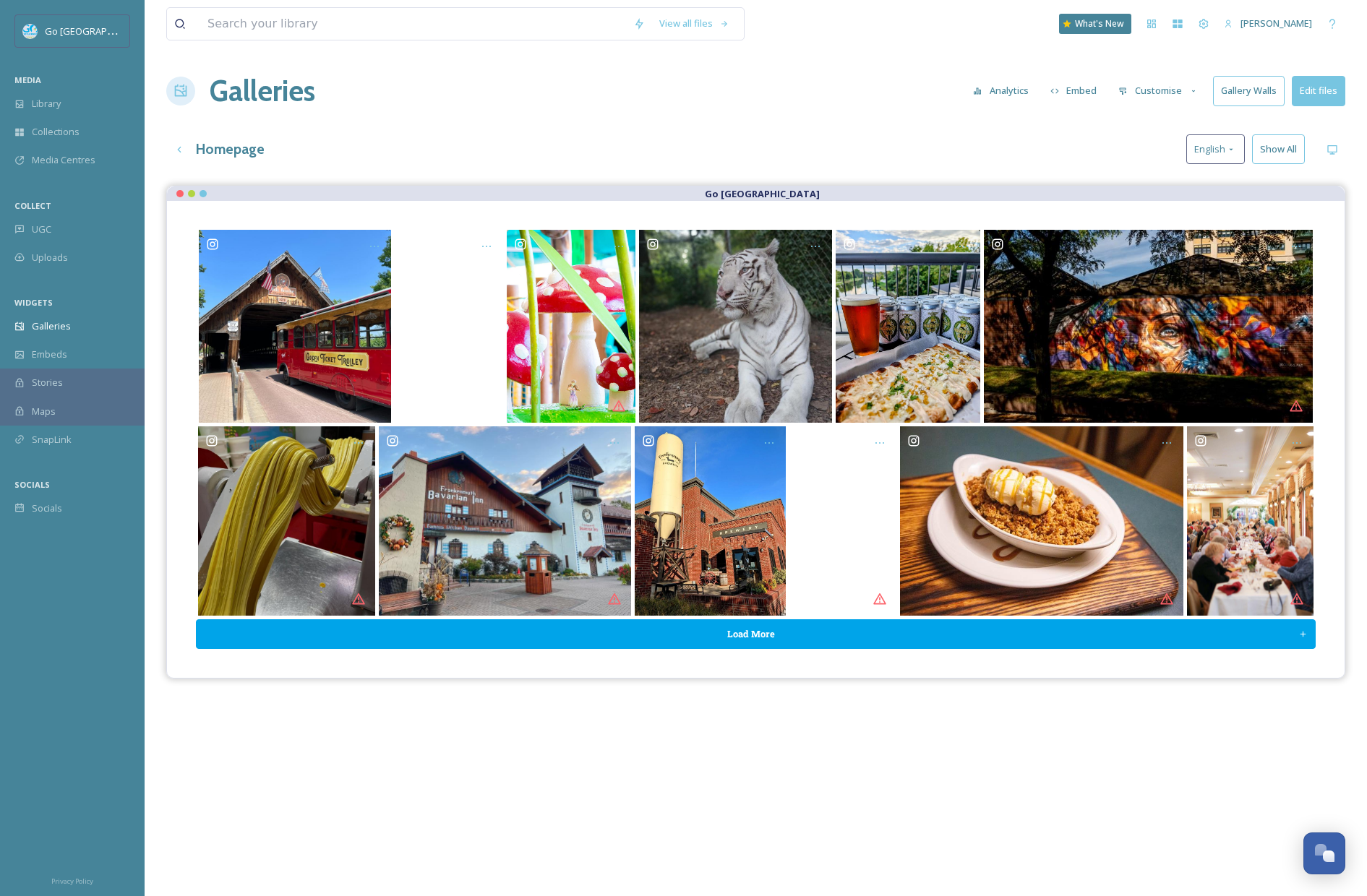
click at [428, 149] on div "Homepage English Show All" at bounding box center [756, 149] width 1179 height 29
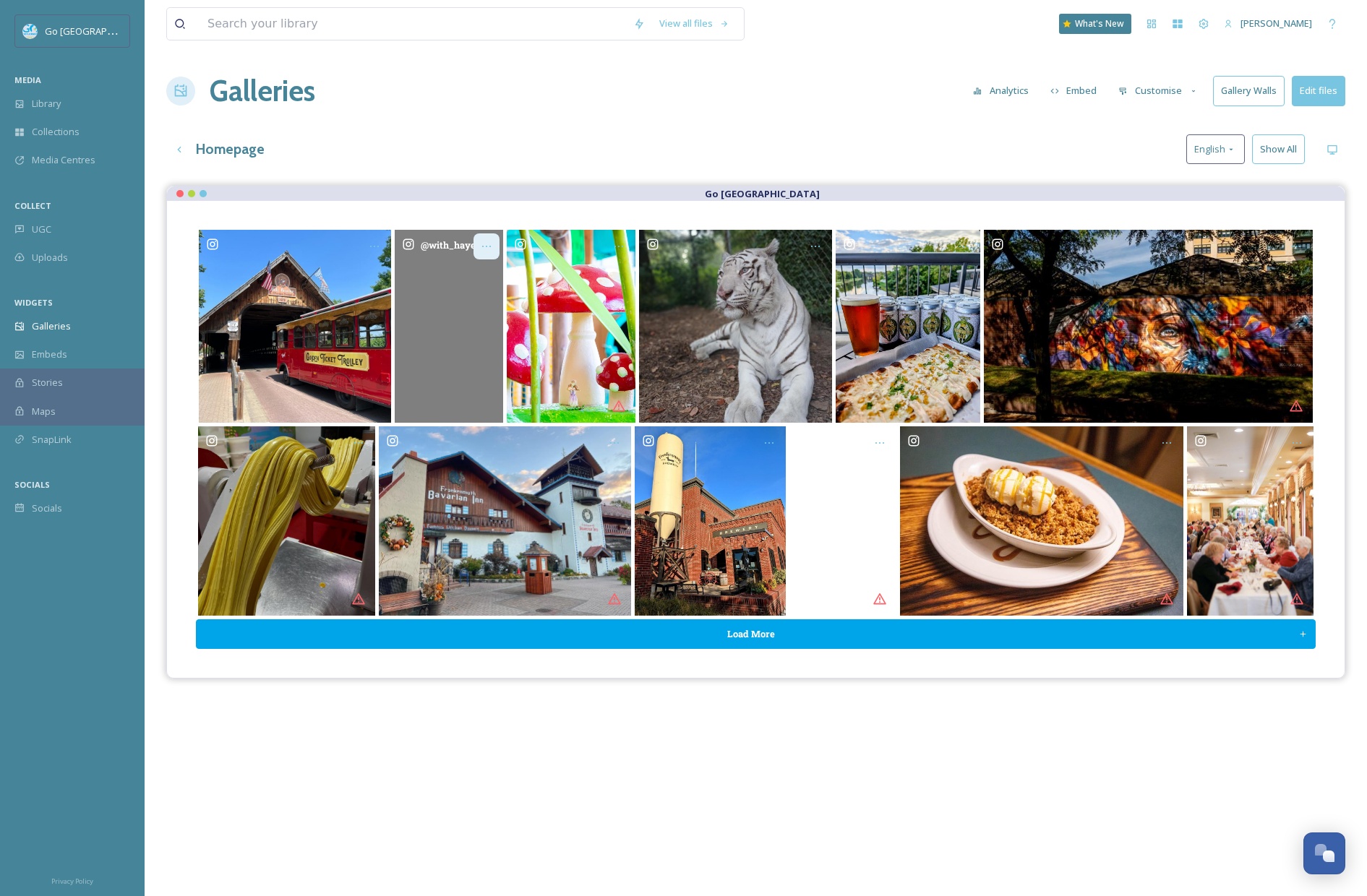
click at [490, 245] on icon "Opens media popup. Media description: with_hayes-6340251.mp4." at bounding box center [486, 246] width 9 height 2
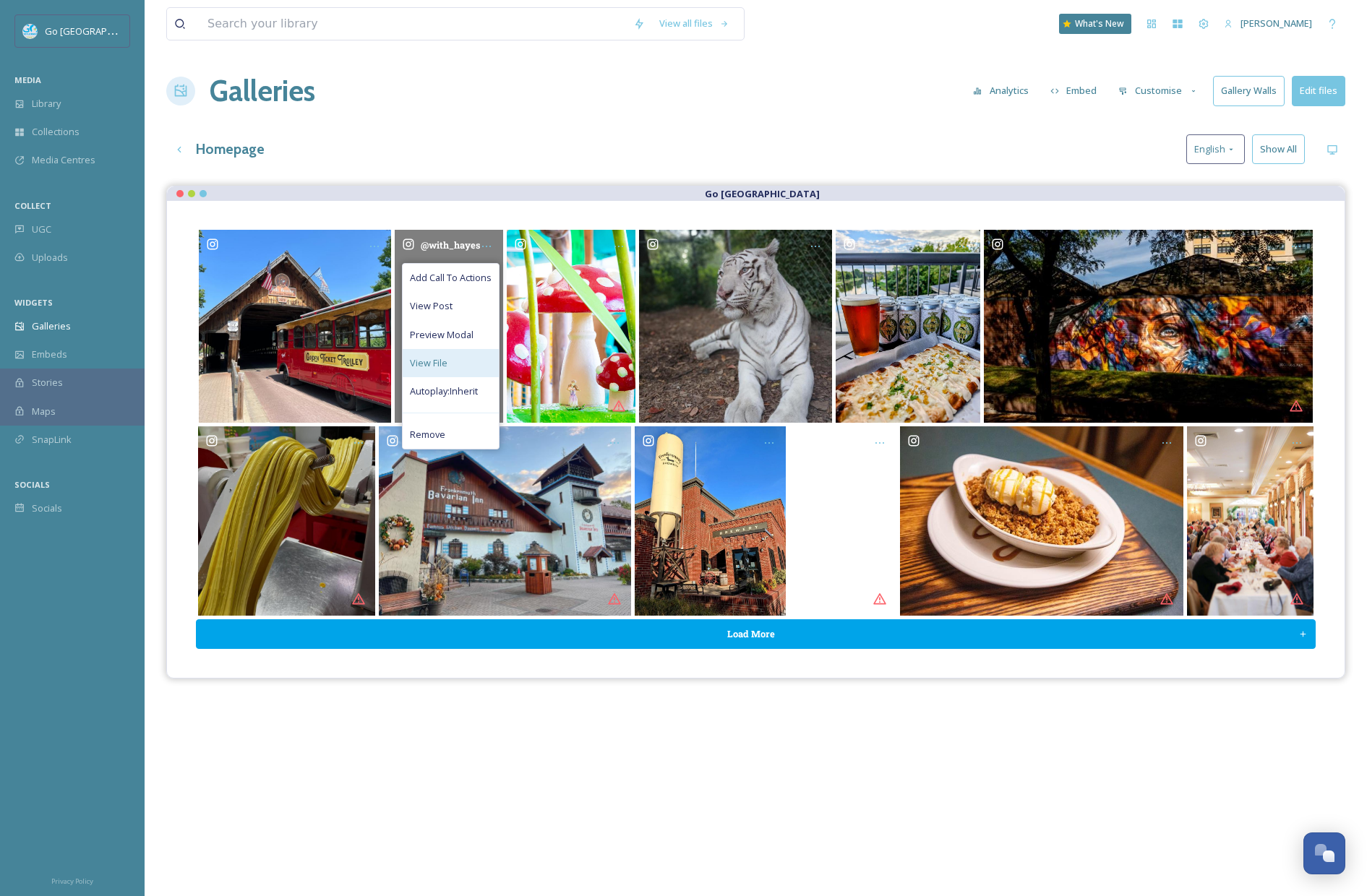
click at [427, 353] on div "View File" at bounding box center [451, 362] width 96 height 28
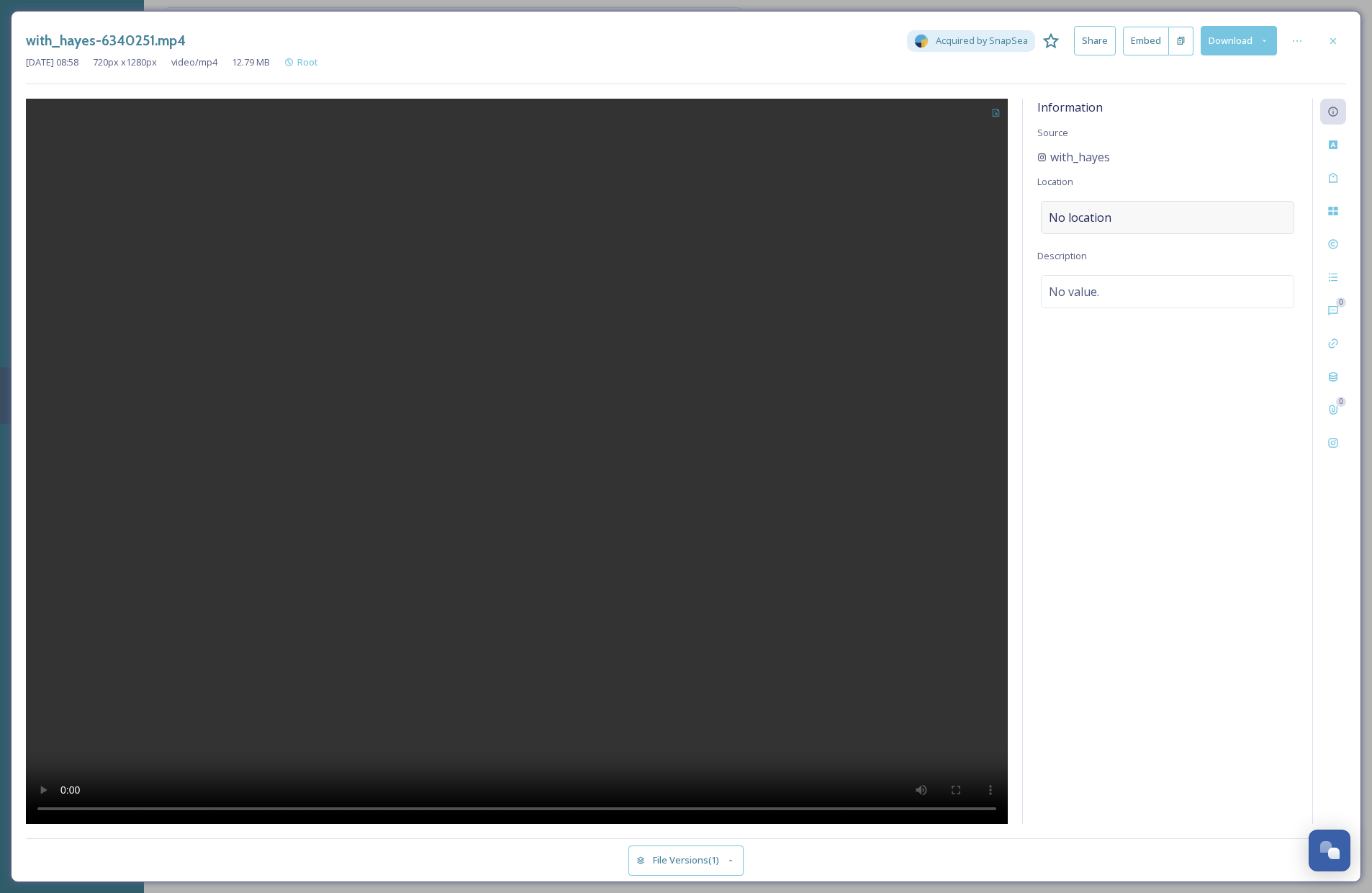
click at [1121, 211] on div "No location" at bounding box center [1168, 218] width 253 height 33
click at [1105, 215] on input at bounding box center [1168, 218] width 252 height 32
click at [1109, 265] on div "Midland Brewing Company" at bounding box center [1107, 274] width 115 height 17
click at [1163, 275] on span "Midland Brewing Company" at bounding box center [1107, 274] width 115 height 13
click at [1099, 268] on span "Midland Brewing Company" at bounding box center [1107, 274] width 115 height 13
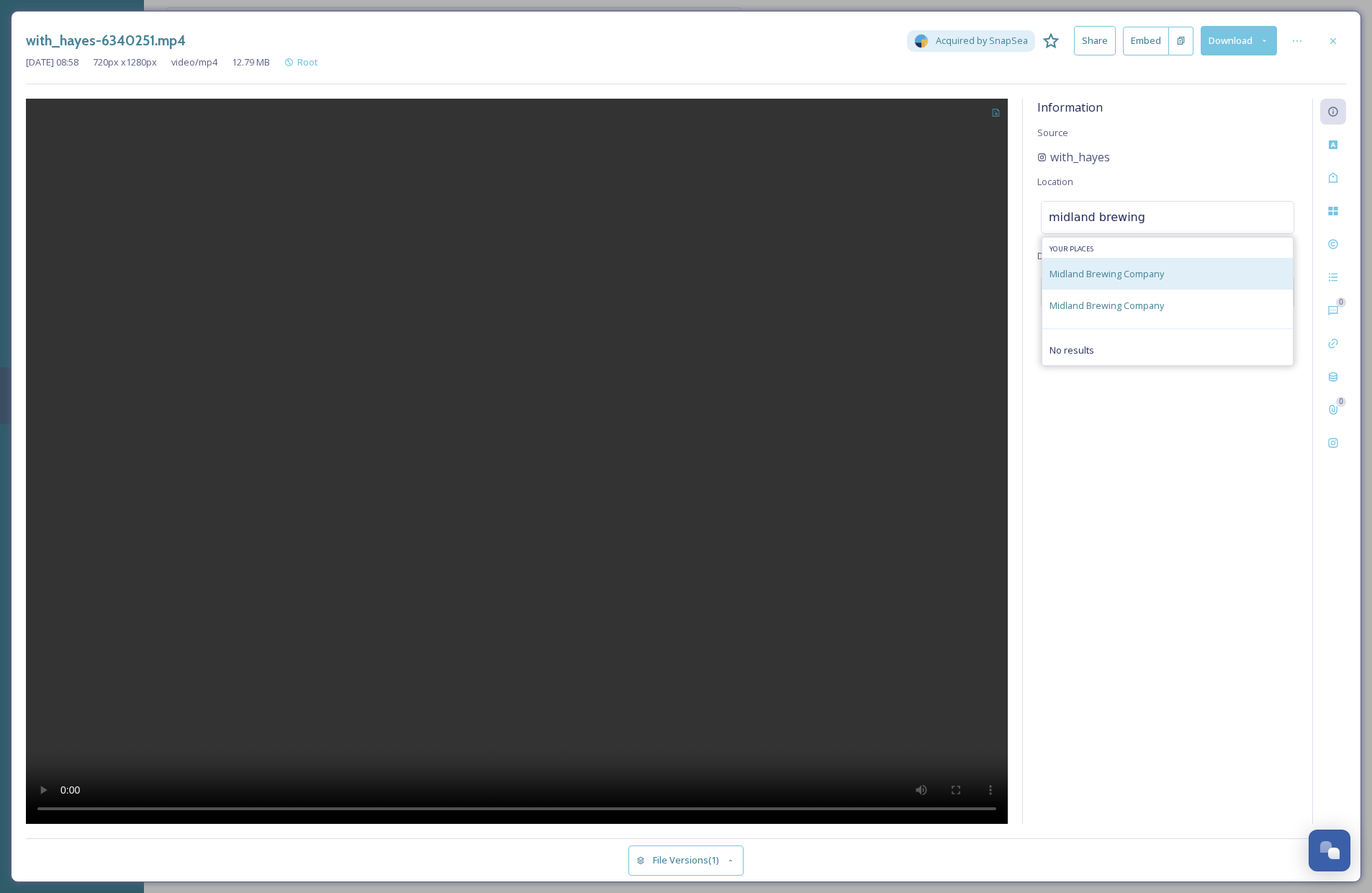
click at [1120, 270] on span "Midland Brewing Company" at bounding box center [1107, 274] width 115 height 13
click at [1155, 216] on input "midland brewing" at bounding box center [1168, 218] width 252 height 32
type input "midland brewing comapny"
click at [1194, 266] on div "Midland Brewing Company [STREET_ADDRESS]" at bounding box center [1167, 262] width 251 height 49
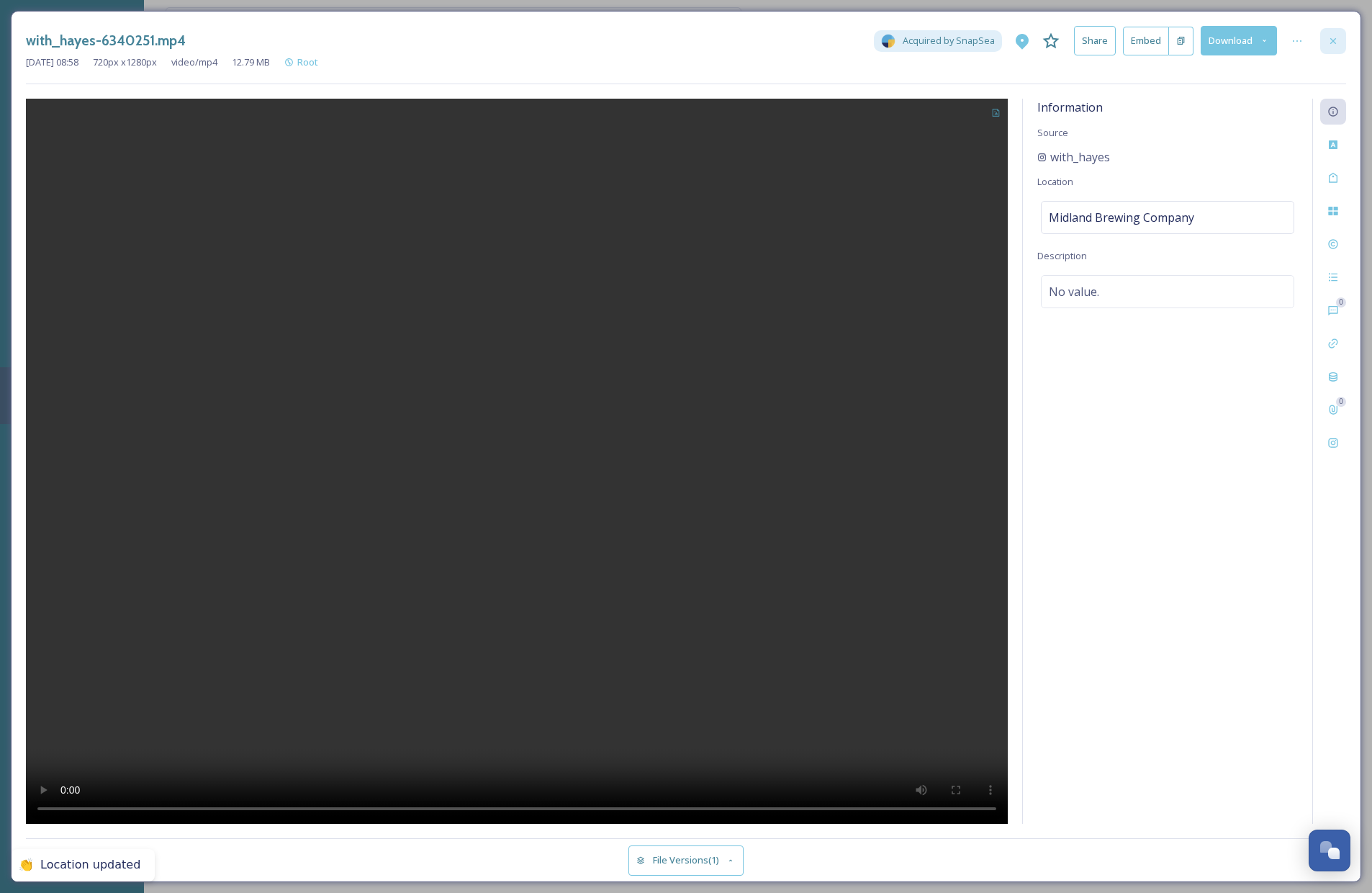
click at [1270, 44] on icon at bounding box center [1333, 41] width 12 height 12
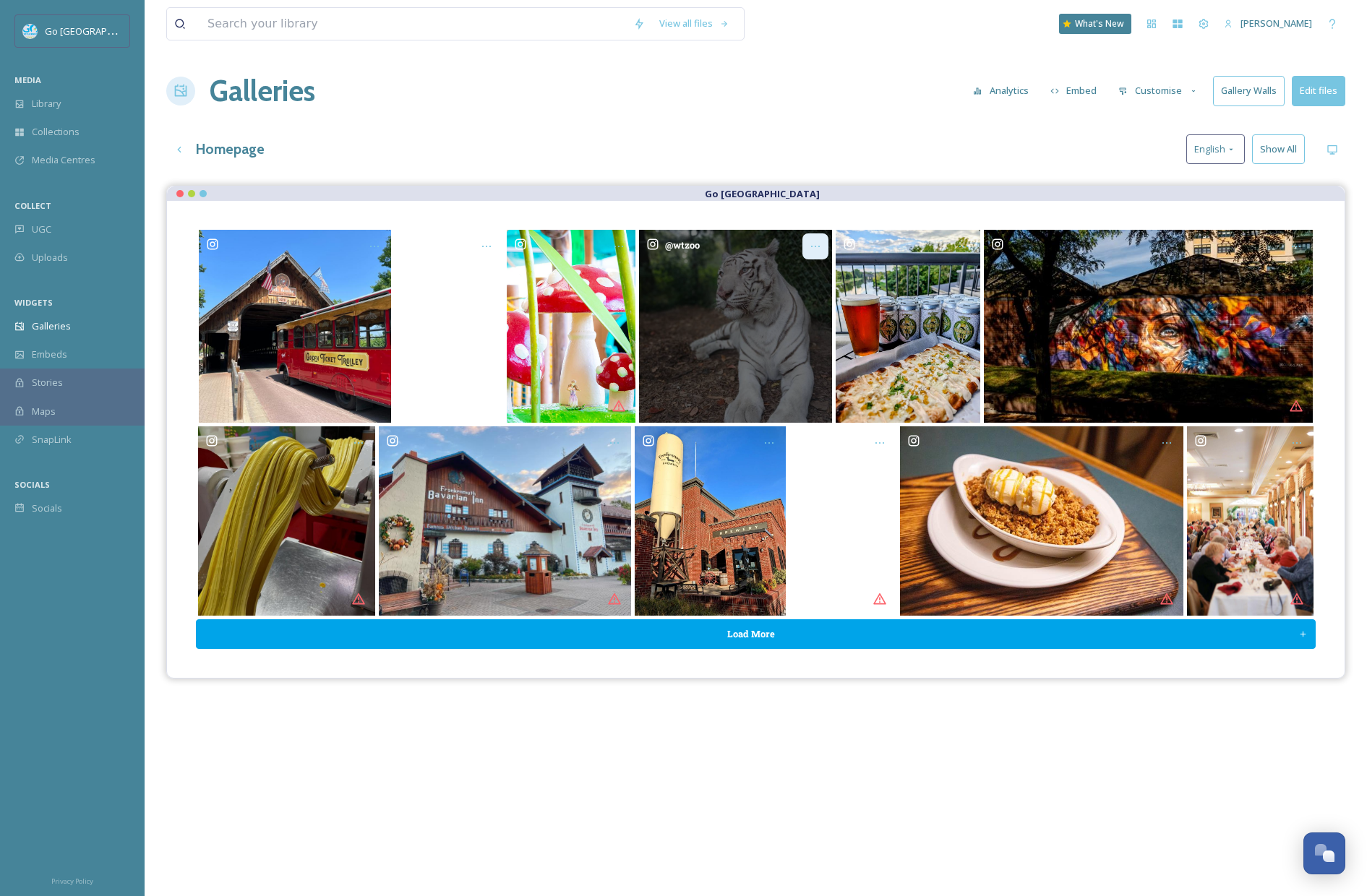
click at [821, 247] on div "Opens media popup. Media description: wtzoo-6340273.jpg." at bounding box center [815, 246] width 26 height 26
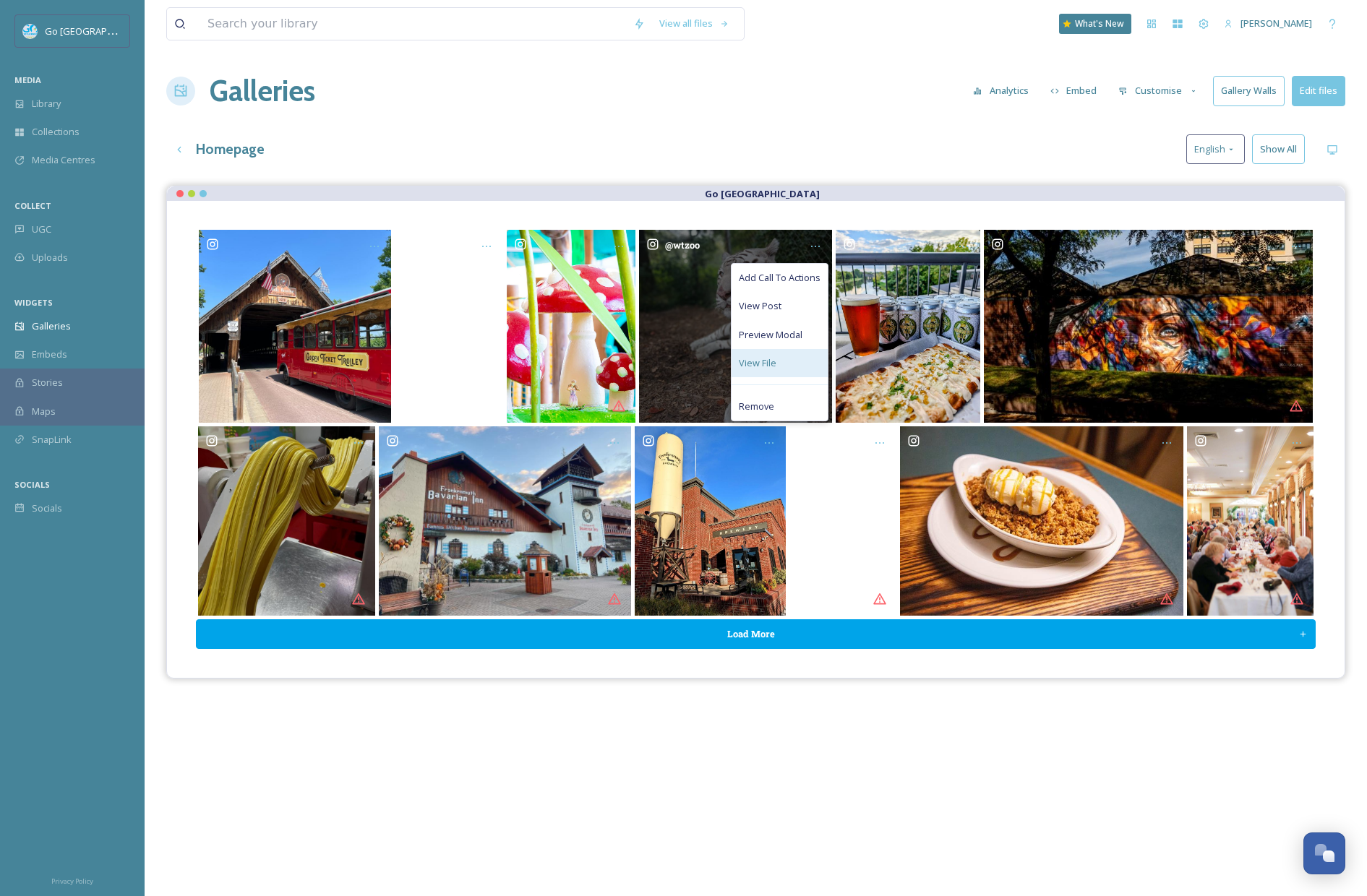
click at [780, 362] on div "View File" at bounding box center [780, 362] width 96 height 28
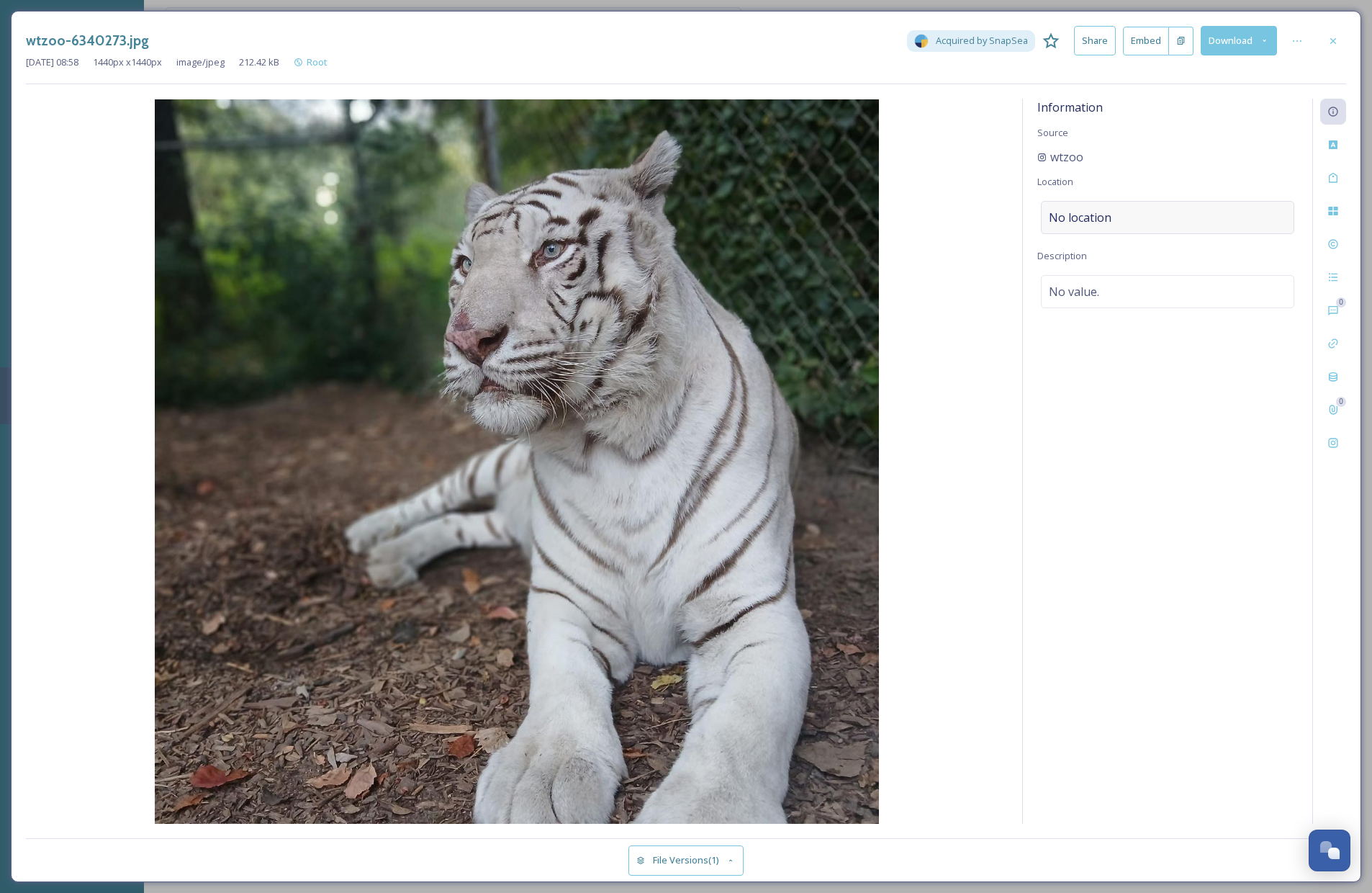
click at [1113, 214] on div "No location" at bounding box center [1168, 218] width 253 height 33
drag, startPoint x: 1129, startPoint y: 211, endPoint x: 1133, endPoint y: 220, distance: 9.8
click at [1129, 211] on input at bounding box center [1168, 218] width 252 height 32
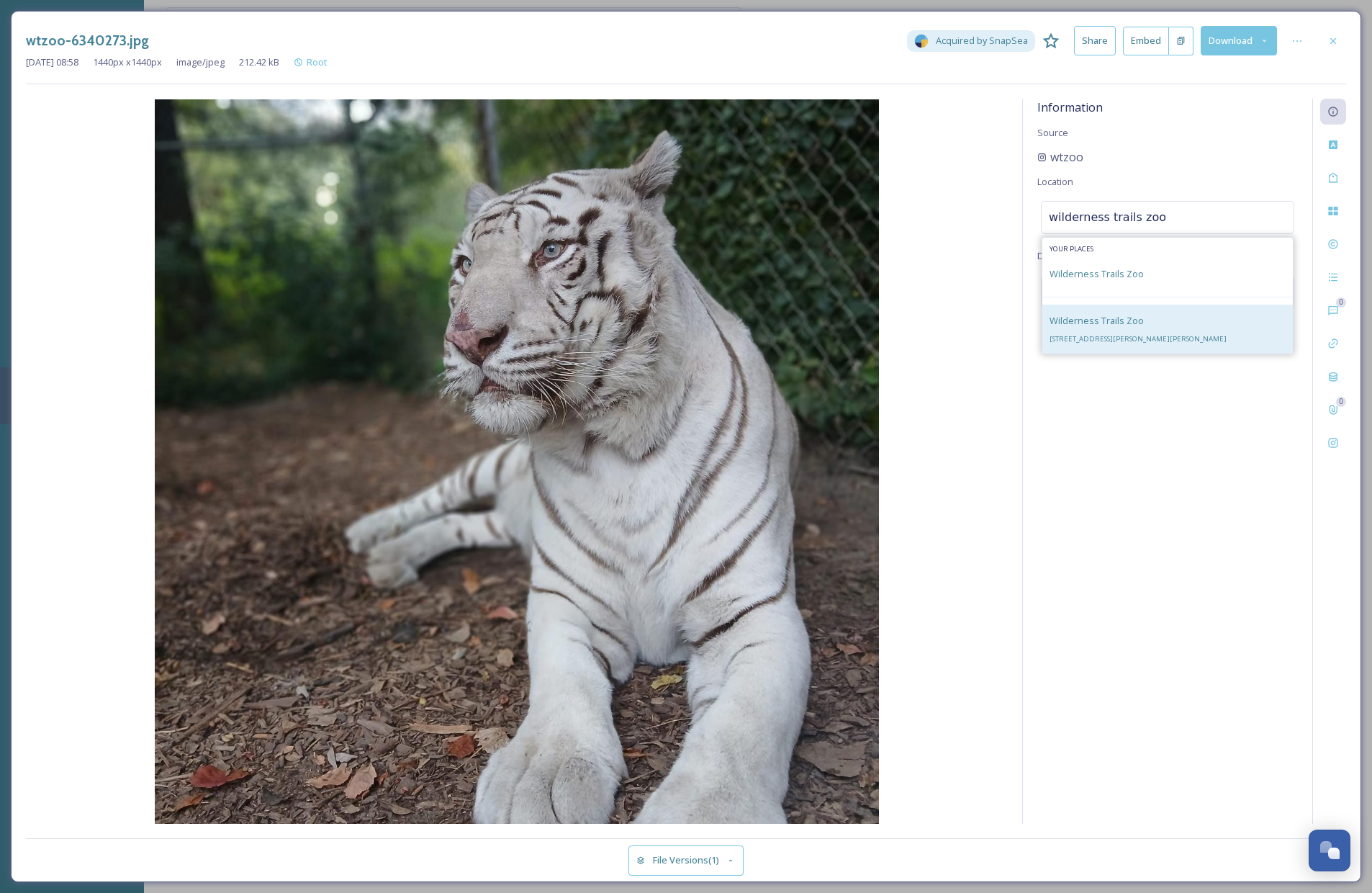
type input "wilderness trails zoo"
click at [1141, 326] on div "Wilderness Trails Zoo [STREET_ADDRESS][PERSON_NAME][PERSON_NAME]" at bounding box center [1139, 329] width 177 height 35
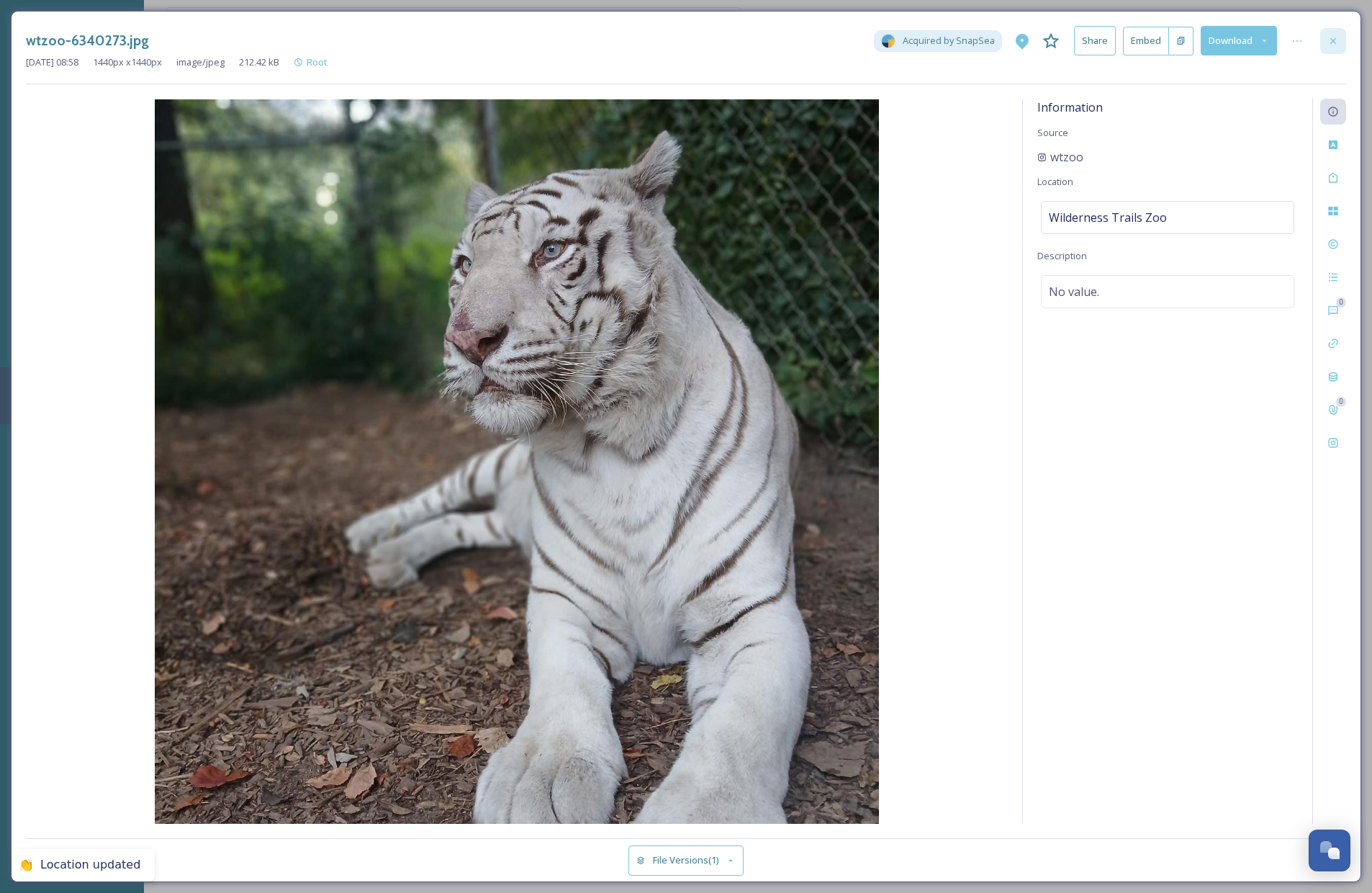
click at [1270, 33] on div at bounding box center [1333, 40] width 26 height 26
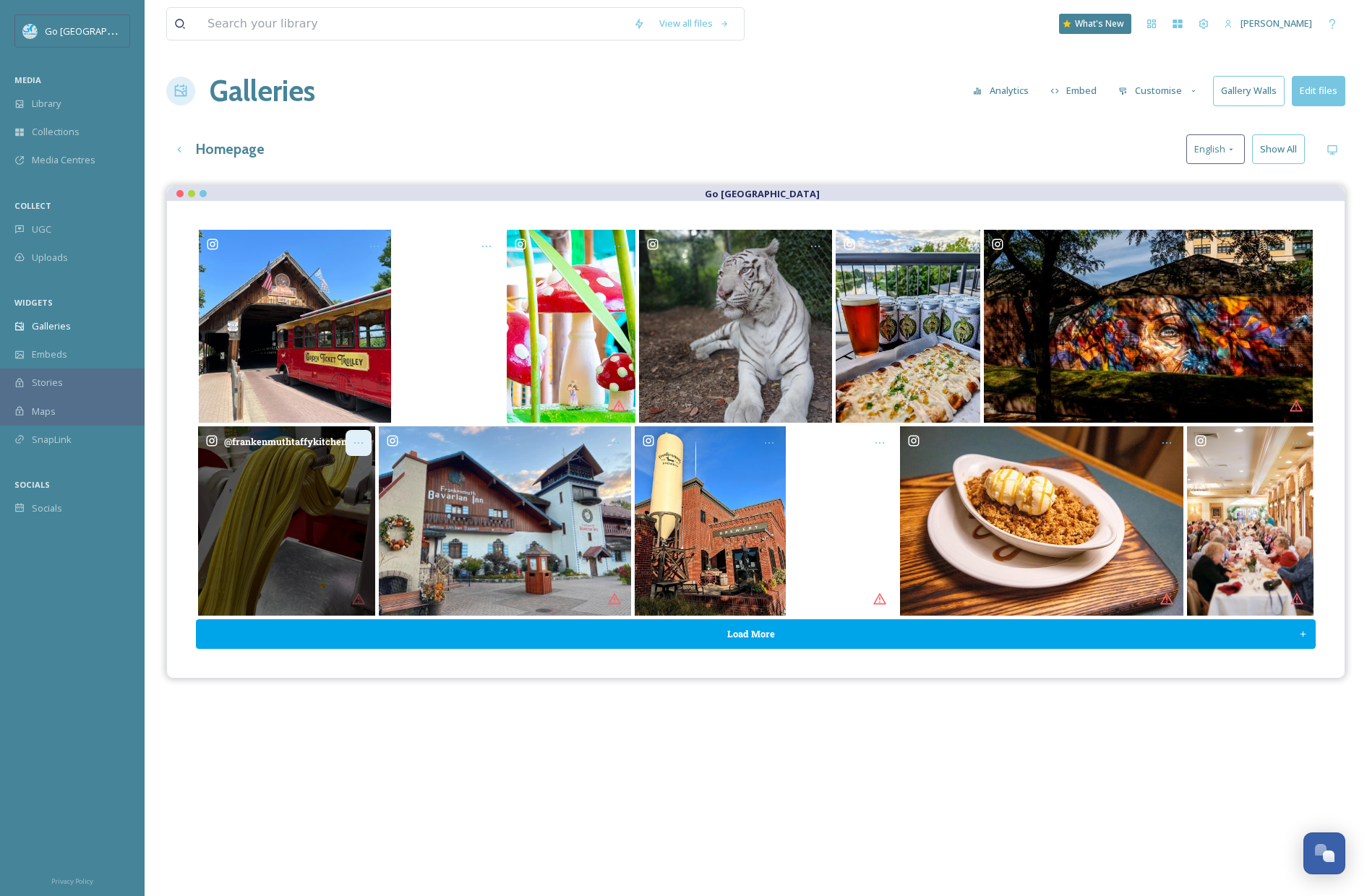
click at [362, 446] on icon "Opens media popup. Media description: frankenmuthtaffykitchen-6347673.jpg." at bounding box center [358, 442] width 12 height 12
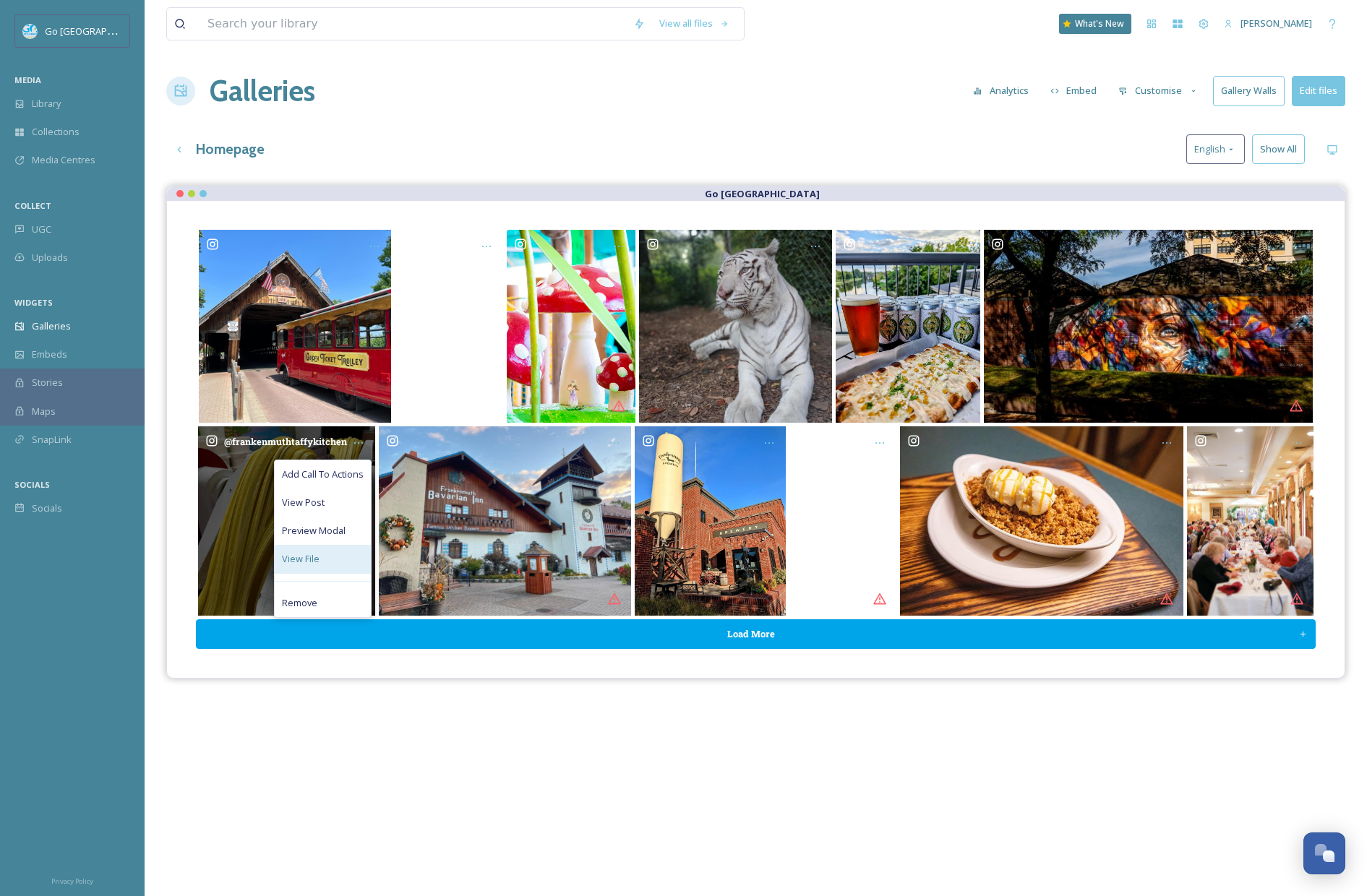
click at [342, 558] on div "View File" at bounding box center [323, 558] width 96 height 28
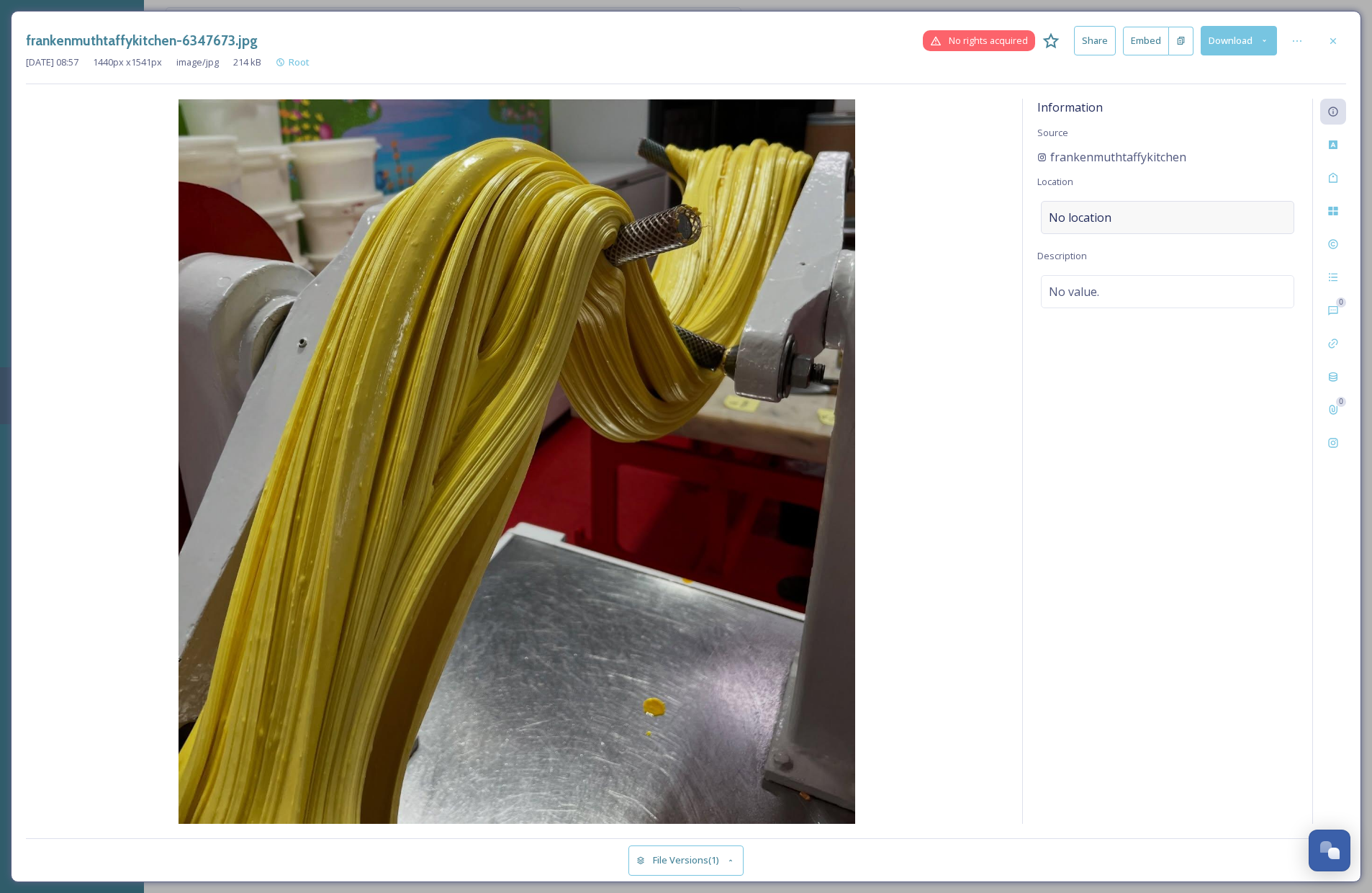
click at [1064, 218] on span "No location" at bounding box center [1080, 218] width 63 height 17
click at [1092, 221] on input at bounding box center [1168, 218] width 252 height 32
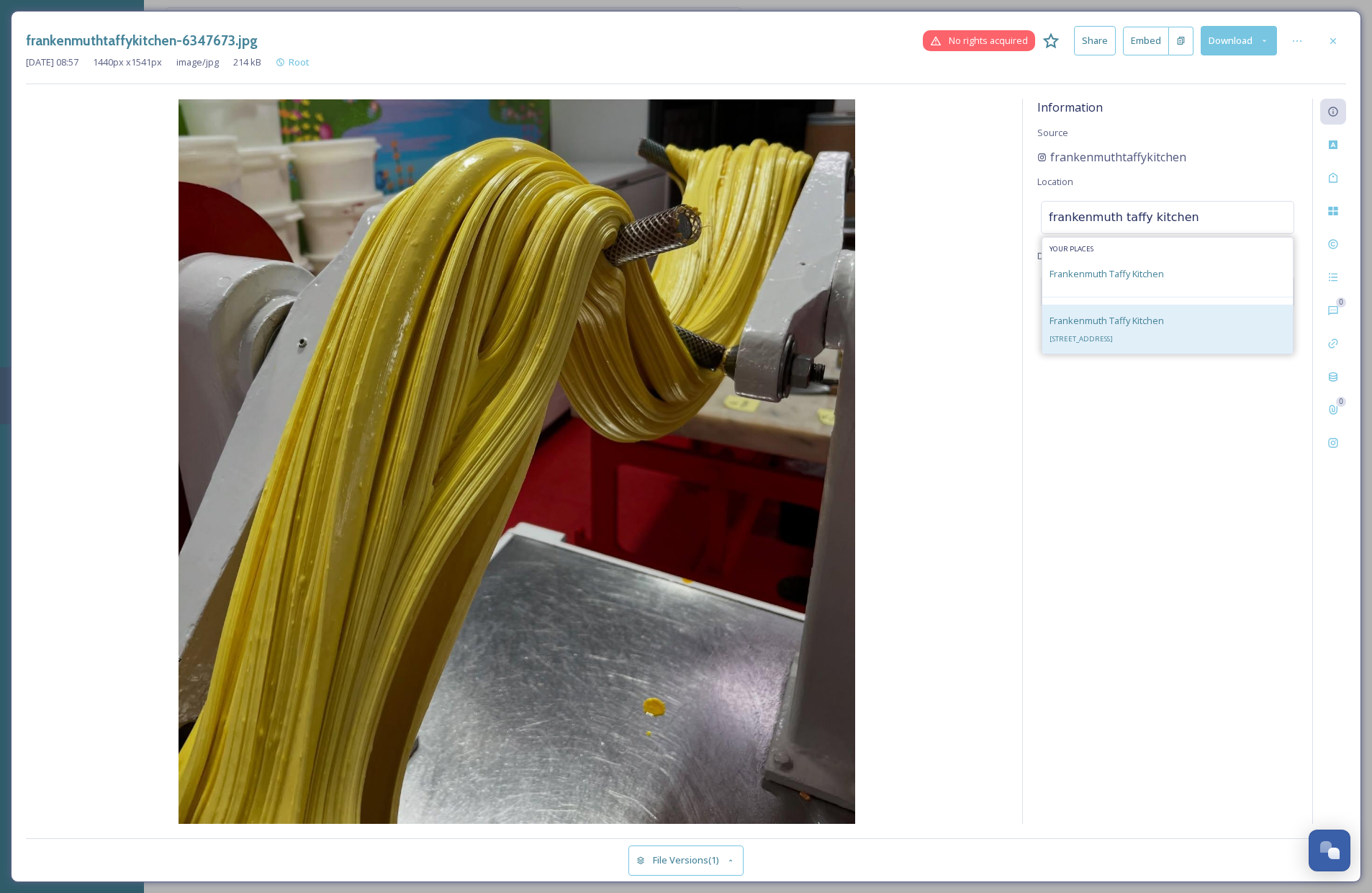
type input "frankenmuth taffy kitchen"
click at [1164, 321] on div "Frankenmuth Taffy Kitchen [STREET_ADDRESS][PERSON_NAME]" at bounding box center [1107, 329] width 115 height 35
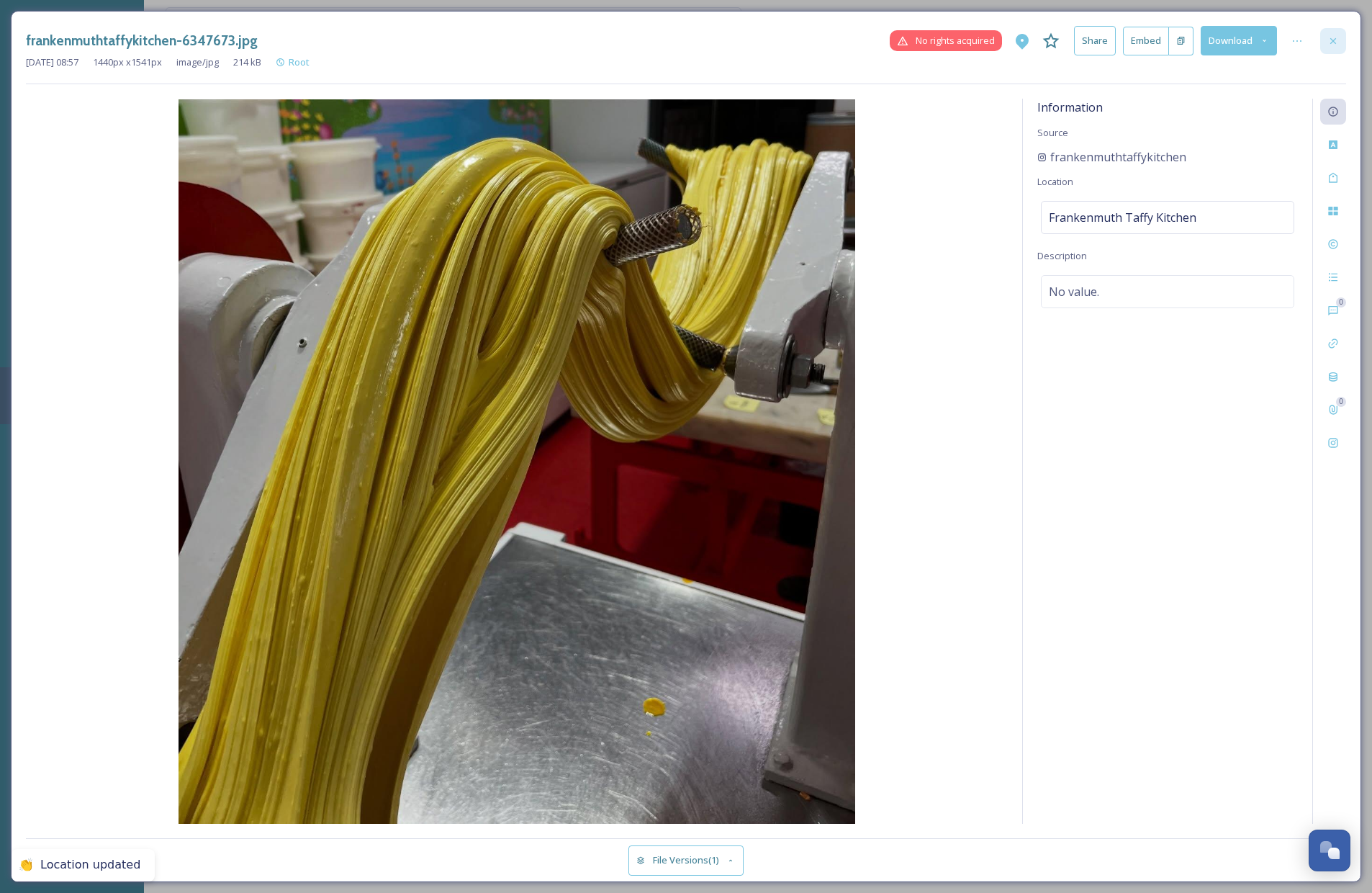
click at [1270, 40] on icon at bounding box center [1332, 40] width 6 height 6
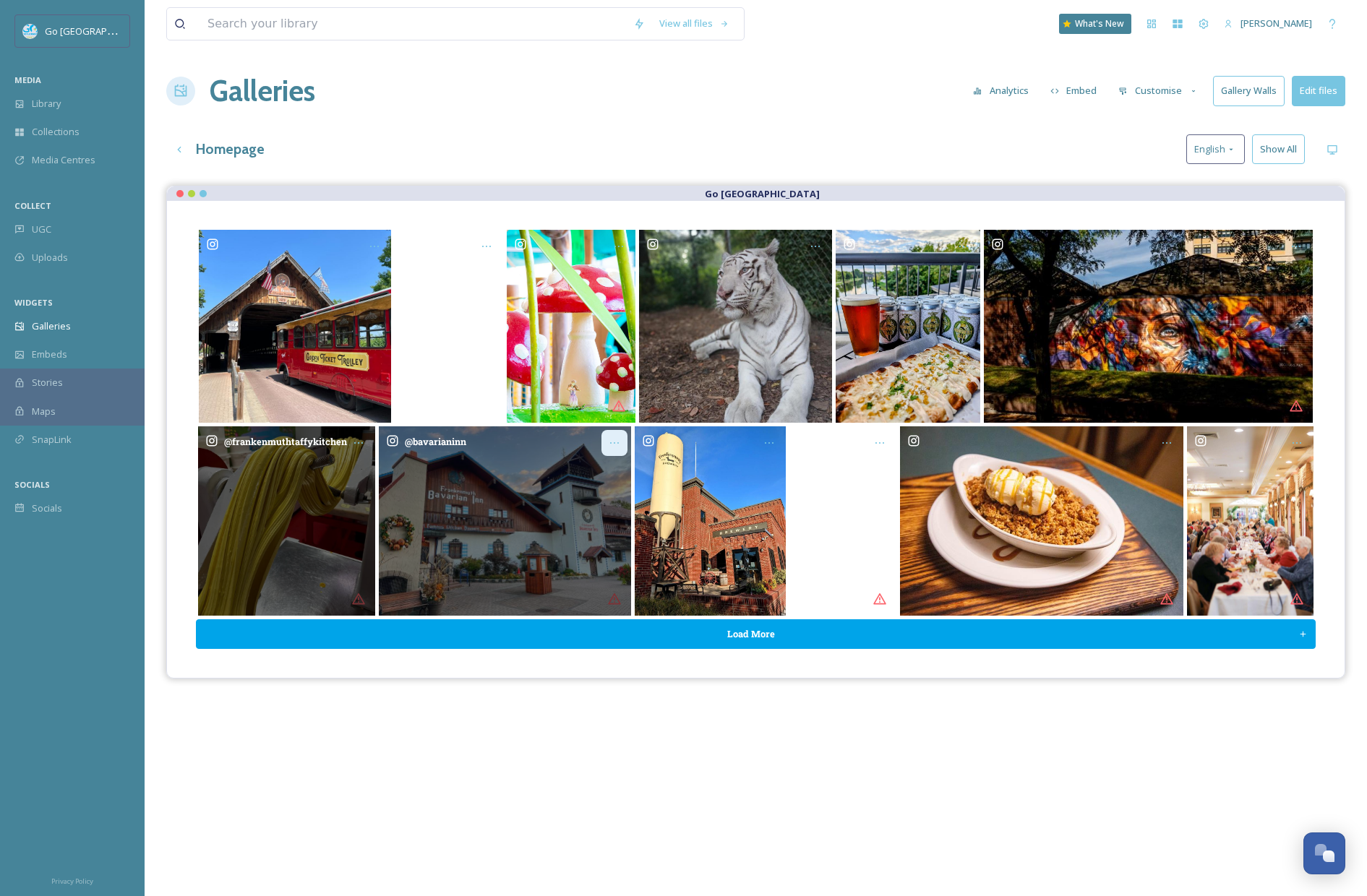
click at [620, 440] on icon "Opens media popup. Media description: bavarianinn-6347571.jpg." at bounding box center [614, 442] width 12 height 12
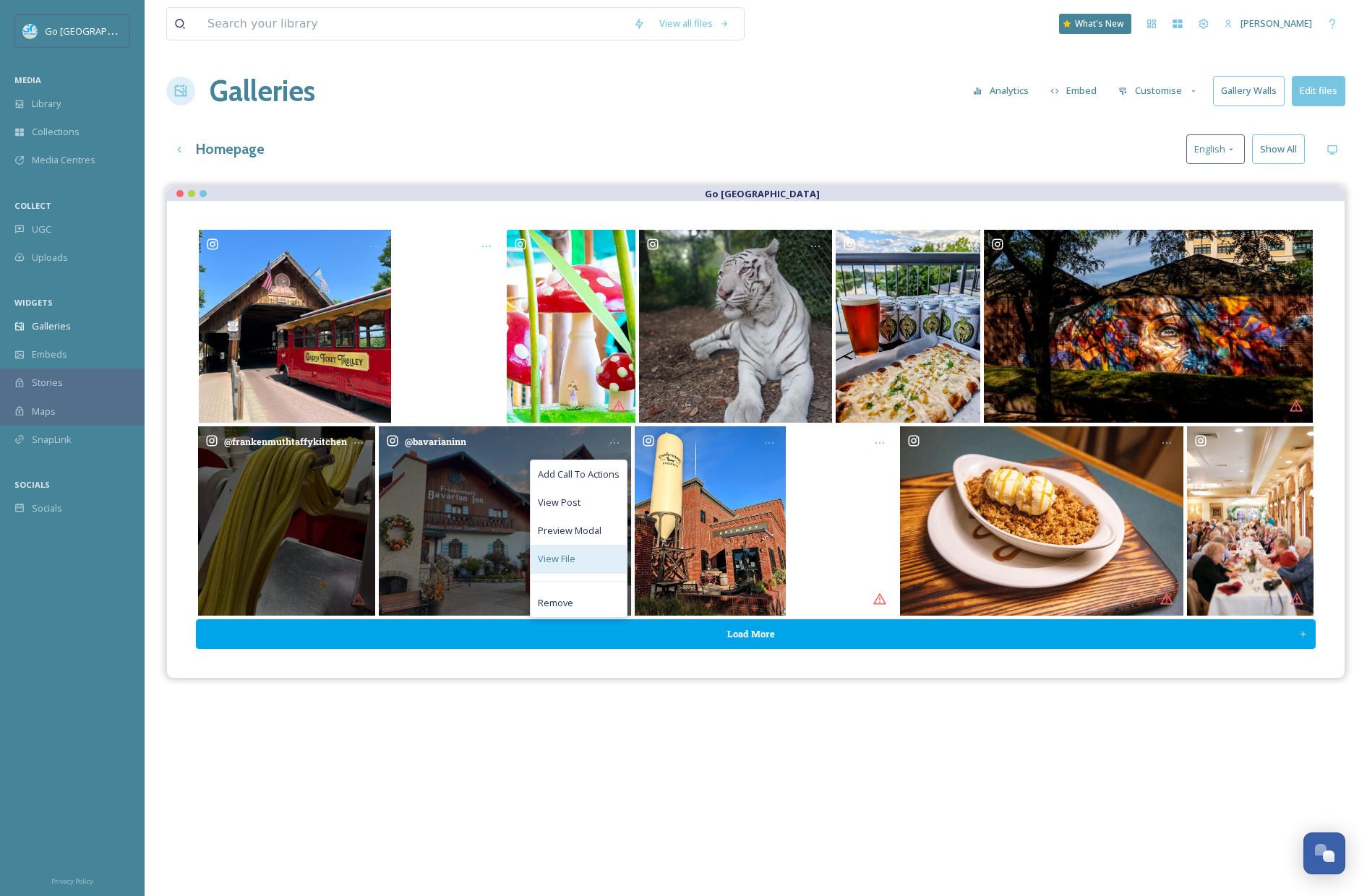
click at [574, 557] on span "View File" at bounding box center [556, 558] width 37 height 14
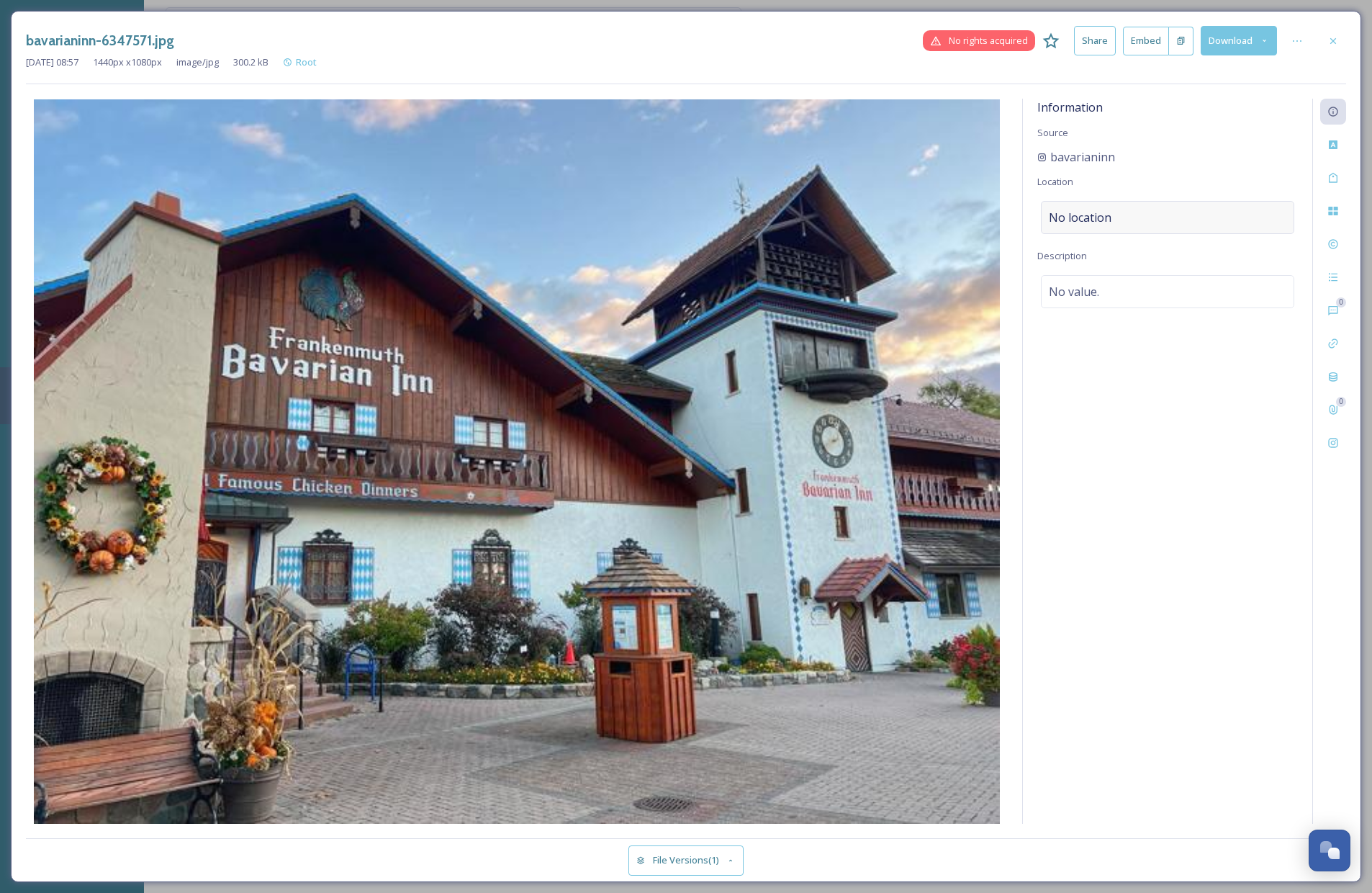
click at [1152, 219] on div "No location" at bounding box center [1168, 218] width 253 height 33
click at [1098, 212] on input at bounding box center [1168, 218] width 252 height 32
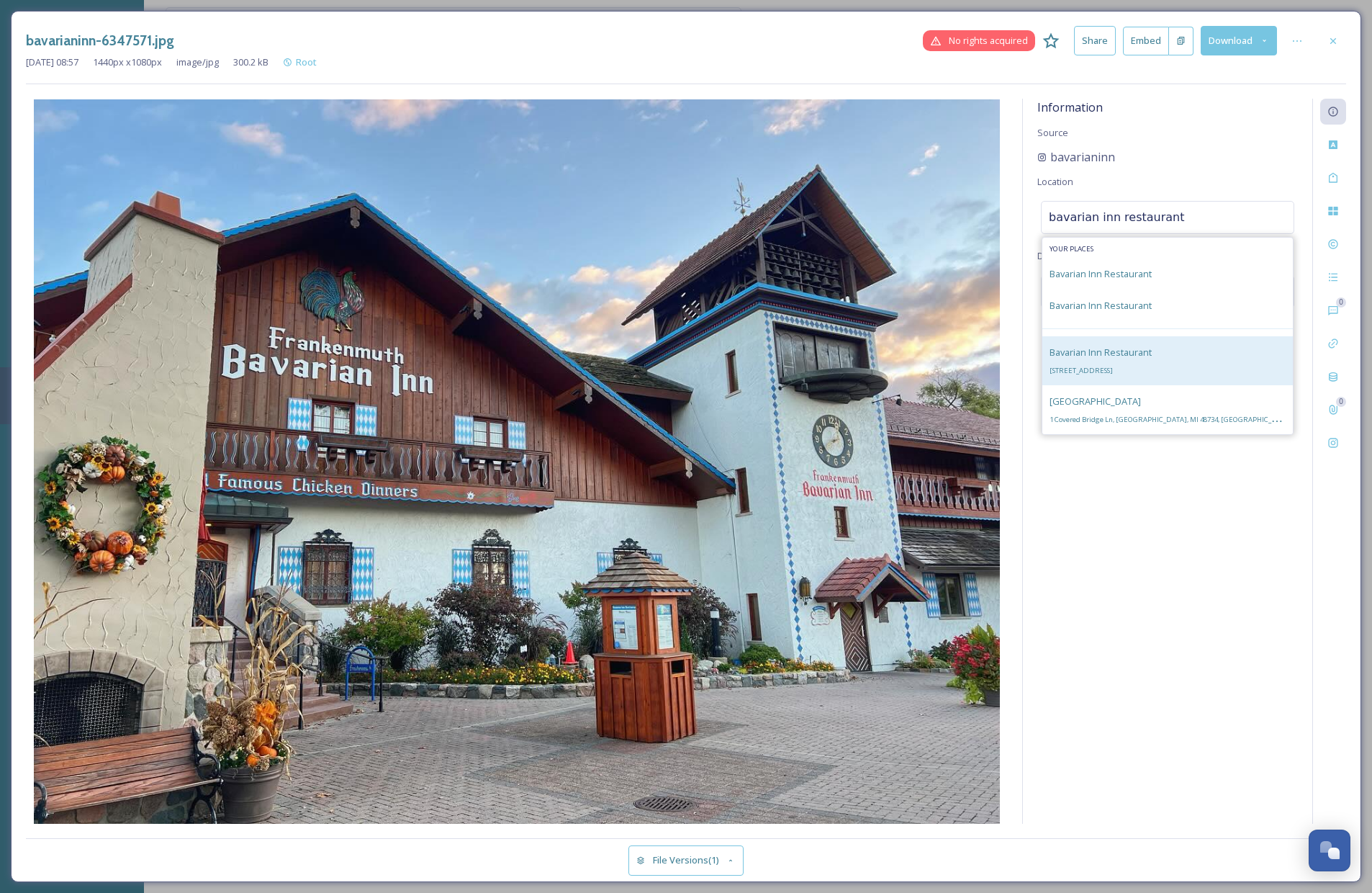
type input "bavarian inn restaurant"
click at [1152, 363] on div "[GEOGRAPHIC_DATA] [STREET_ADDRESS]" at bounding box center [1101, 361] width 102 height 35
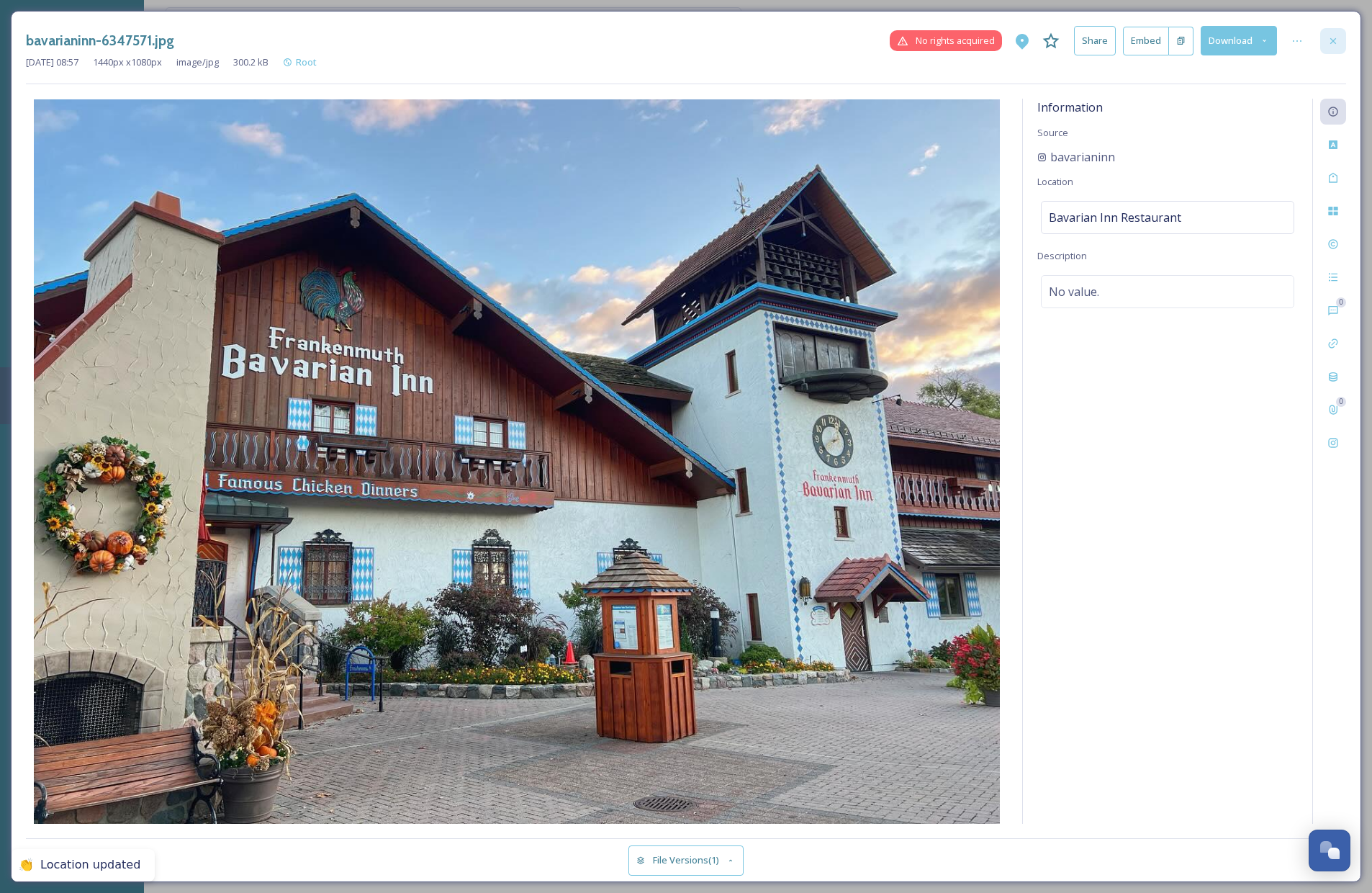
click at [1270, 45] on icon at bounding box center [1333, 41] width 12 height 12
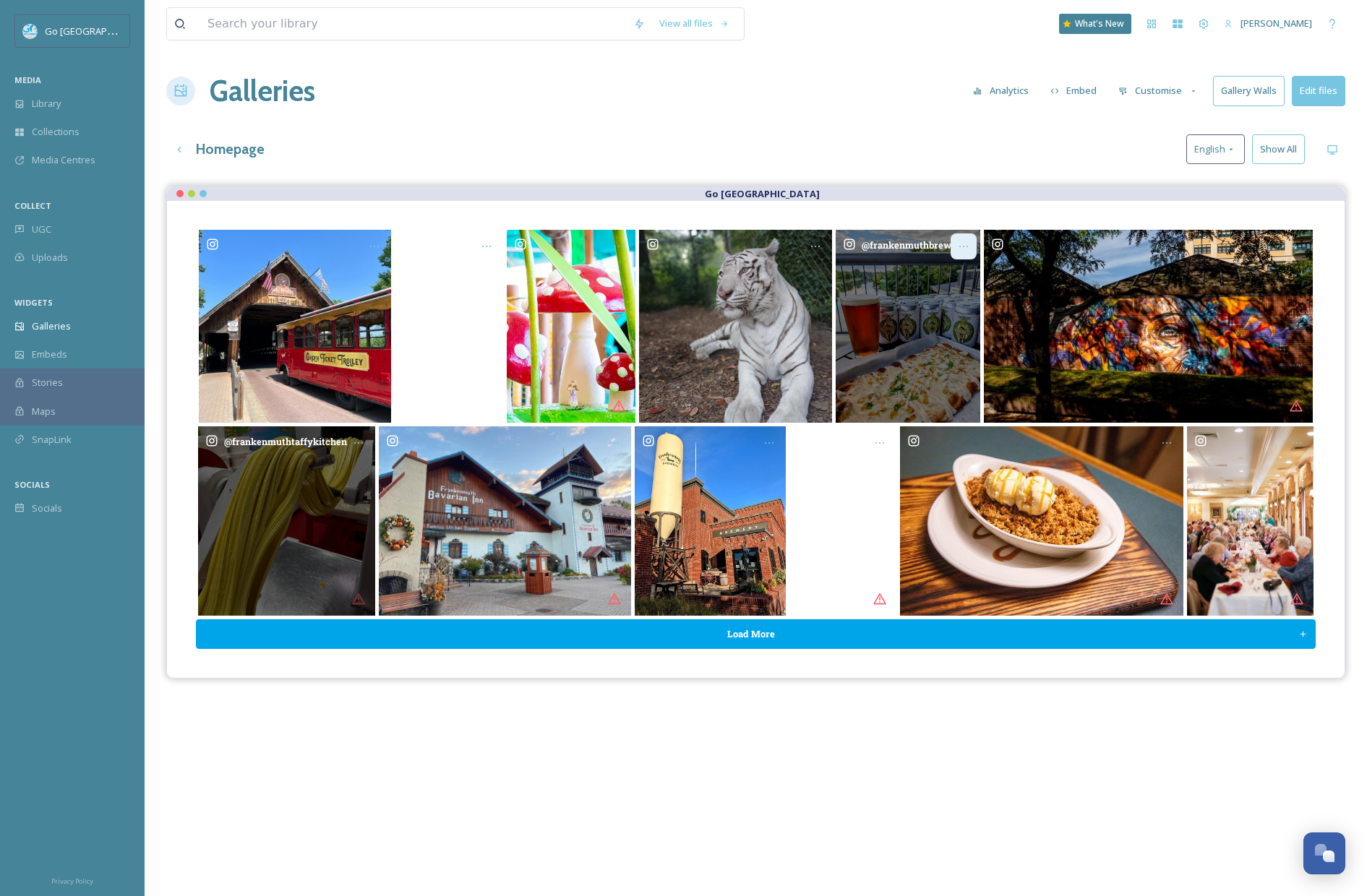
click at [974, 240] on div "Opens media popup. Media description: frankenmuthbrewery-6340261.jpg." at bounding box center [963, 246] width 26 height 26
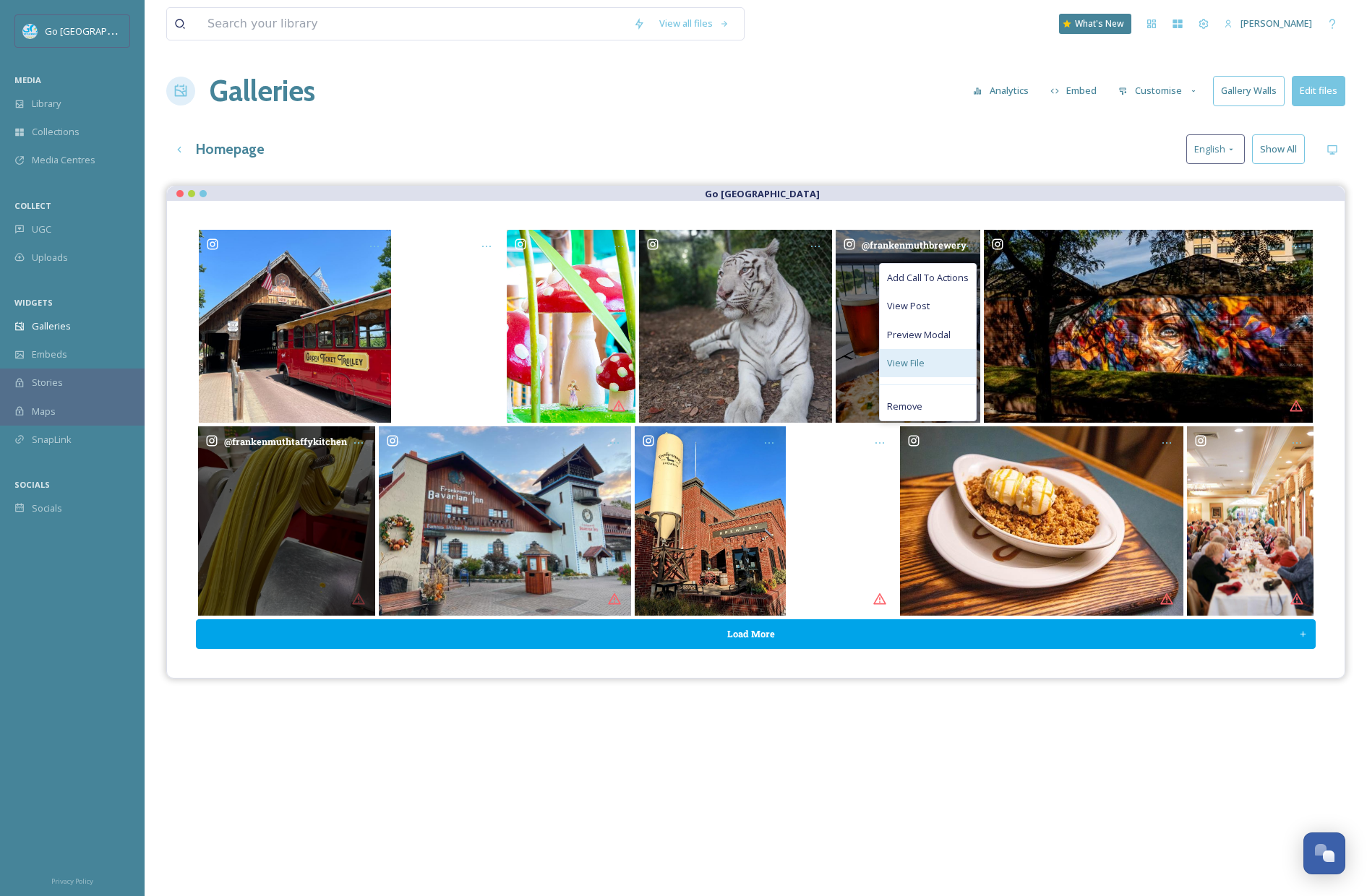
click at [924, 365] on span "View File" at bounding box center [905, 363] width 37 height 14
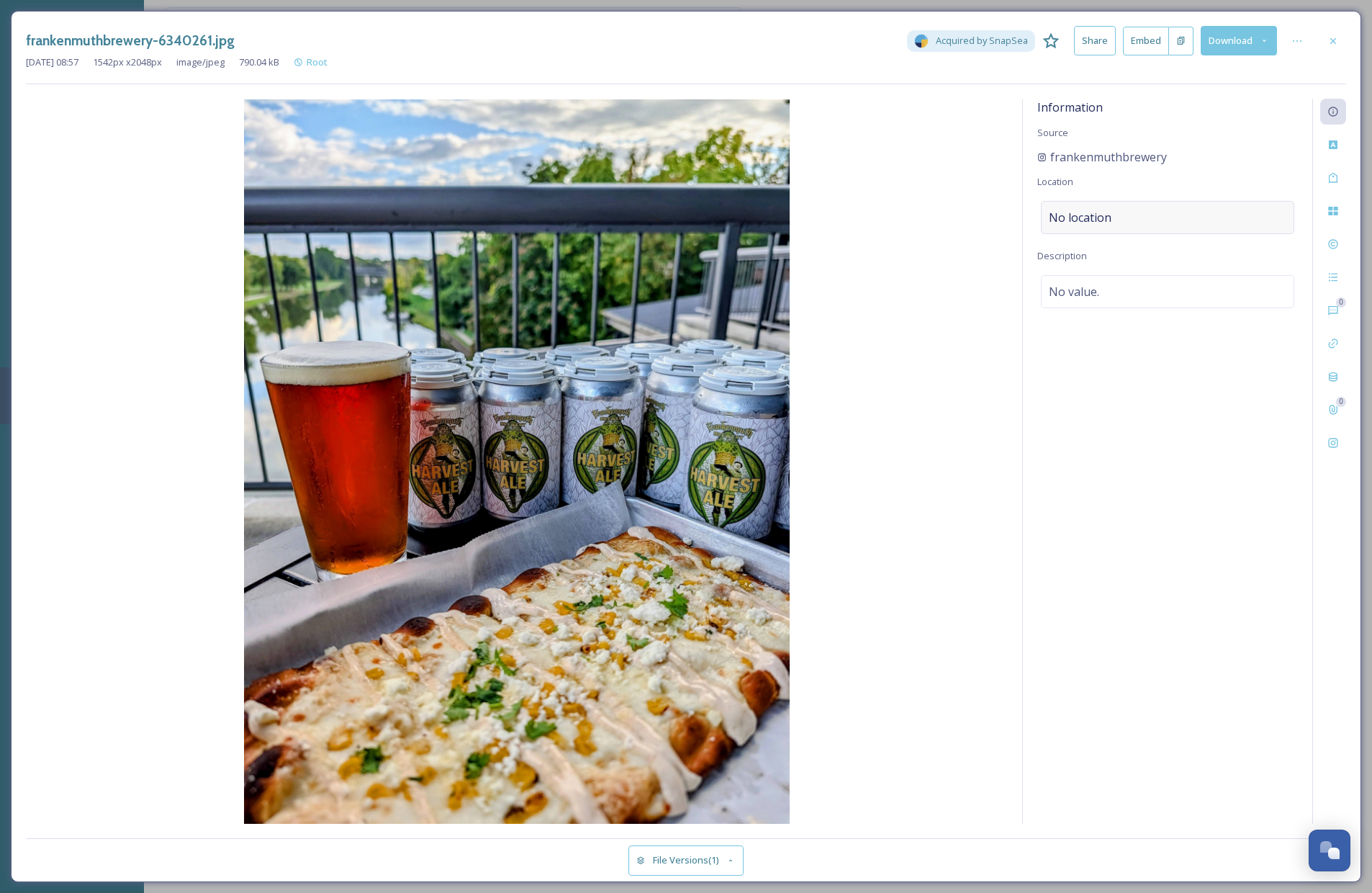
click at [1077, 211] on span "No location" at bounding box center [1080, 218] width 63 height 17
click at [1090, 215] on input at bounding box center [1168, 218] width 252 height 32
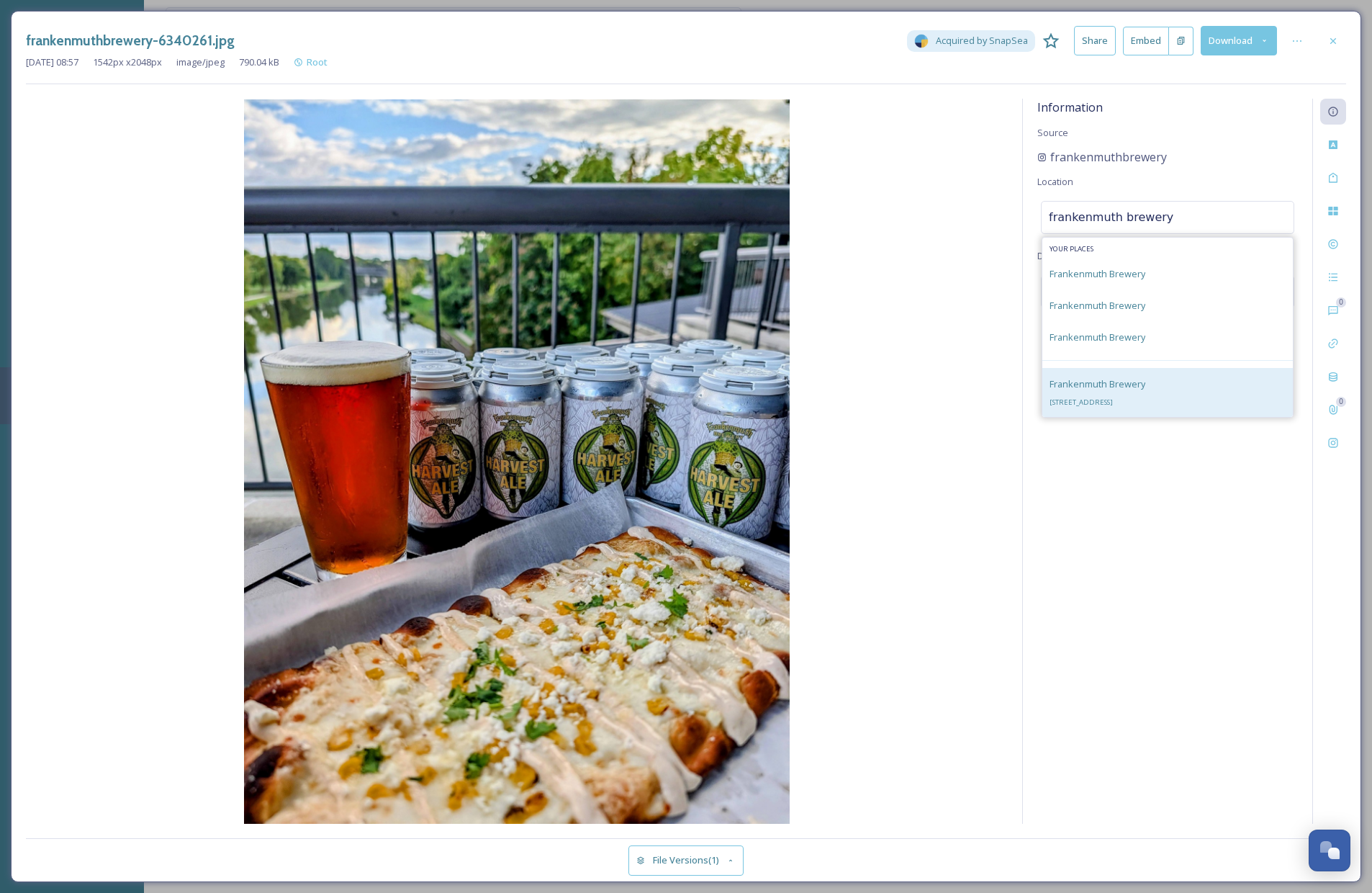
type input "frankenmuth brewery"
click at [1206, 390] on div "Frankenmuth Brewery [STREET_ADDRESS]" at bounding box center [1167, 393] width 251 height 49
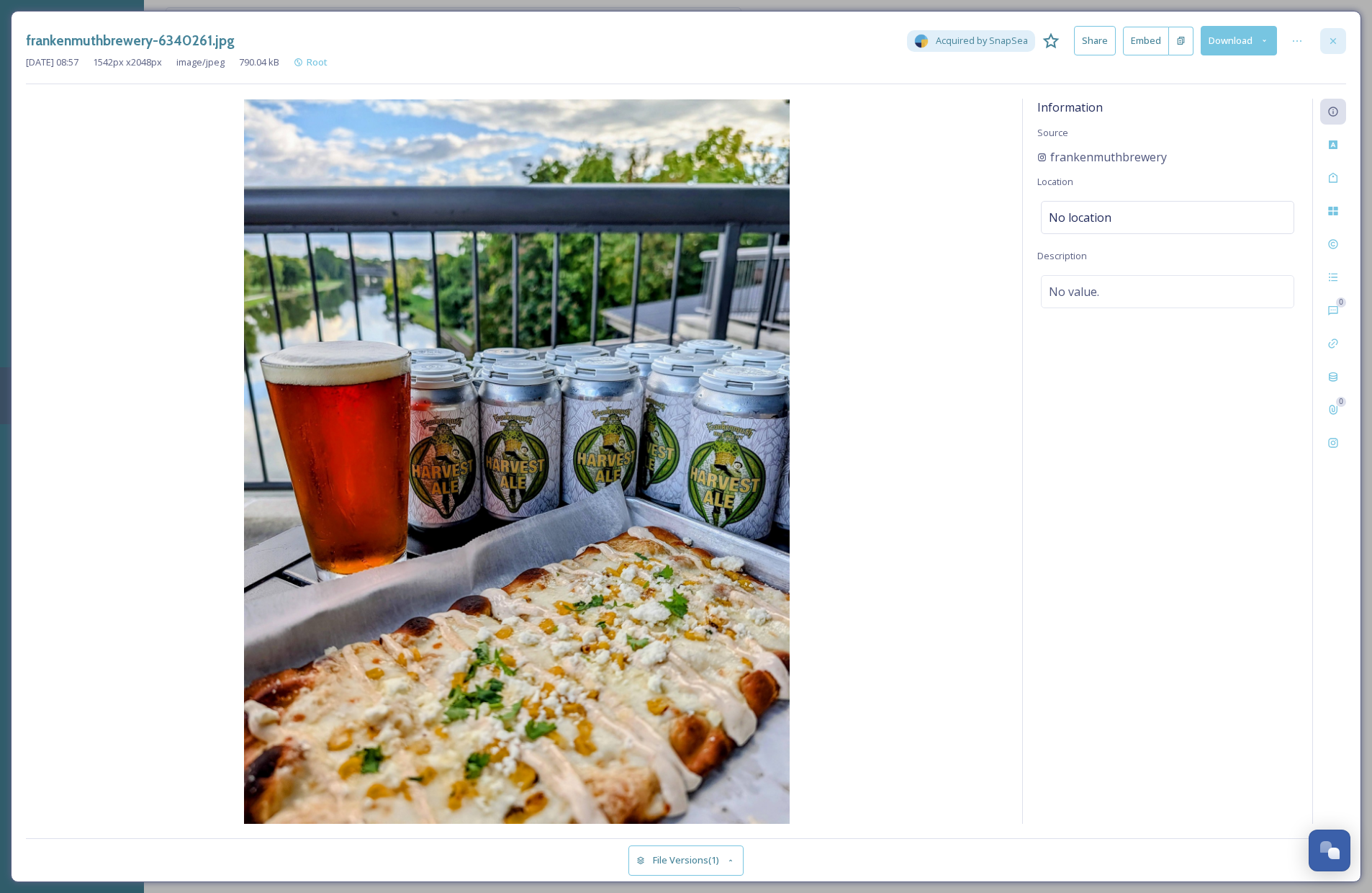
click at [1270, 41] on icon at bounding box center [1333, 41] width 12 height 12
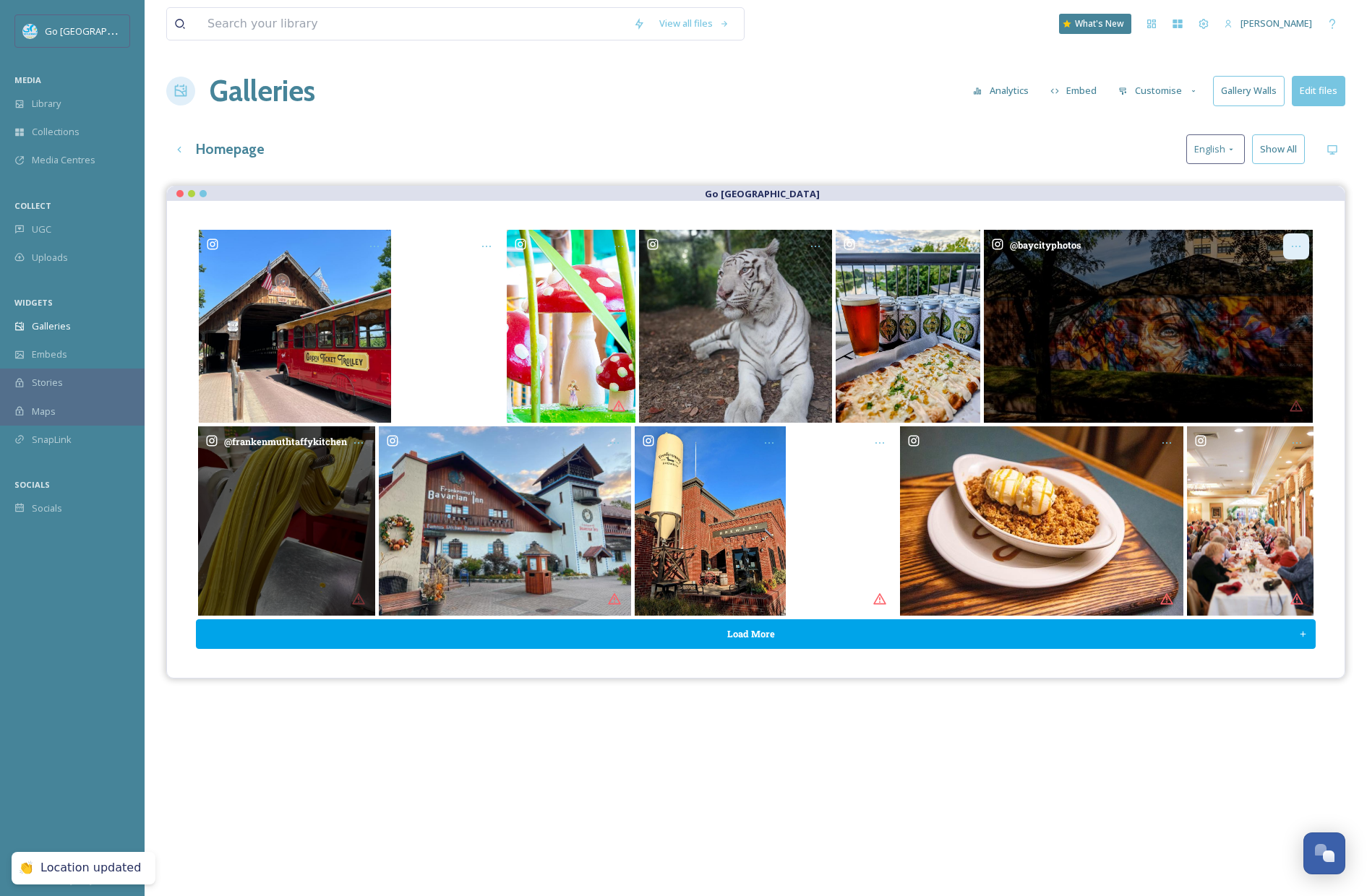
click at [1276, 249] on icon "Opens media popup. Media description: baycityphotos-6340241.jpg." at bounding box center [1296, 246] width 12 height 12
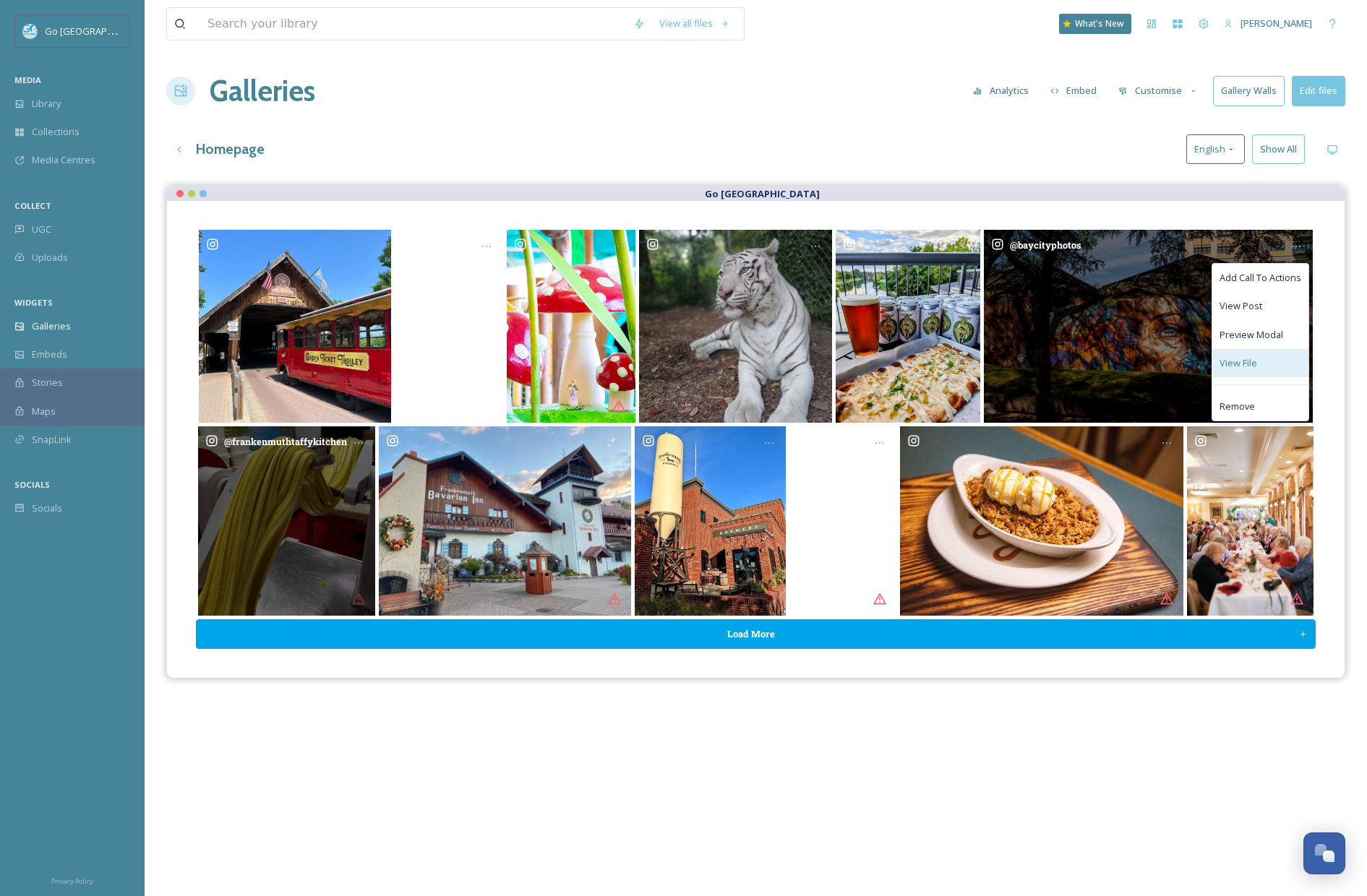
click at [1253, 364] on span "View File" at bounding box center [1238, 363] width 37 height 14
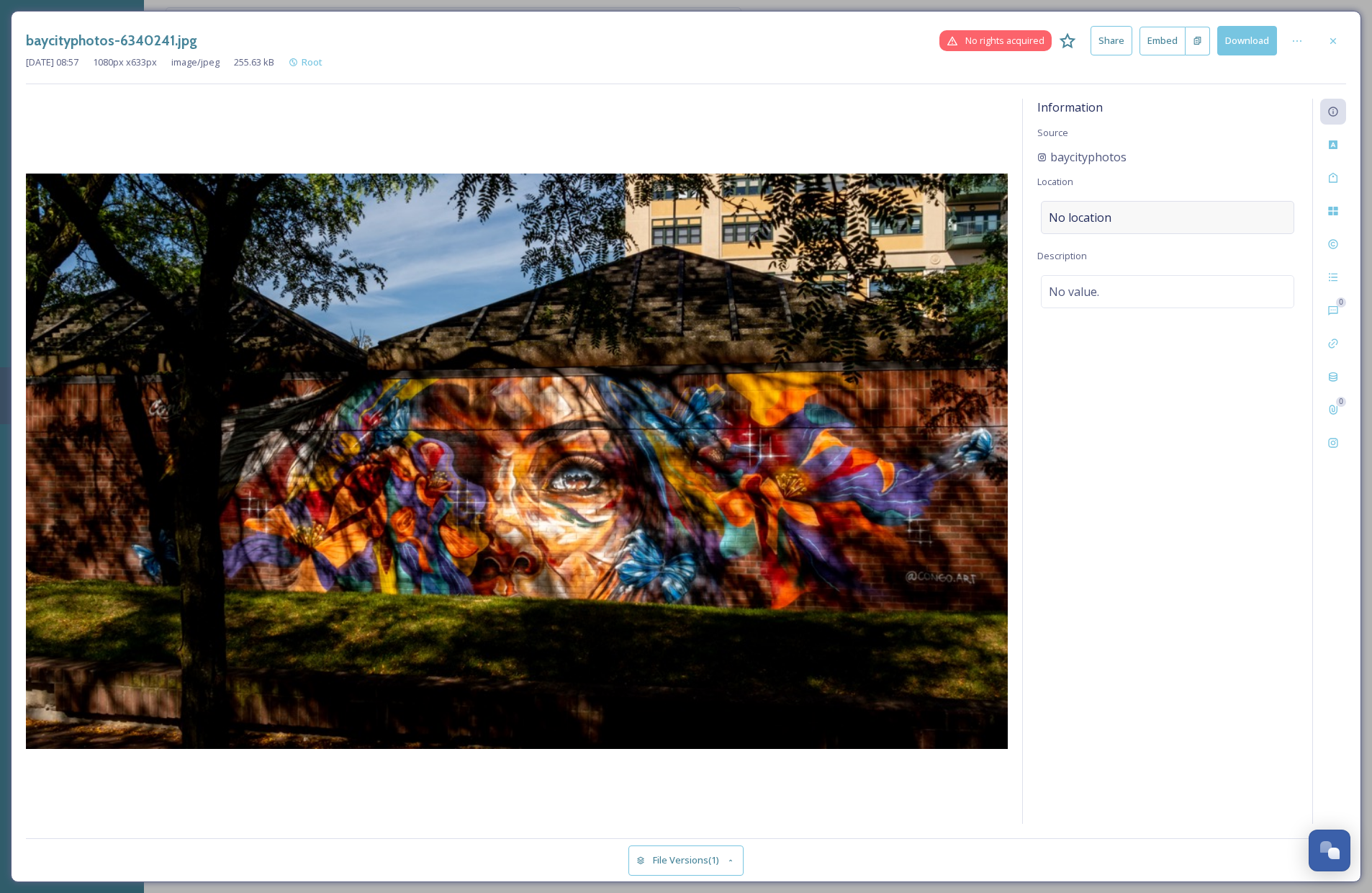
click at [1071, 211] on span "No location" at bounding box center [1080, 218] width 63 height 17
click at [1089, 218] on input at bounding box center [1168, 218] width 252 height 32
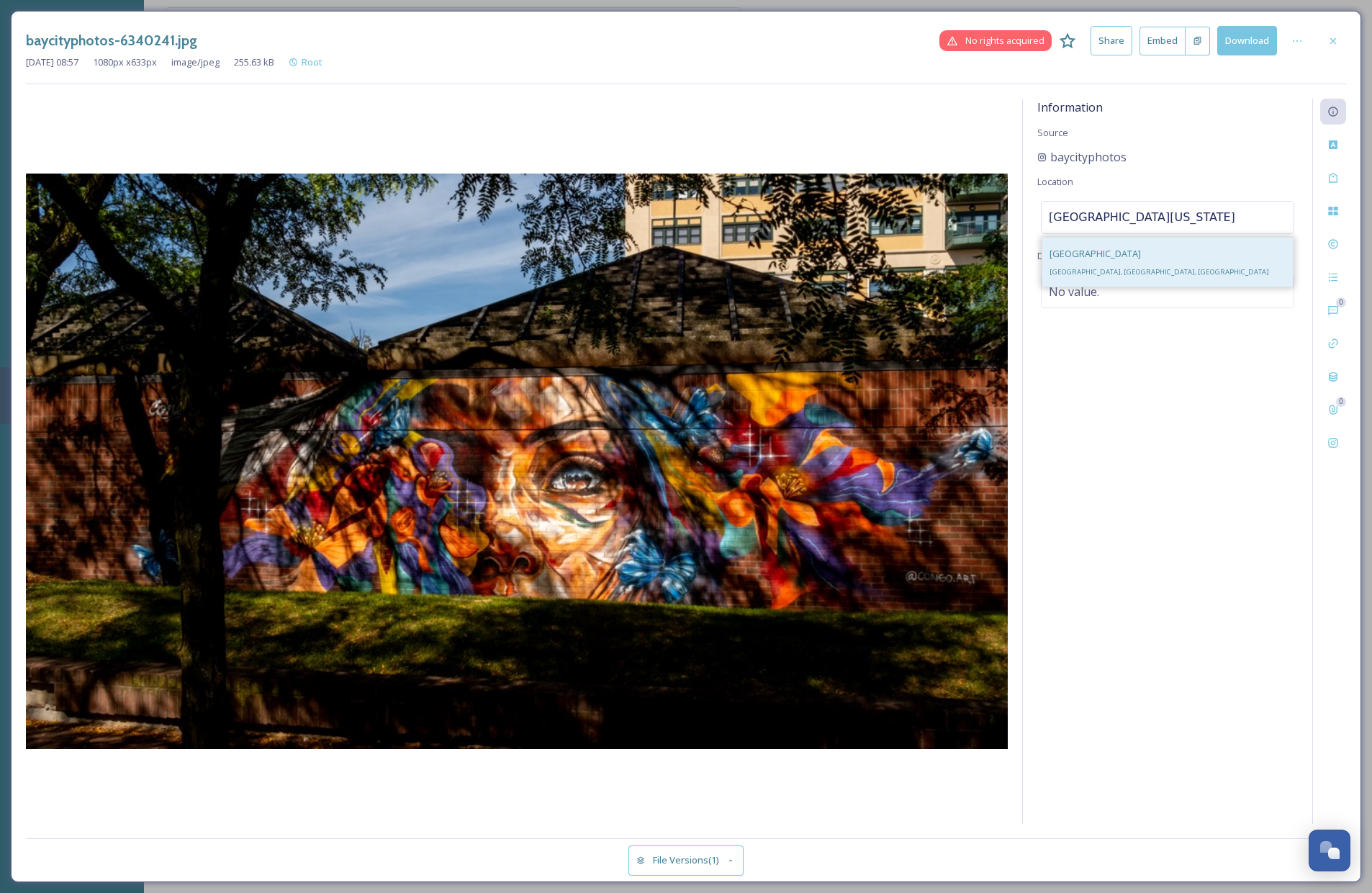
type input "[GEOGRAPHIC_DATA][US_STATE]"
click at [1148, 260] on div "[GEOGRAPHIC_DATA], [GEOGRAPHIC_DATA], [GEOGRAPHIC_DATA]" at bounding box center [1167, 262] width 251 height 49
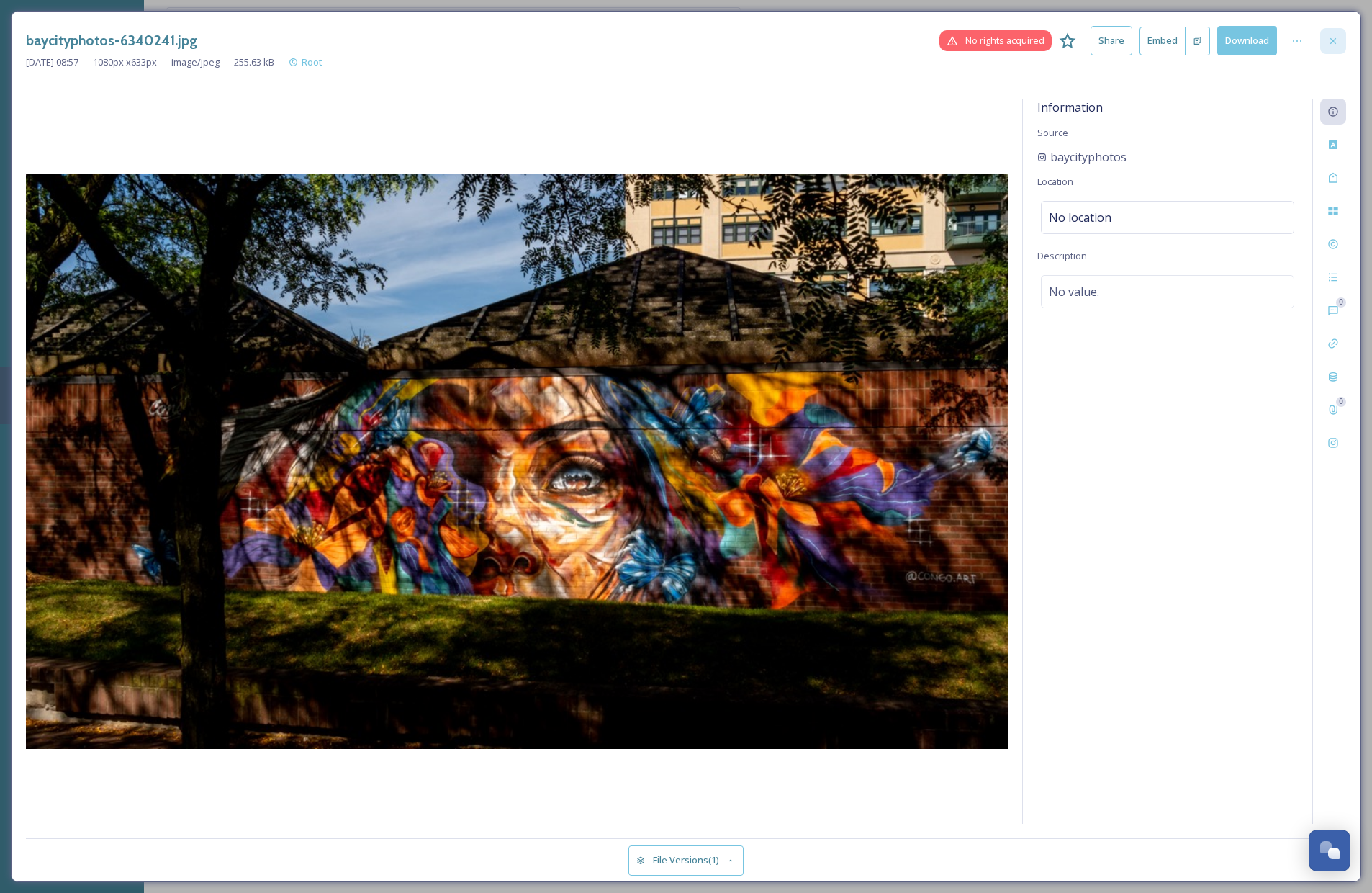
click at [1270, 38] on icon at bounding box center [1332, 40] width 6 height 6
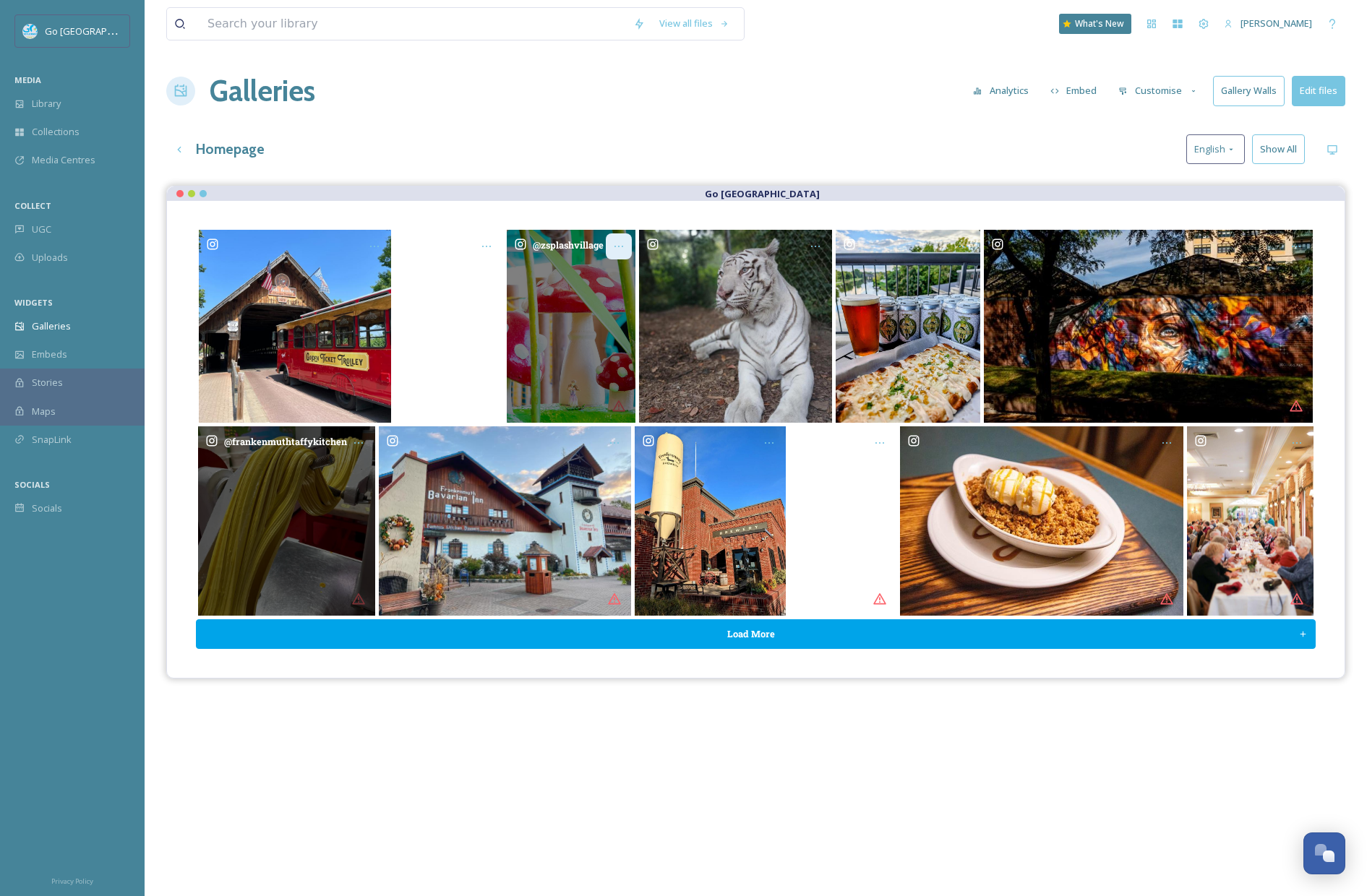
click at [629, 241] on div "Opens media popup. Media description: zsplashvillage-6340258.jpg." at bounding box center [618, 246] width 26 height 26
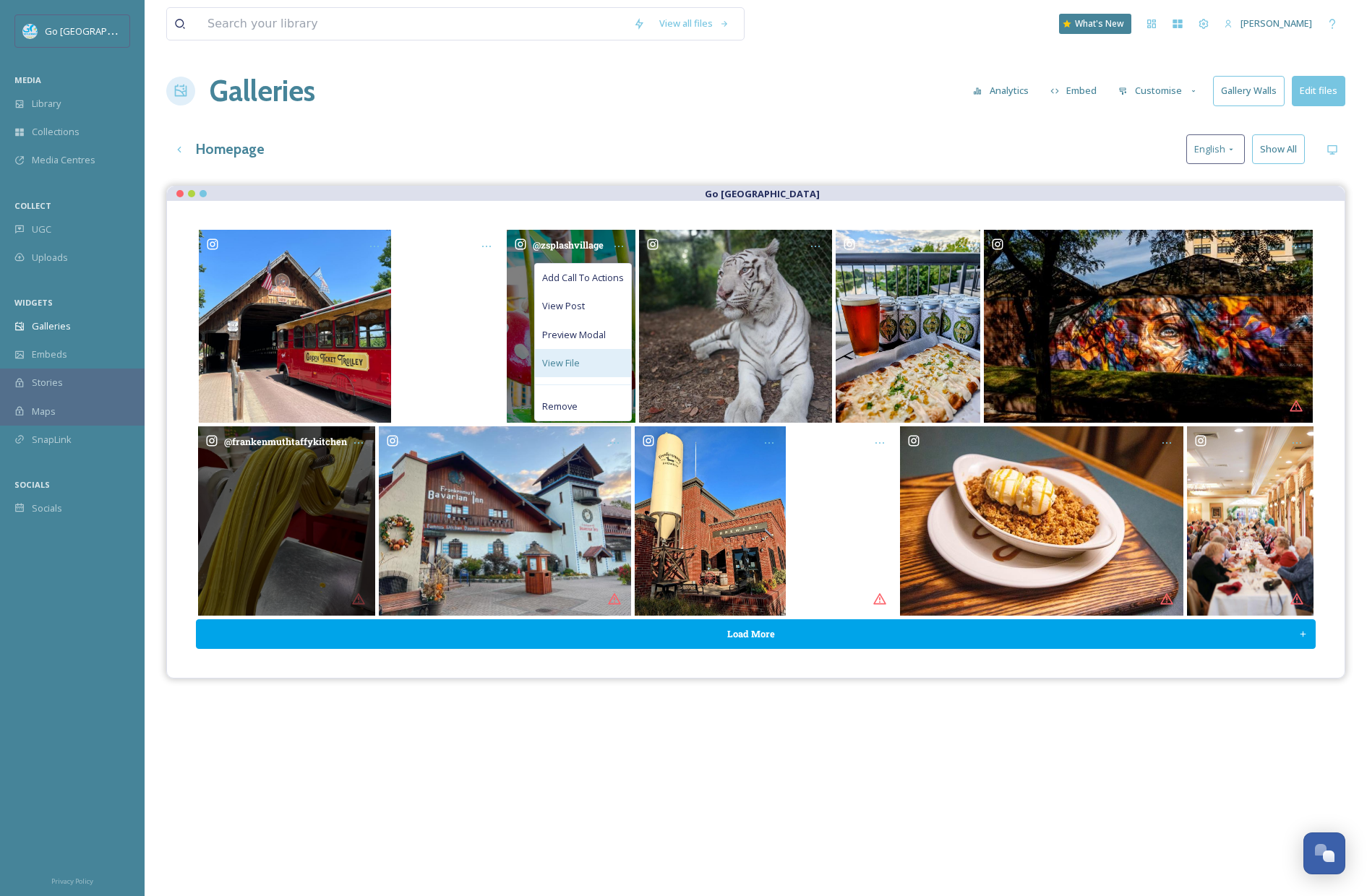
click at [588, 361] on div "View File" at bounding box center [583, 362] width 96 height 28
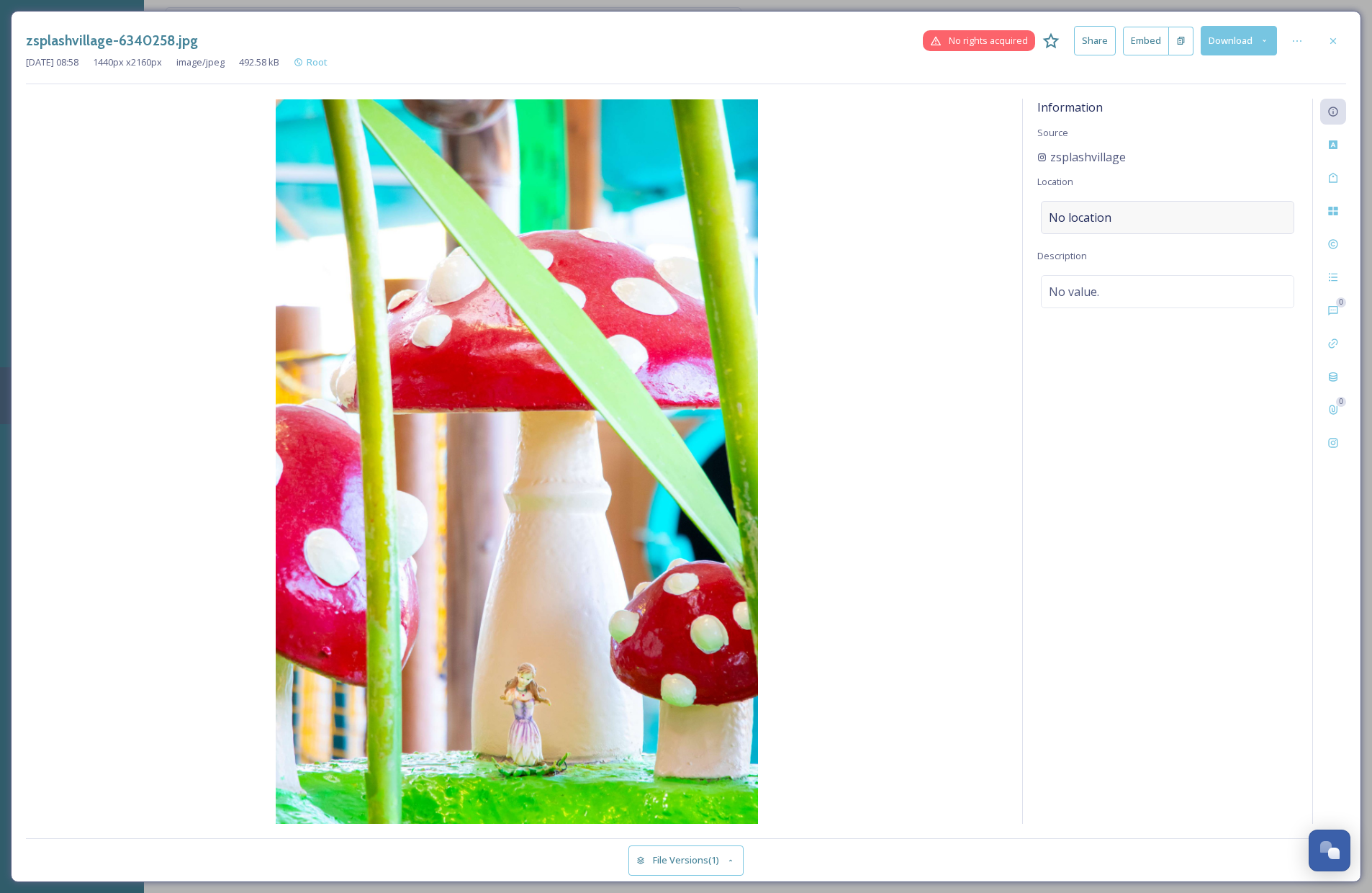
click at [1177, 201] on div "No location" at bounding box center [1168, 218] width 253 height 33
click at [1086, 214] on input at bounding box center [1168, 218] width 252 height 32
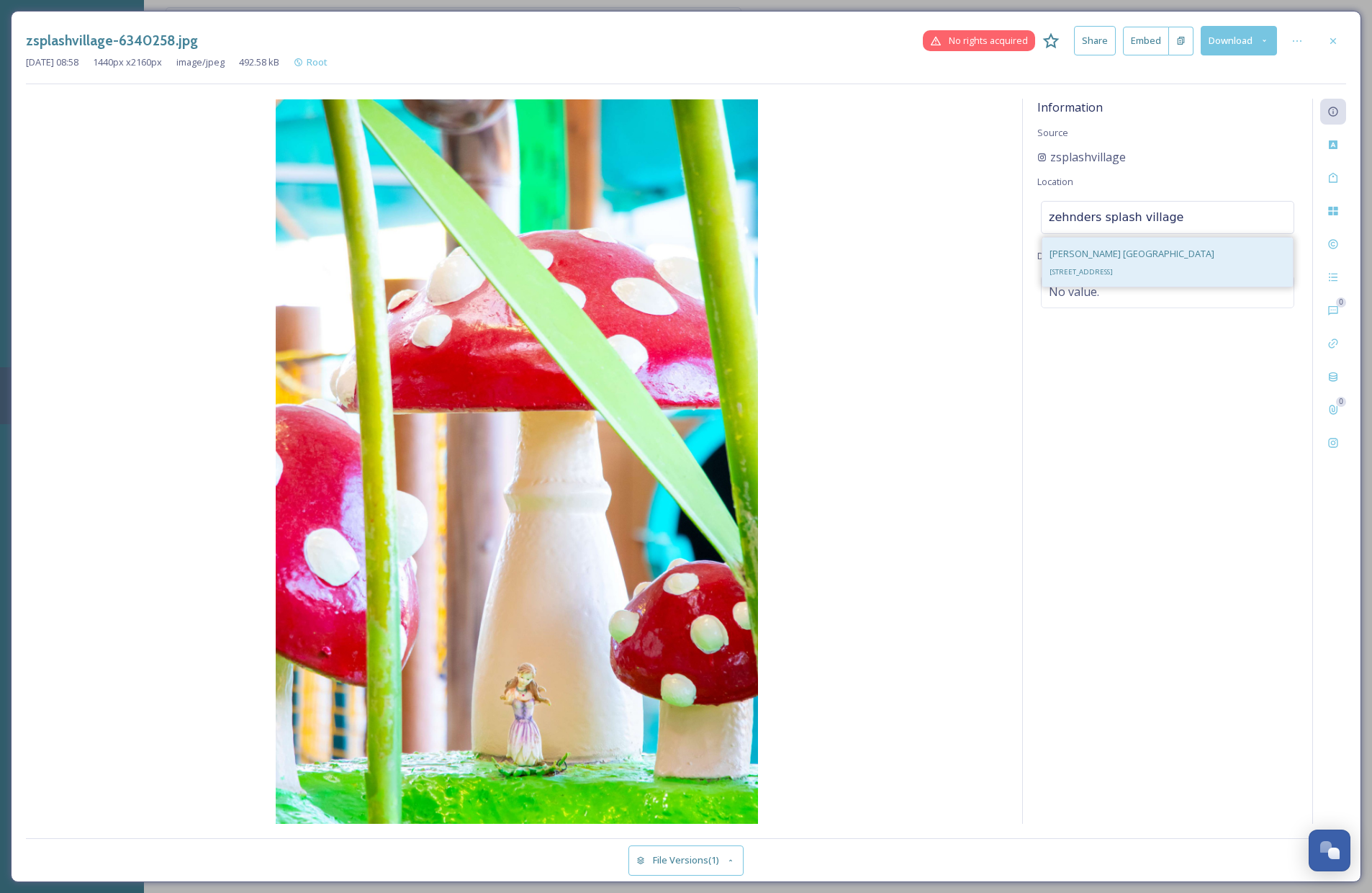
type input "zehnders splash village"
click at [1156, 238] on div "[PERSON_NAME] [GEOGRAPHIC_DATA] [STREET_ADDRESS]" at bounding box center [1167, 262] width 251 height 49
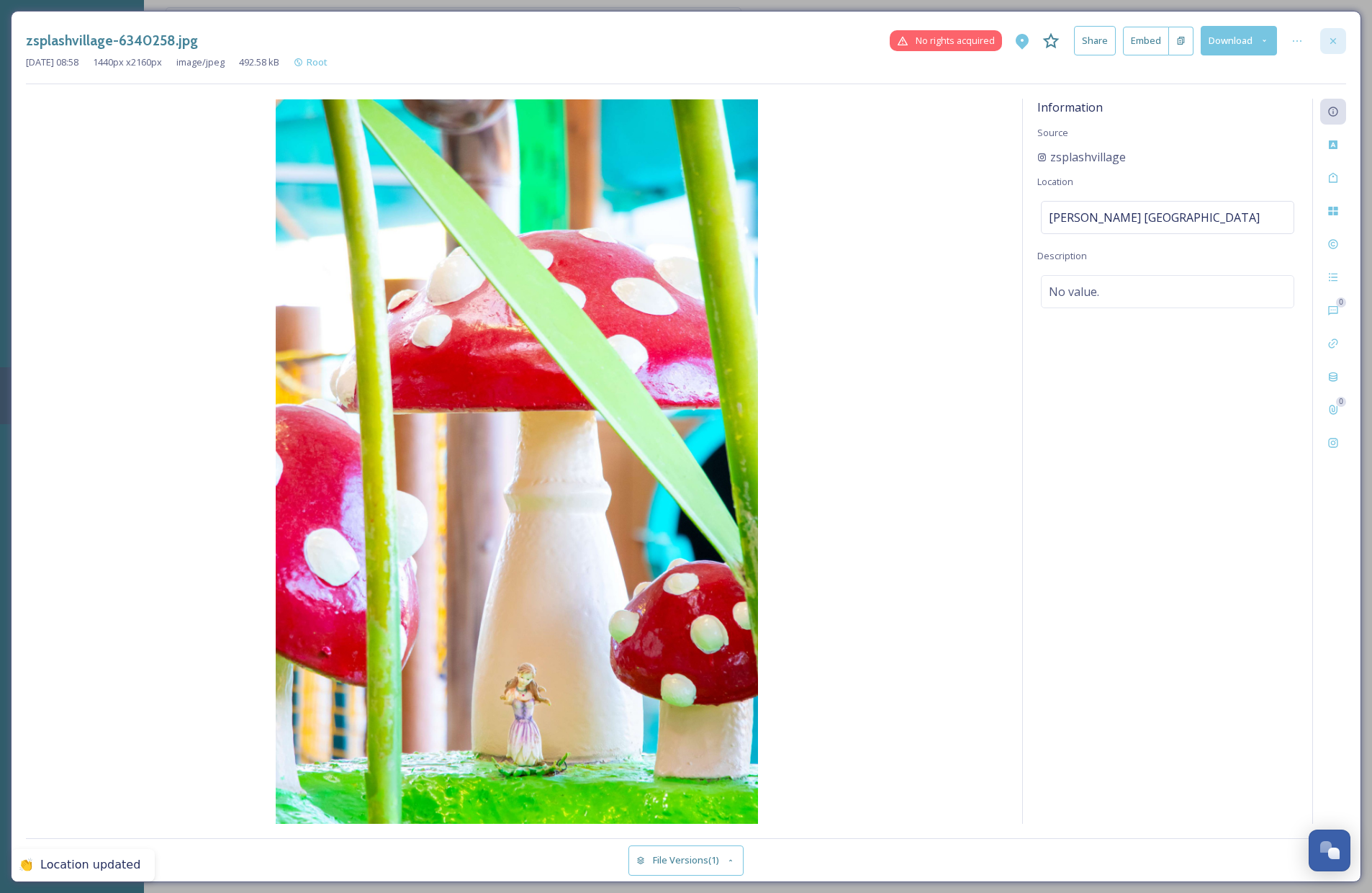
click at [1270, 39] on icon at bounding box center [1333, 41] width 12 height 12
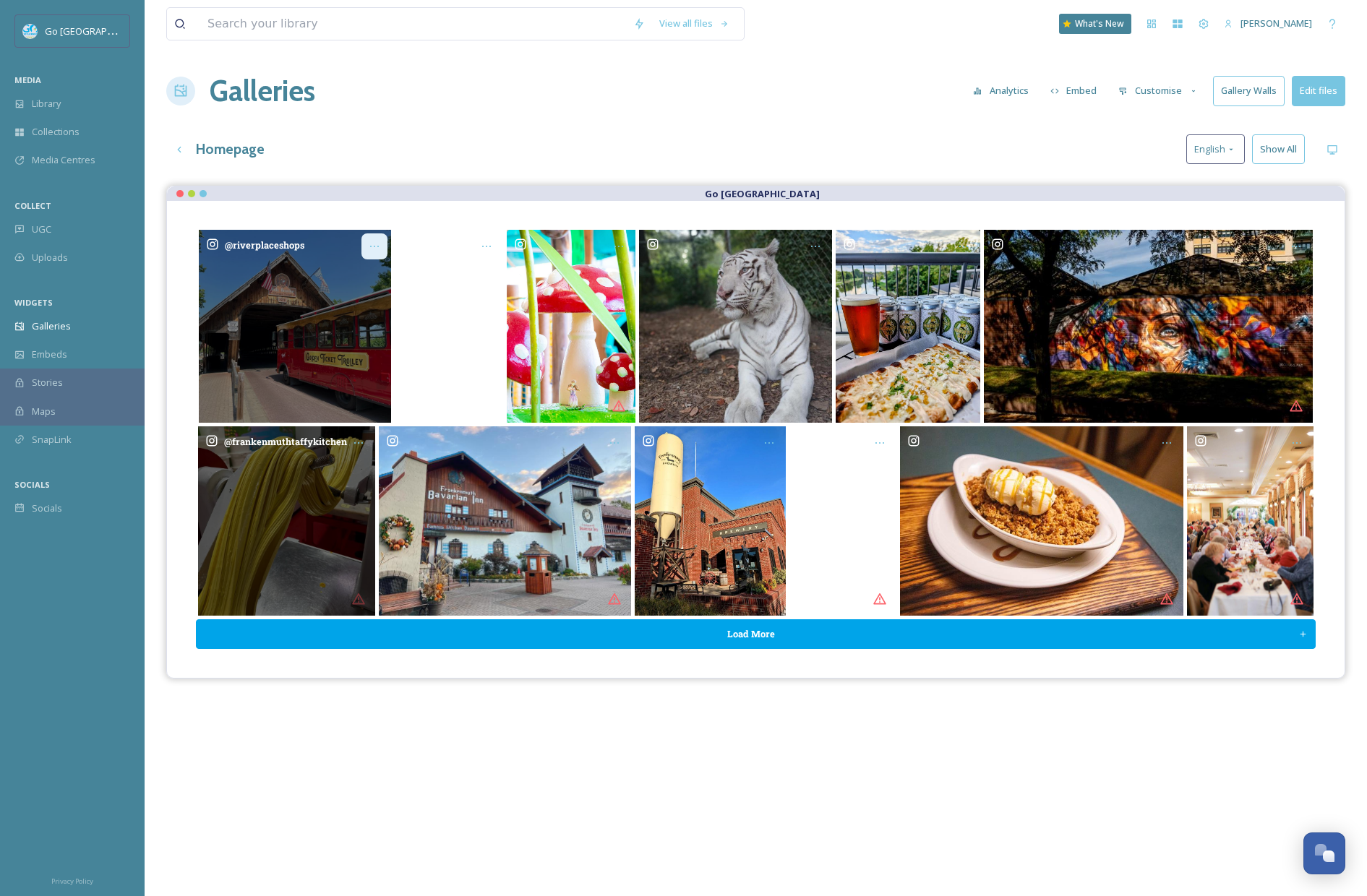
click at [368, 245] on div "Opens media popup. Media description: riverplaceshops-6340250.jpg." at bounding box center [374, 246] width 26 height 26
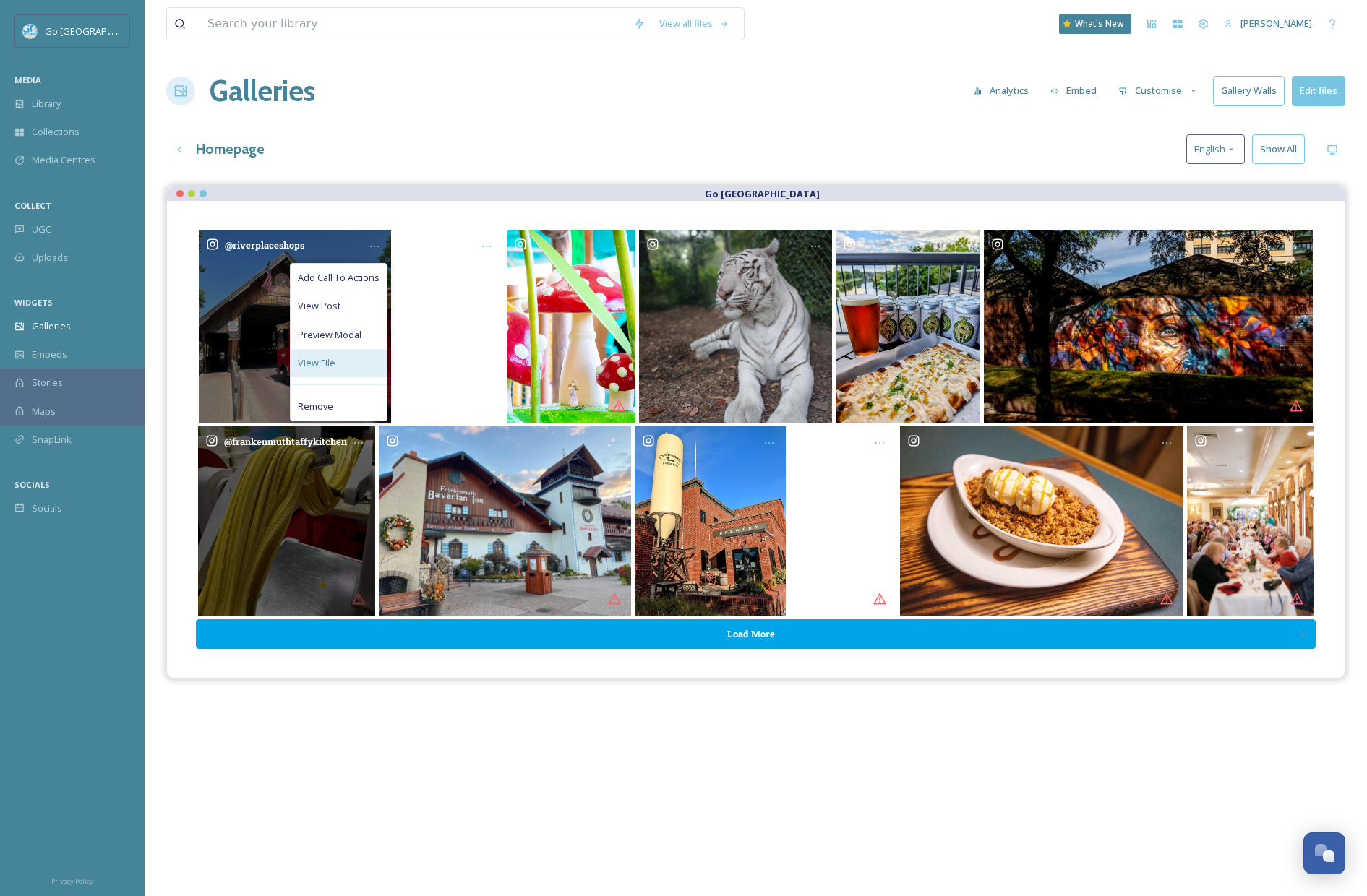
click at [357, 358] on div "View File" at bounding box center [339, 362] width 96 height 28
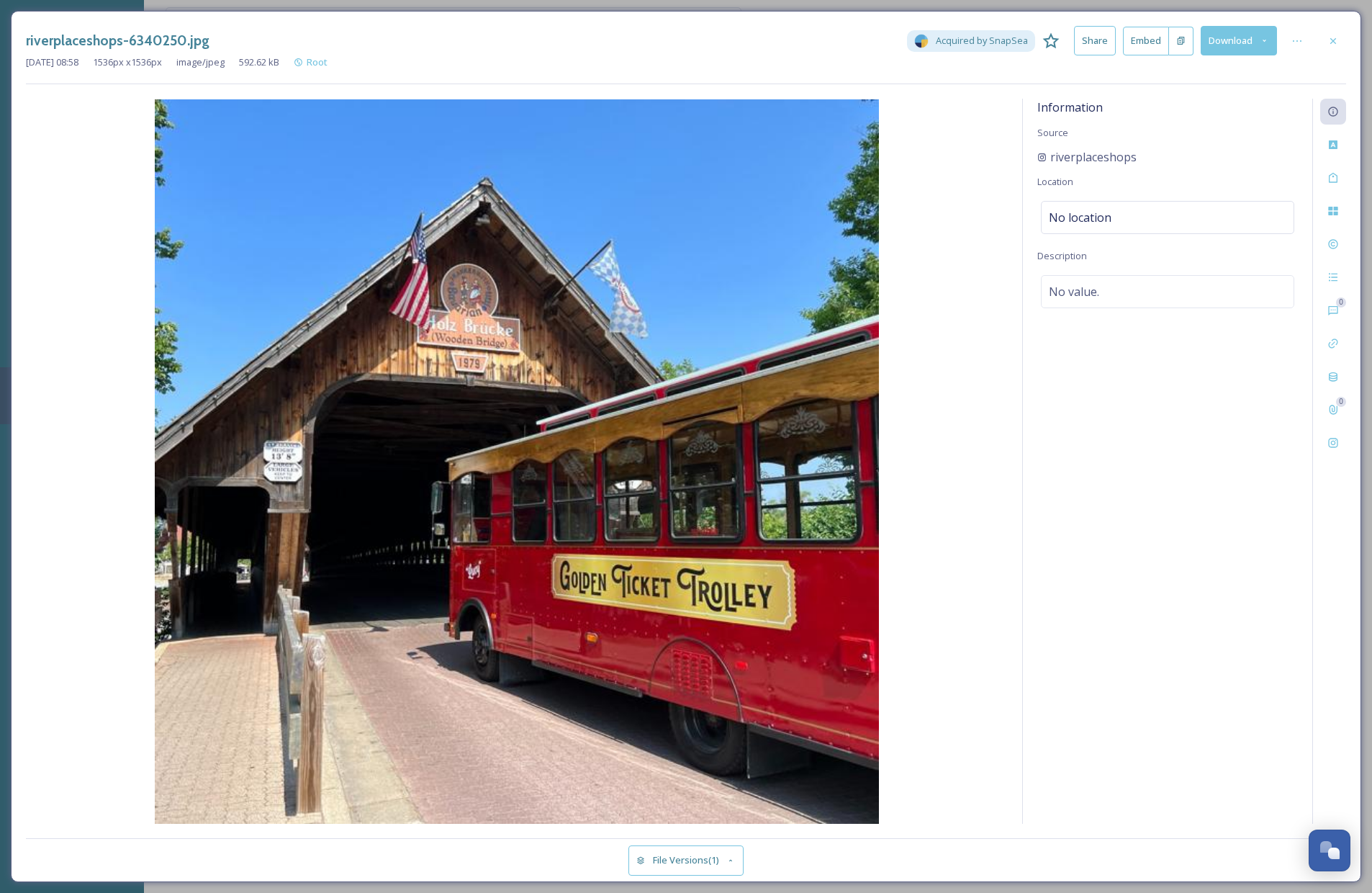
click at [1081, 194] on div "Information Source riverplaceshops Location No location Description No value." at bounding box center [1168, 462] width 290 height 725
click at [1082, 216] on span "No location" at bounding box center [1080, 218] width 63 height 17
click at [1090, 228] on input at bounding box center [1168, 218] width 252 height 32
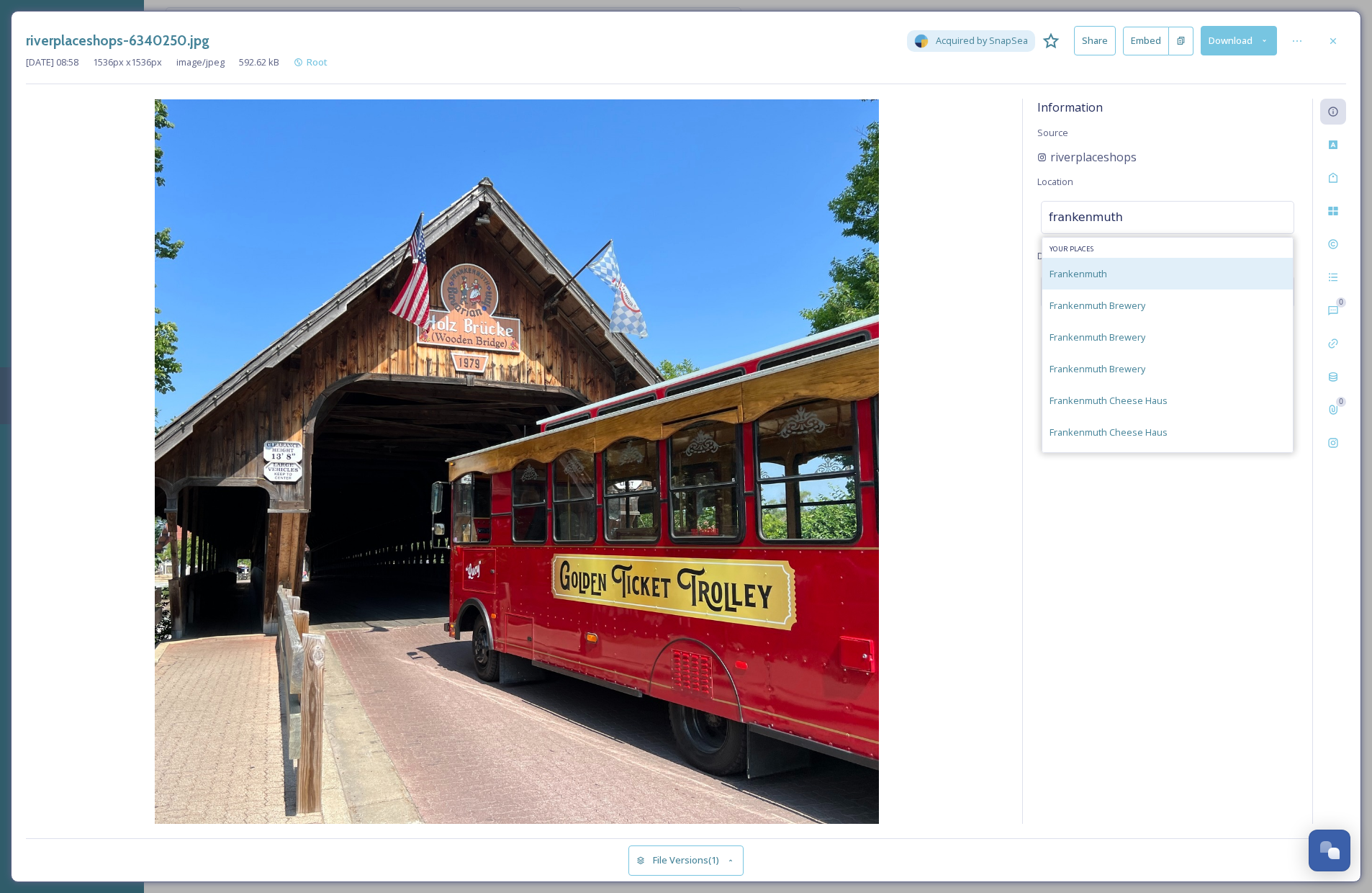
type input "frankenmuth"
click at [1065, 260] on div "Frankenmuth" at bounding box center [1167, 274] width 251 height 32
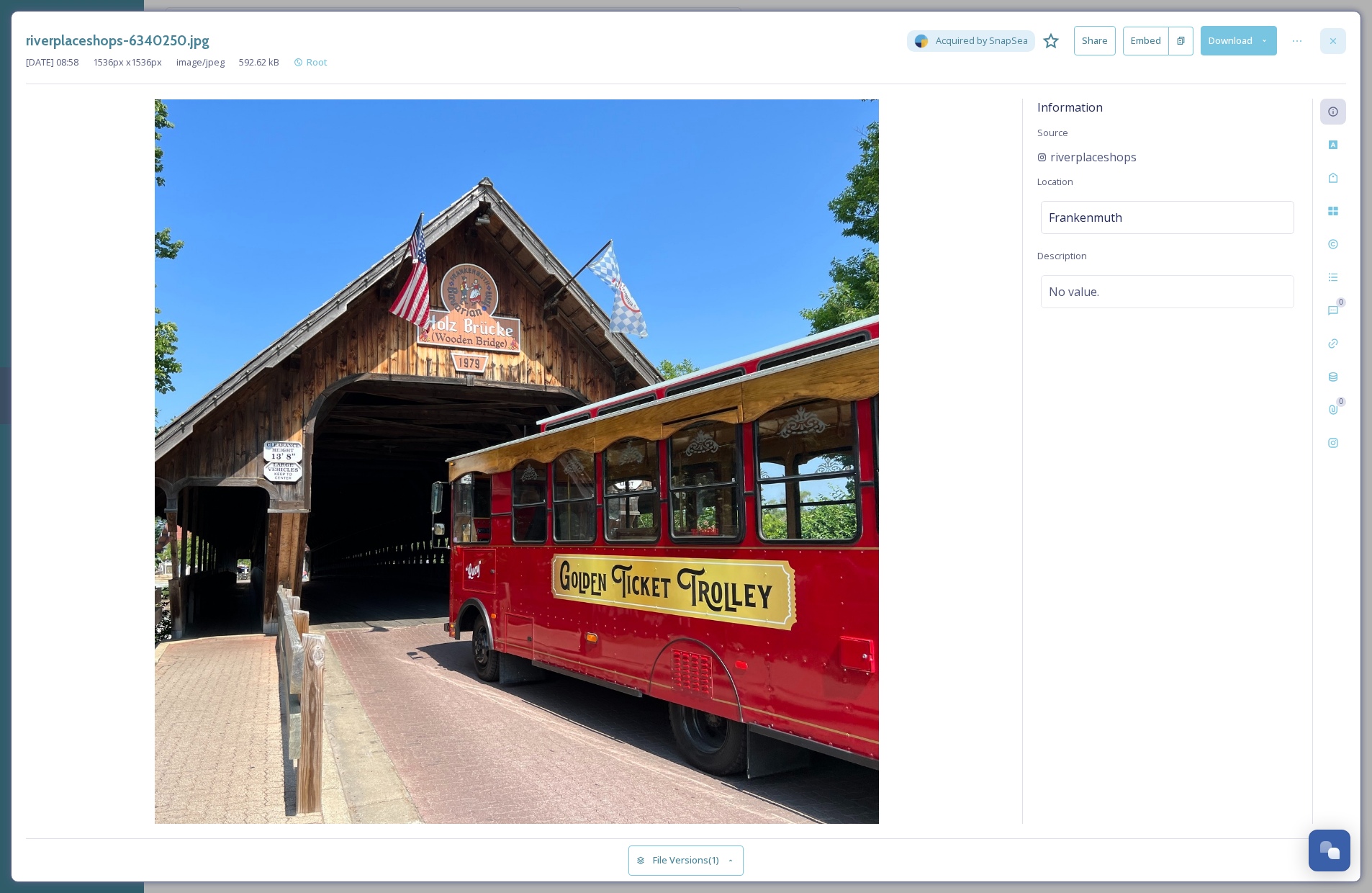
click at [1270, 39] on icon at bounding box center [1333, 41] width 12 height 12
